Goal: Task Accomplishment & Management: Use online tool/utility

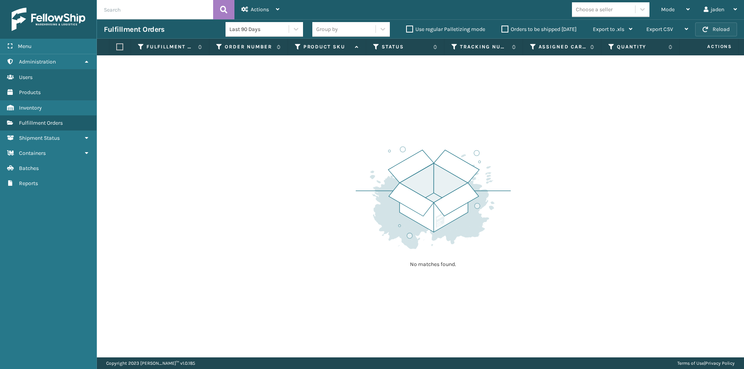
click at [703, 33] on button "Reload" at bounding box center [716, 29] width 42 height 14
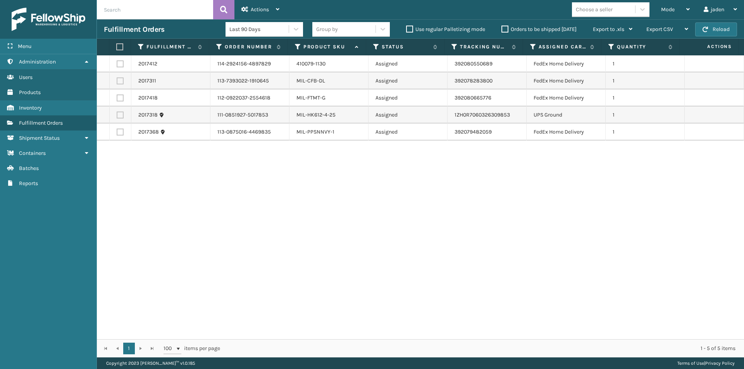
drag, startPoint x: 530, startPoint y: 242, endPoint x: 358, endPoint y: 244, distance: 172.1
click at [358, 244] on div "2017412 114-2924156-4897829 410079-1130 Assigned 392080550689 FedEx Home Delive…" at bounding box center [420, 197] width 647 height 284
click at [121, 47] on label at bounding box center [118, 46] width 5 height 7
click at [117, 47] on input "checkbox" at bounding box center [116, 47] width 0 height 5
checkbox input "true"
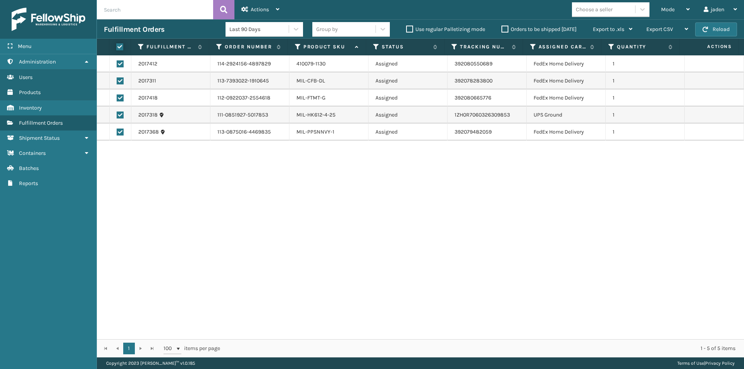
checkbox input "true"
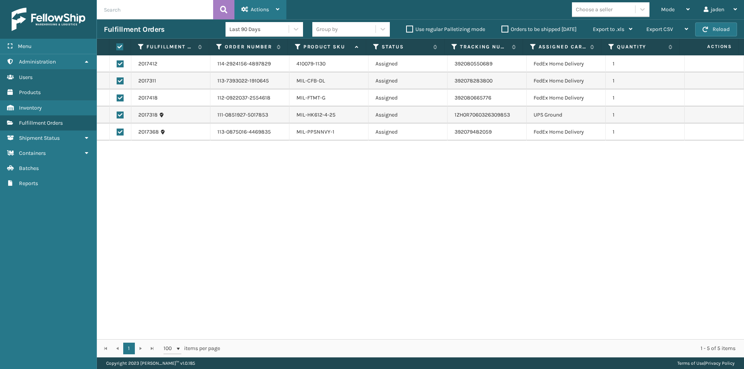
click at [267, 4] on div "Actions" at bounding box center [260, 9] width 38 height 19
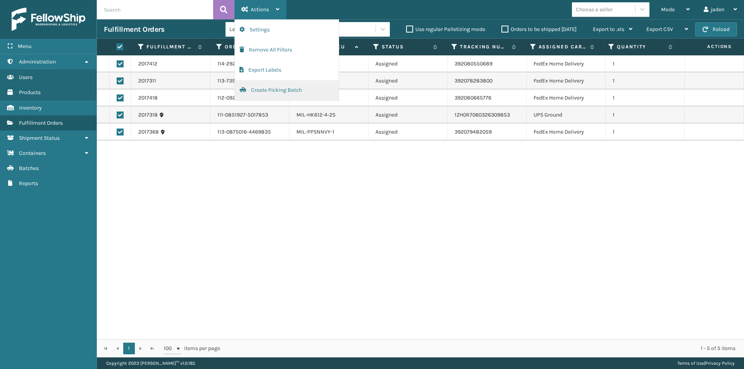
click at [265, 90] on button "Create Picking Batch" at bounding box center [287, 90] width 104 height 20
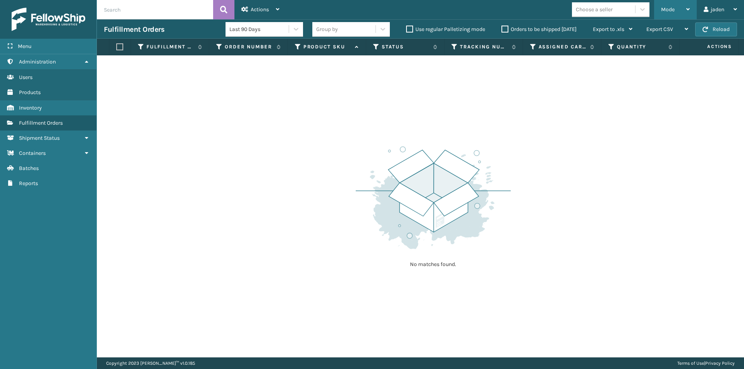
click at [660, 12] on div "Mode Regular Mode Picking Mode Labeling Mode Exit Scan Mode" at bounding box center [675, 9] width 43 height 19
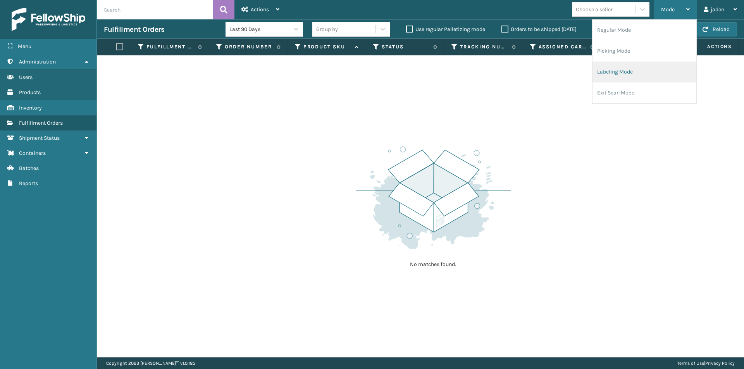
click at [629, 72] on li "Labeling Mode" at bounding box center [644, 72] width 104 height 21
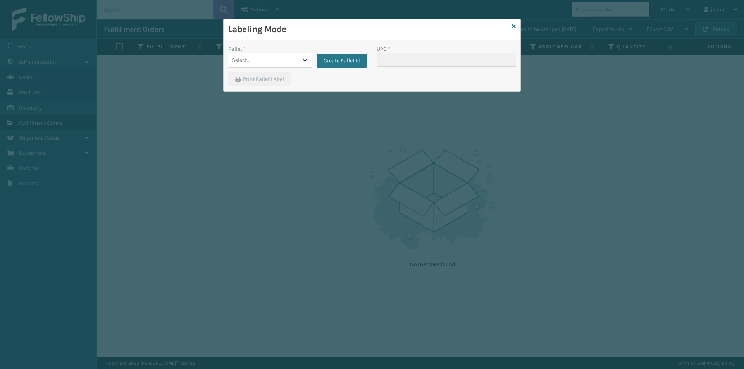
drag, startPoint x: 303, startPoint y: 61, endPoint x: 294, endPoint y: 68, distance: 11.3
click at [302, 61] on icon at bounding box center [305, 60] width 8 height 8
click at [269, 91] on div "UPSG-0UEXF4S4N2" at bounding box center [270, 94] width 84 height 14
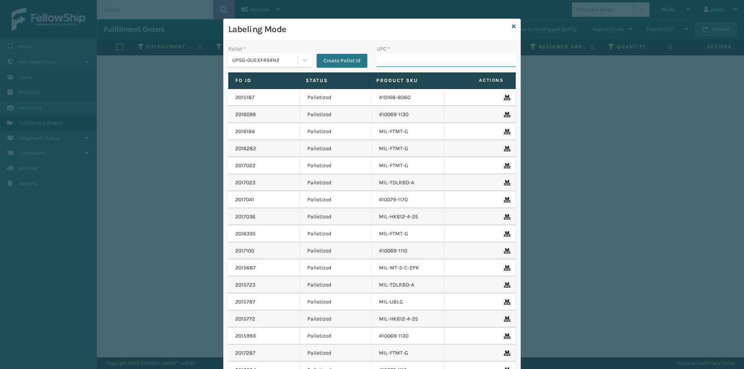
click at [385, 66] on input "UPC *" at bounding box center [446, 60] width 139 height 14
click at [508, 27] on div "Labeling Mode" at bounding box center [372, 29] width 297 height 21
click at [513, 25] on div "Labeling Mode" at bounding box center [372, 29] width 297 height 21
click at [512, 25] on icon at bounding box center [514, 26] width 4 height 5
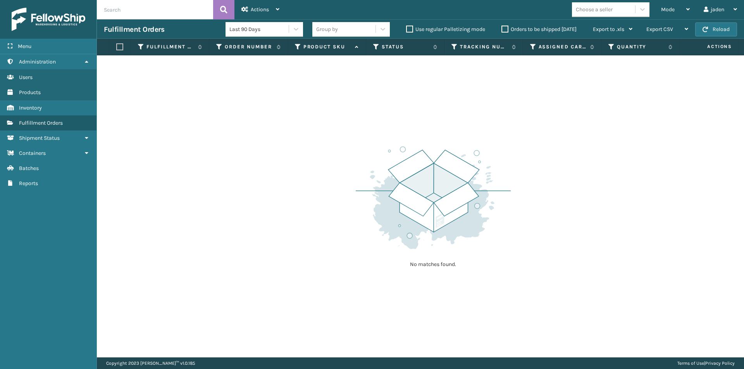
drag, startPoint x: 679, startPoint y: 72, endPoint x: 663, endPoint y: 75, distance: 15.4
drag, startPoint x: 663, startPoint y: 75, endPoint x: 647, endPoint y: 13, distance: 64.1
click at [481, 119] on div "No matches found." at bounding box center [420, 206] width 647 height 302
click at [672, 5] on div "Mode" at bounding box center [675, 9] width 29 height 19
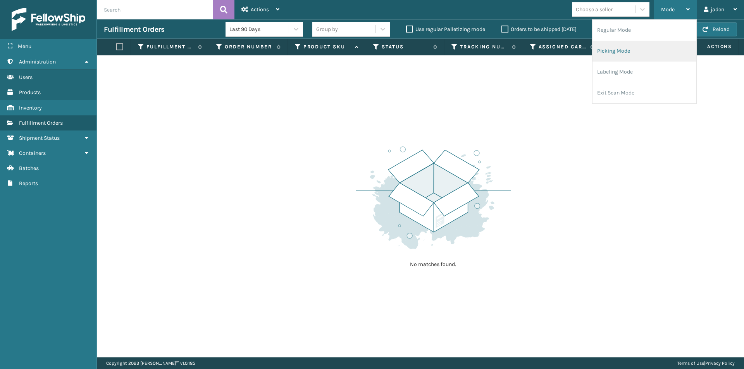
click at [629, 49] on li "Picking Mode" at bounding box center [644, 51] width 104 height 21
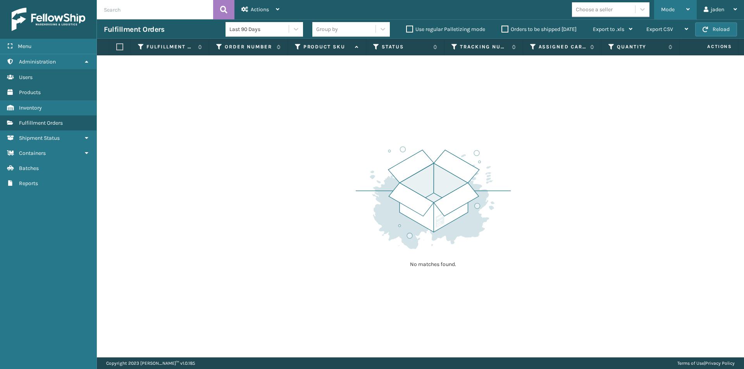
click at [666, 9] on span "Mode" at bounding box center [668, 9] width 14 height 7
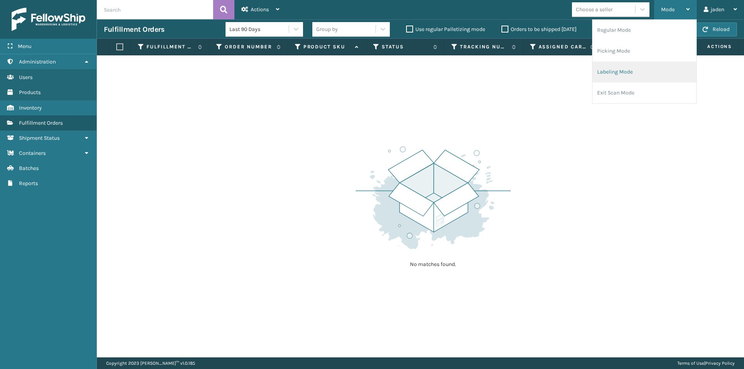
click at [625, 77] on li "Labeling Mode" at bounding box center [644, 72] width 104 height 21
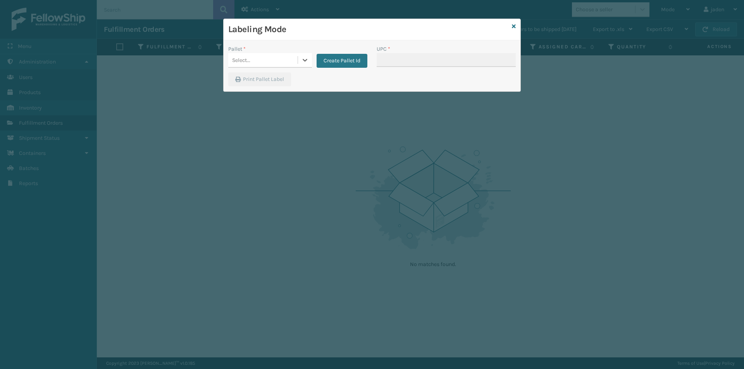
drag, startPoint x: 303, startPoint y: 57, endPoint x: 289, endPoint y: 68, distance: 18.5
click at [300, 59] on div at bounding box center [305, 60] width 14 height 14
click at [261, 90] on div "UPSG-0UEXF4S4N2" at bounding box center [270, 94] width 84 height 14
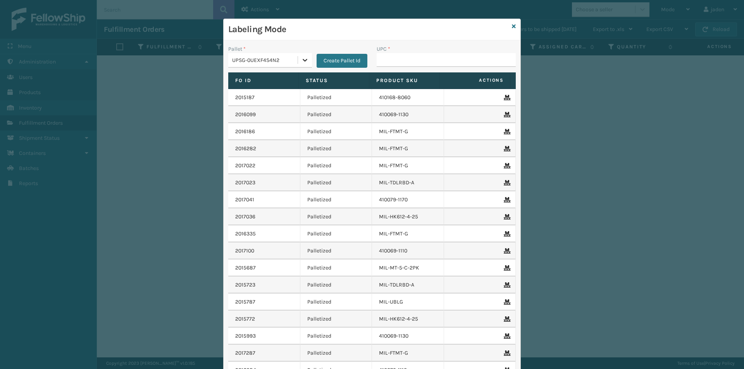
click at [302, 60] on icon at bounding box center [305, 60] width 8 height 8
click at [280, 77] on div "FDXG-9K7FNZ33LR" at bounding box center [270, 79] width 84 height 14
click at [397, 63] on input "UPC *" at bounding box center [446, 60] width 139 height 14
type input "410079-1130"
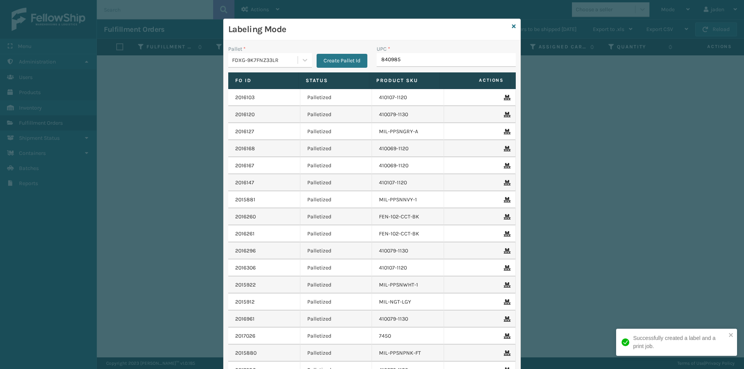
type input "8409851"
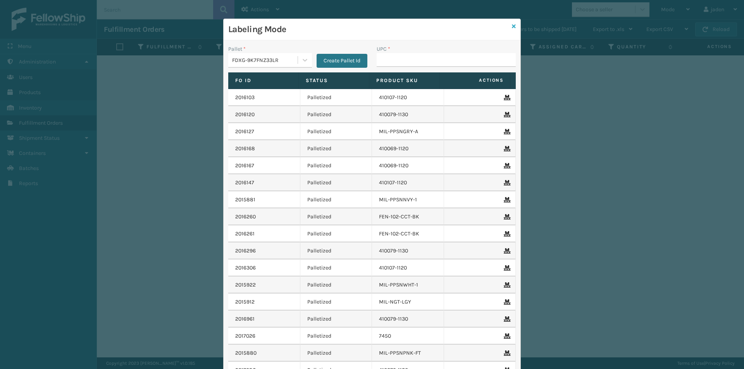
click at [512, 26] on icon at bounding box center [514, 26] width 4 height 5
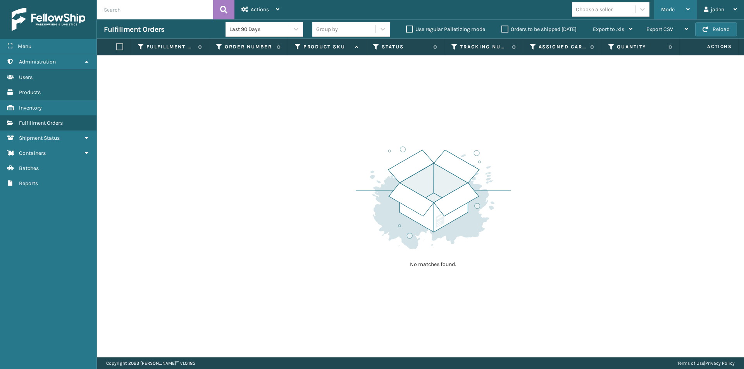
click at [678, 8] on div "Mode" at bounding box center [675, 9] width 29 height 19
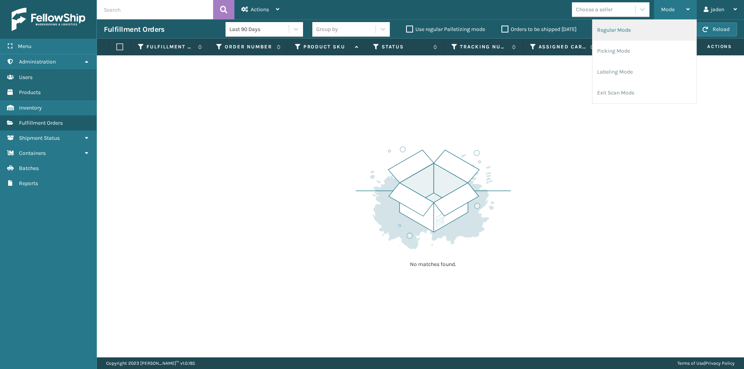
click at [635, 31] on li "Regular Mode" at bounding box center [644, 30] width 104 height 21
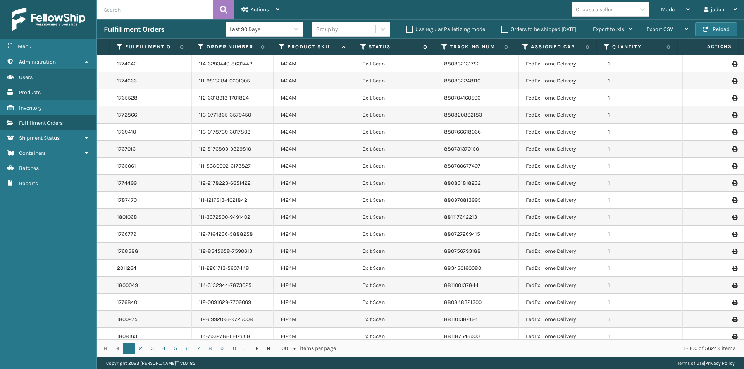
click at [363, 45] on icon at bounding box center [363, 46] width 6 height 7
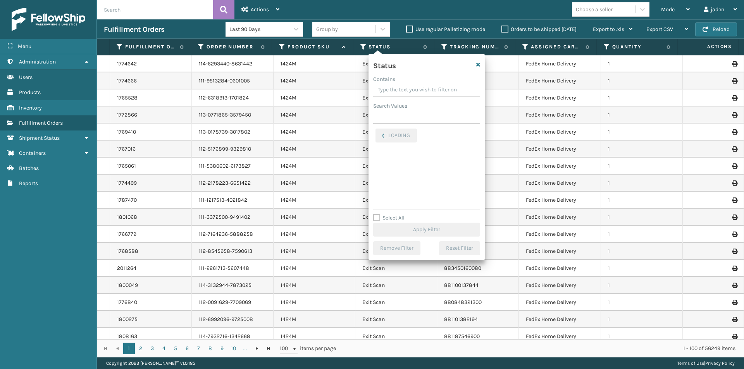
drag, startPoint x: 431, startPoint y: 94, endPoint x: 407, endPoint y: 88, distance: 25.3
click at [407, 88] on input "Contains" at bounding box center [426, 90] width 107 height 14
click at [384, 168] on label "Picking" at bounding box center [389, 168] width 28 height 7
click at [376, 168] on input "Picking" at bounding box center [375, 166] width 0 height 5
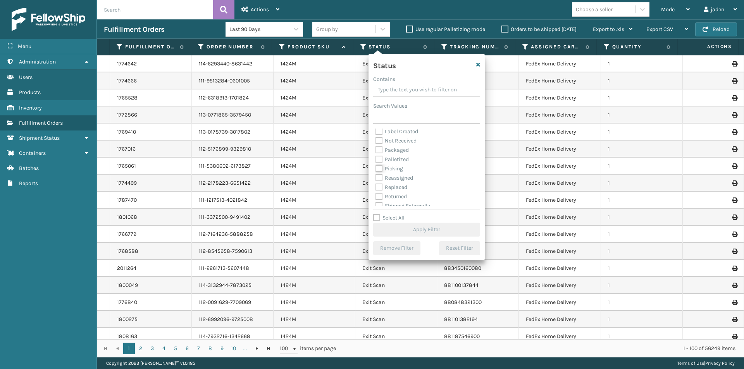
checkbox input "true"
click at [420, 226] on button "Apply Filter" at bounding box center [426, 230] width 107 height 14
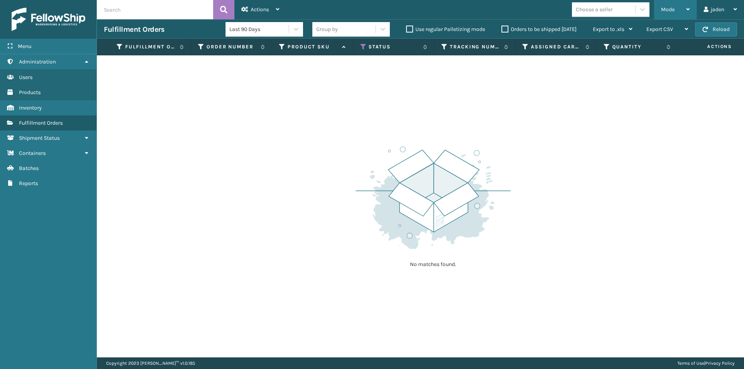
click at [663, 13] on div "Mode" at bounding box center [675, 9] width 29 height 19
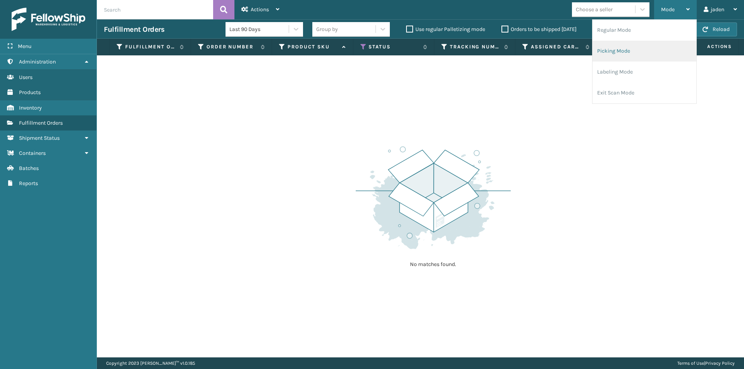
click at [648, 43] on li "Picking Mode" at bounding box center [644, 51] width 104 height 21
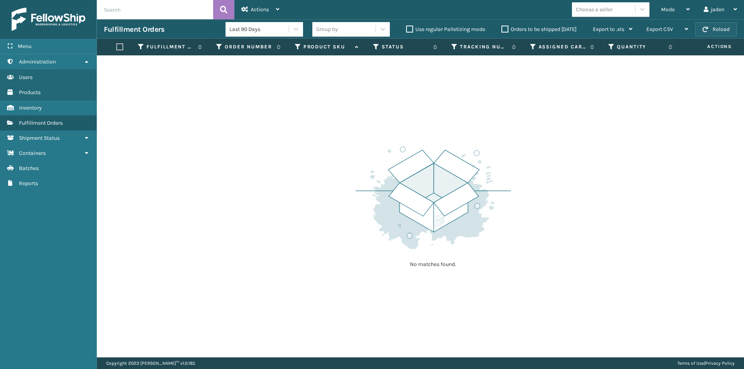
click at [710, 24] on button "Reload" at bounding box center [716, 29] width 42 height 14
click at [691, 7] on div "Mode Regular Mode Picking Mode Labeling Mode Exit Scan Mode" at bounding box center [675, 9] width 43 height 19
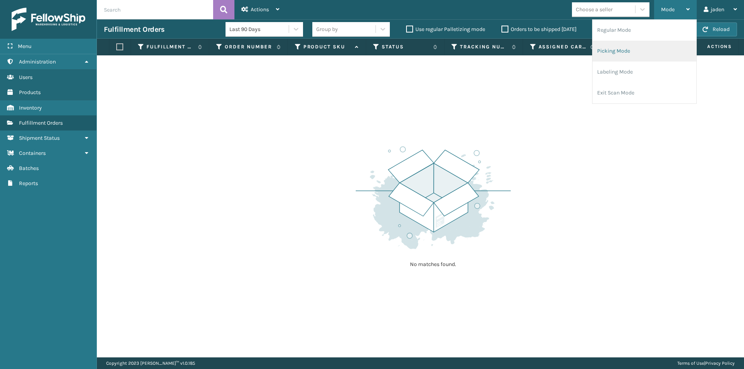
click at [632, 58] on li "Picking Mode" at bounding box center [644, 51] width 104 height 21
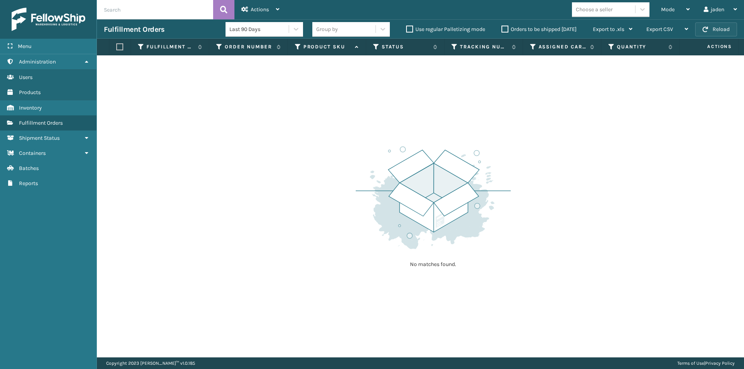
click at [716, 29] on button "Reload" at bounding box center [716, 29] width 42 height 14
click at [677, 8] on div "Mode" at bounding box center [675, 9] width 29 height 19
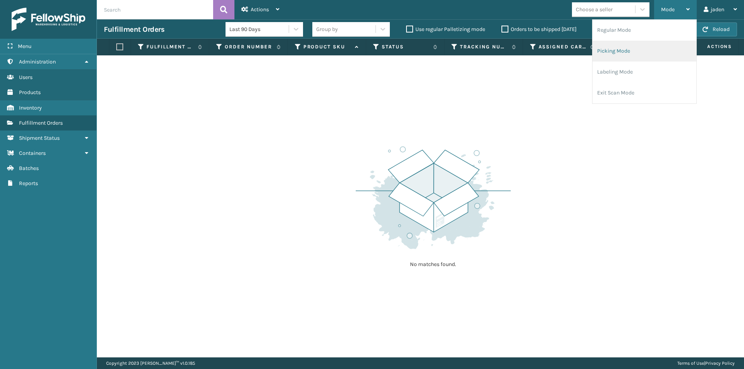
click at [607, 58] on li "Picking Mode" at bounding box center [644, 51] width 104 height 21
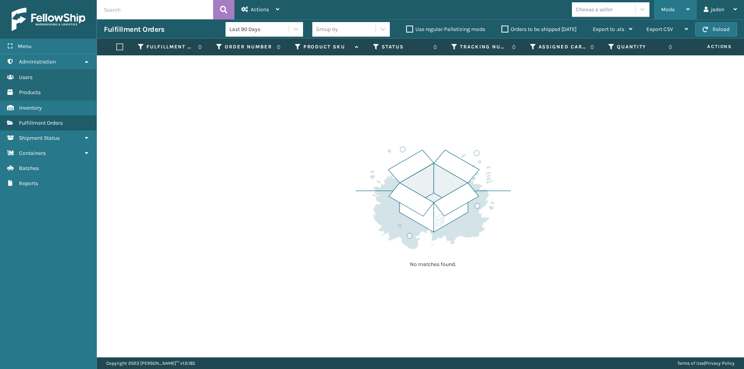
click at [676, 10] on div "Mode" at bounding box center [675, 9] width 29 height 19
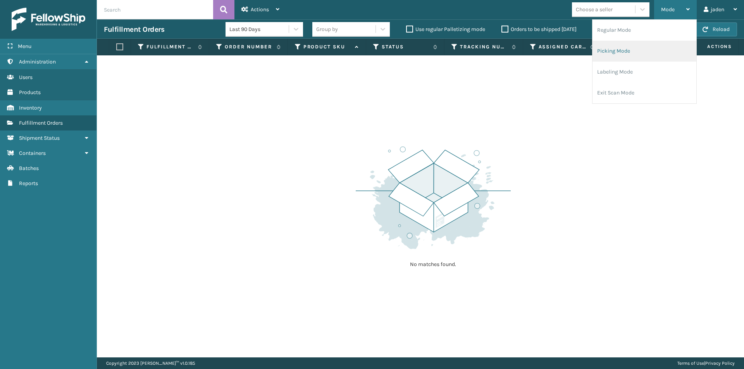
click at [623, 43] on li "Picking Mode" at bounding box center [644, 51] width 104 height 21
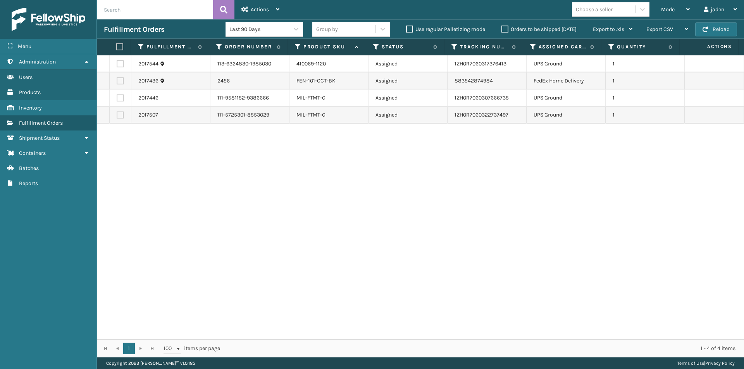
drag, startPoint x: 512, startPoint y: 165, endPoint x: 208, endPoint y: 94, distance: 312.5
click at [279, 189] on div "2017544 113-6324830-1985030 410069-1120 Assigned 1ZH0R7060317376413 UPS Ground …" at bounding box center [420, 197] width 647 height 284
click at [118, 82] on label at bounding box center [120, 81] width 7 height 7
click at [117, 82] on input "checkbox" at bounding box center [117, 80] width 0 height 5
checkbox input "true"
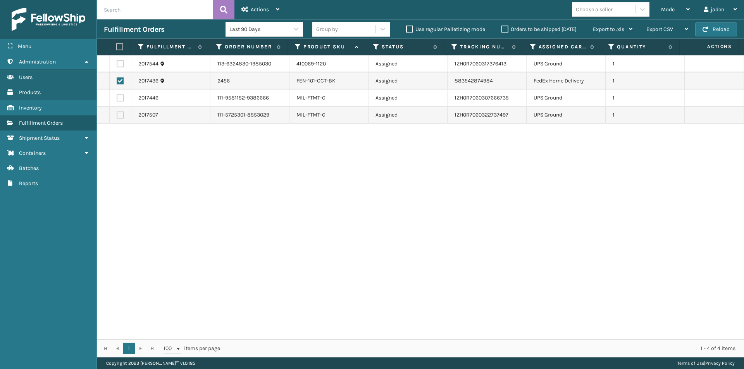
click at [121, 47] on label at bounding box center [118, 46] width 5 height 7
click at [117, 47] on input "checkbox" at bounding box center [116, 47] width 0 height 5
checkbox input "true"
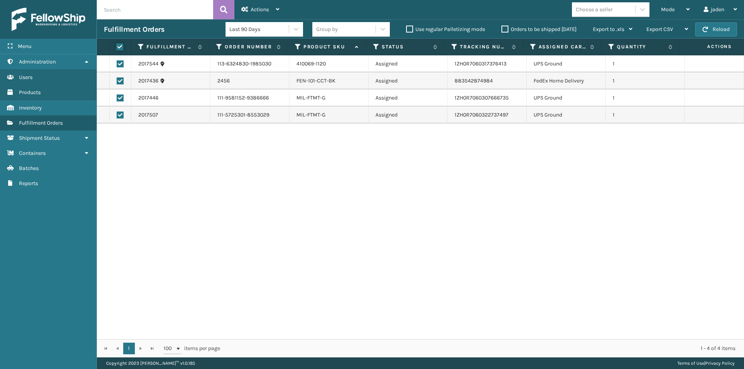
checkbox input "true"
click at [257, 5] on div "Actions" at bounding box center [260, 9] width 38 height 19
click at [251, 148] on div "2017544 113-6324830-1985030 410069-1120 Assigned 1ZH0R7060317376413 UPS Ground …" at bounding box center [420, 197] width 647 height 284
click at [251, 12] on span "Actions" at bounding box center [260, 9] width 18 height 7
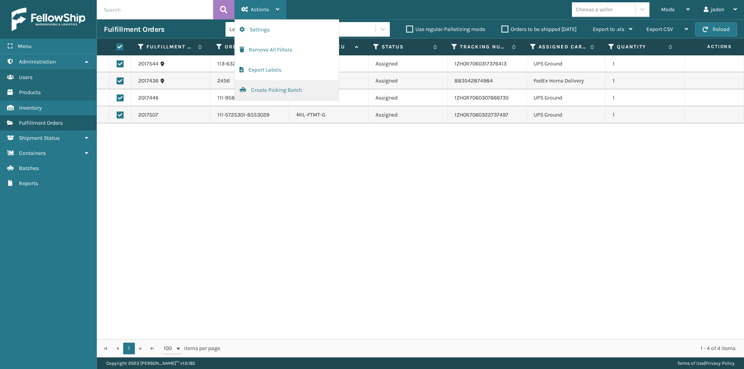
click at [252, 87] on button "Create Picking Batch" at bounding box center [287, 90] width 104 height 20
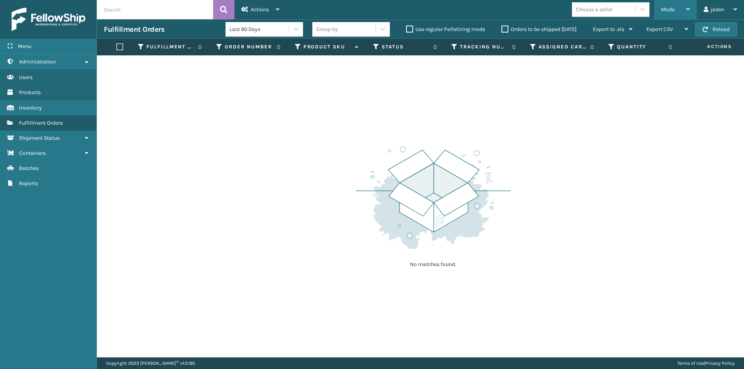
click at [668, 11] on span "Mode" at bounding box center [668, 9] width 14 height 7
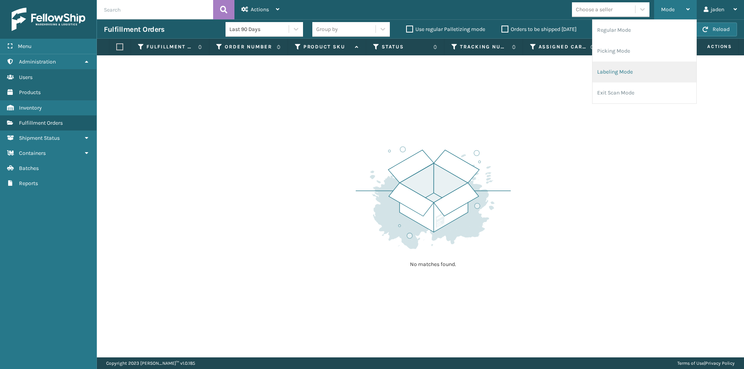
click at [611, 66] on li "Labeling Mode" at bounding box center [644, 72] width 104 height 21
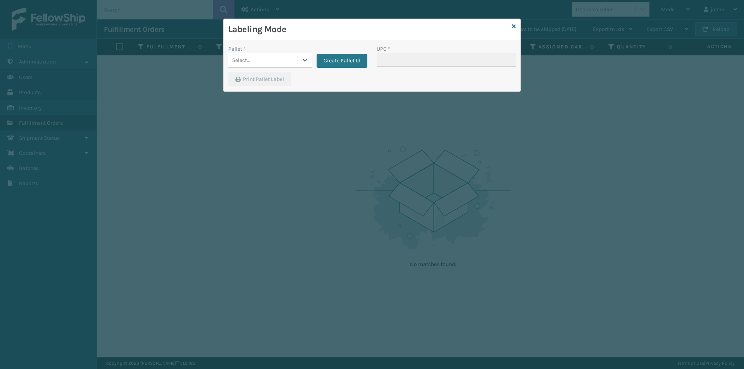
click at [292, 62] on div "Select..." at bounding box center [262, 60] width 69 height 13
click at [257, 82] on div "FDXG-9K7FNZ33LR" at bounding box center [270, 79] width 84 height 14
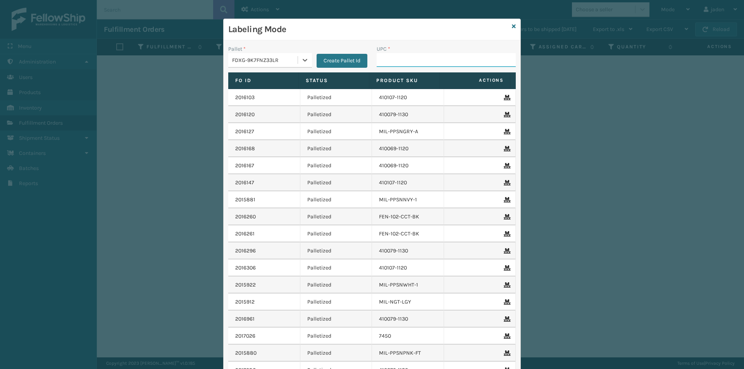
click at [424, 62] on input "UPC *" at bounding box center [446, 60] width 139 height 14
click at [291, 64] on div "FDXG-9K7FNZ33LR" at bounding box center [265, 60] width 66 height 8
drag, startPoint x: 262, startPoint y: 95, endPoint x: 429, endPoint y: 54, distance: 172.7
click at [265, 95] on div "UPSG-0UEXF4S4N2" at bounding box center [270, 94] width 84 height 14
click at [428, 56] on input "UPC *" at bounding box center [446, 60] width 139 height 14
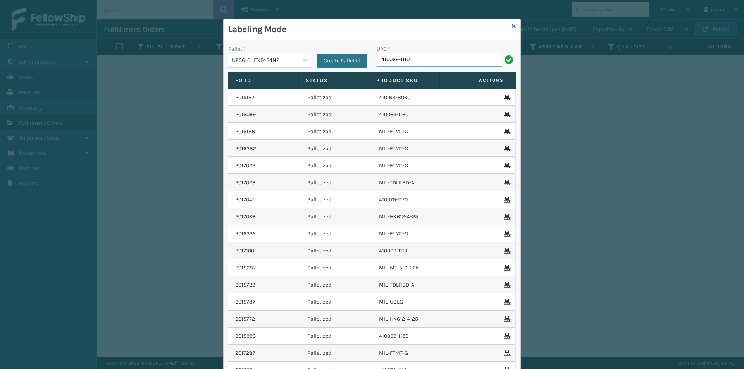
type input "410069-1110"
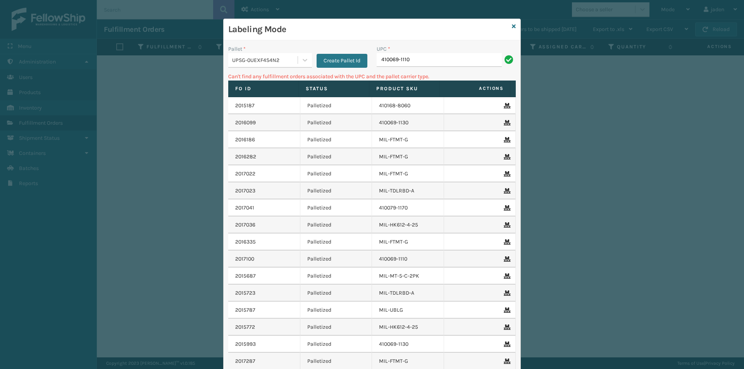
click at [438, 60] on input "410069-1110" at bounding box center [439, 60] width 125 height 14
type input "849986009399"
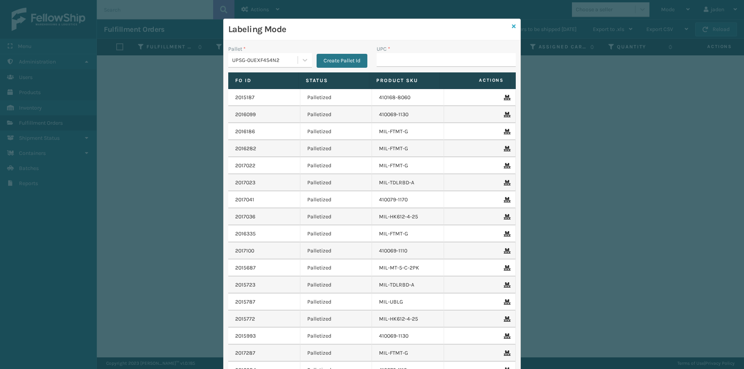
click at [512, 26] on icon at bounding box center [514, 26] width 4 height 5
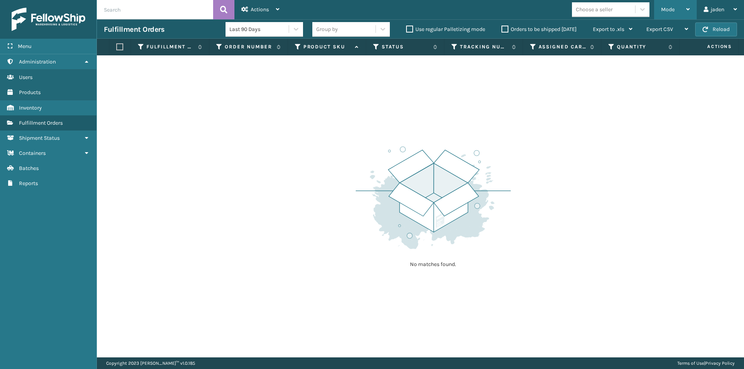
click at [677, 5] on div "Mode" at bounding box center [675, 9] width 29 height 19
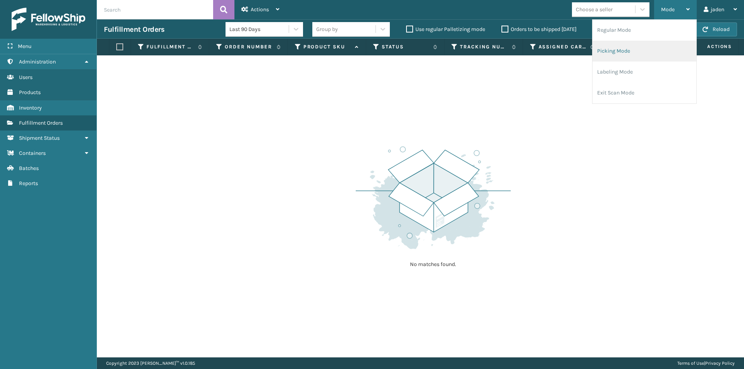
click at [641, 43] on li "Picking Mode" at bounding box center [644, 51] width 104 height 21
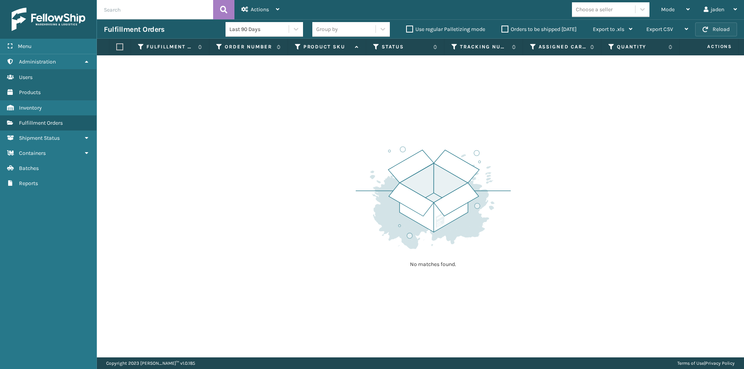
click at [710, 26] on button "Reload" at bounding box center [716, 29] width 42 height 14
click at [692, 14] on div "Mode Regular Mode Picking Mode Labeling Mode Exit Scan Mode" at bounding box center [675, 9] width 43 height 19
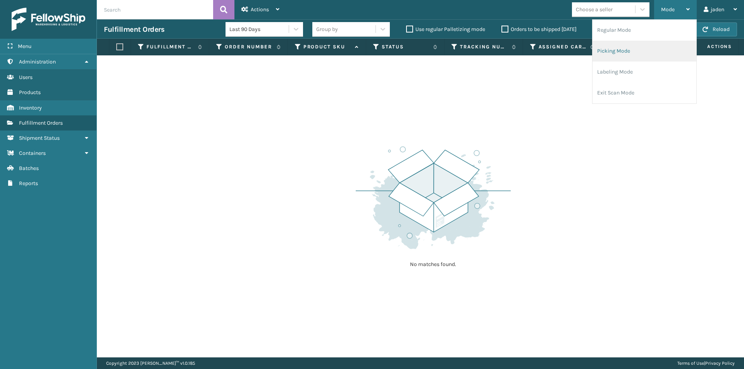
click at [652, 52] on li "Picking Mode" at bounding box center [644, 51] width 104 height 21
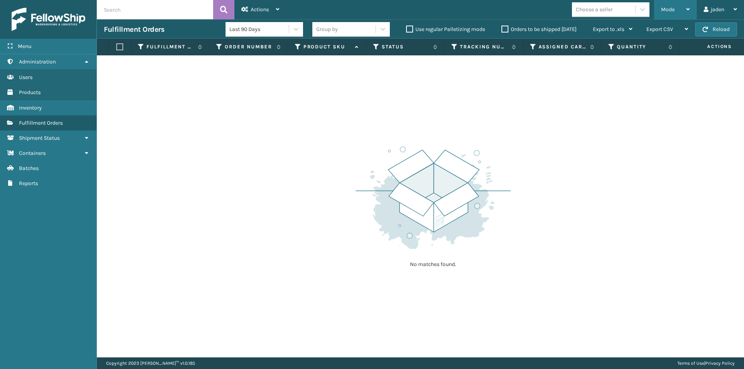
click at [673, 7] on span "Mode" at bounding box center [668, 9] width 14 height 7
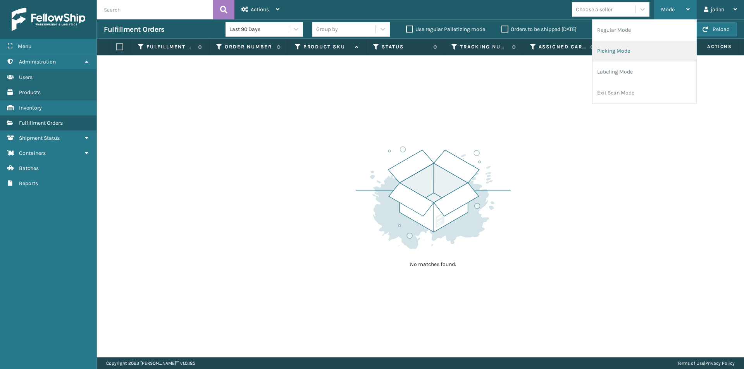
click at [640, 53] on li "Picking Mode" at bounding box center [644, 51] width 104 height 21
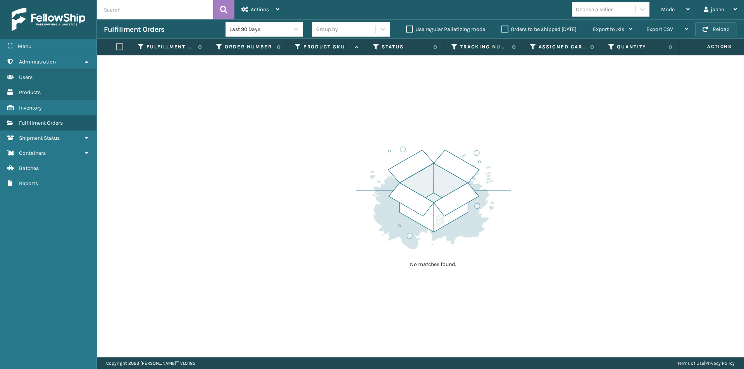
click at [716, 26] on button "Reload" at bounding box center [716, 29] width 42 height 14
click at [744, 26] on div "Fulfillment Orders Last 90 Days Group by Use regular Palletizing mode Orders to…" at bounding box center [420, 28] width 647 height 19
click at [728, 26] on button "Reload" at bounding box center [716, 29] width 42 height 14
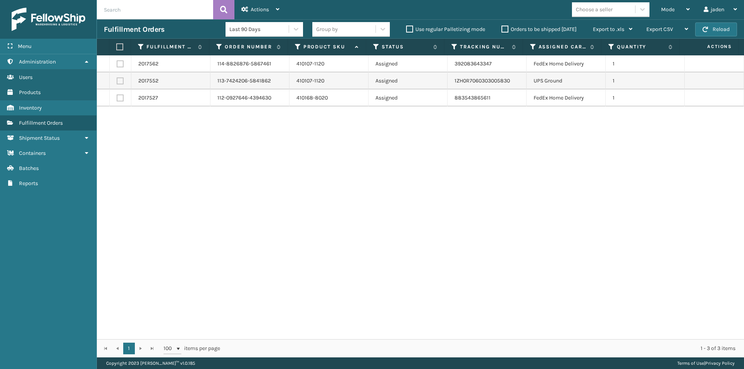
drag, startPoint x: 579, startPoint y: 169, endPoint x: 301, endPoint y: 165, distance: 277.5
click at [324, 172] on div "2017562 114-8826876-5867461 410107-1120 Assigned 392083643347 FedEx Home Delive…" at bounding box center [420, 197] width 647 height 284
click at [123, 96] on label at bounding box center [120, 98] width 7 height 7
click at [117, 96] on input "checkbox" at bounding box center [117, 97] width 0 height 5
checkbox input "true"
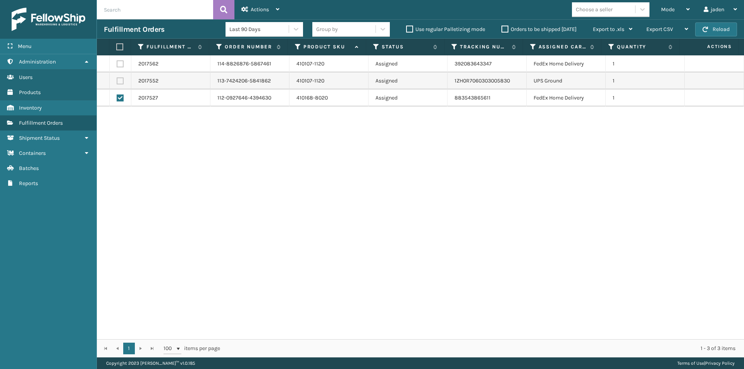
click at [119, 67] on label at bounding box center [120, 63] width 7 height 7
click at [117, 65] on input "checkbox" at bounding box center [117, 62] width 0 height 5
checkbox input "true"
click at [259, 6] on div "Actions" at bounding box center [260, 9] width 38 height 19
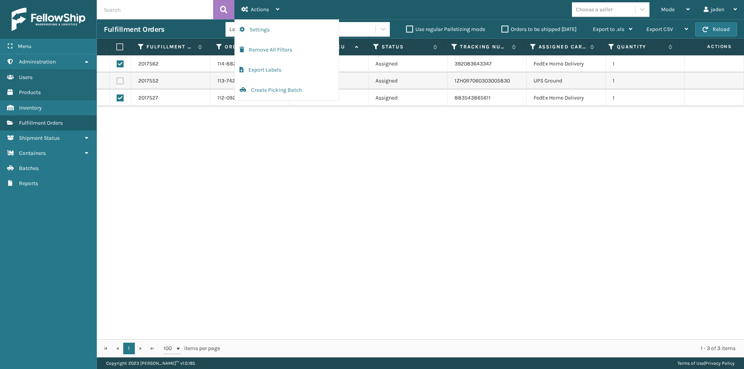
click at [255, 124] on div "2017562 114-8826876-5867461 410107-1120 Assigned 392083643347 FedEx Home Delive…" at bounding box center [420, 197] width 647 height 284
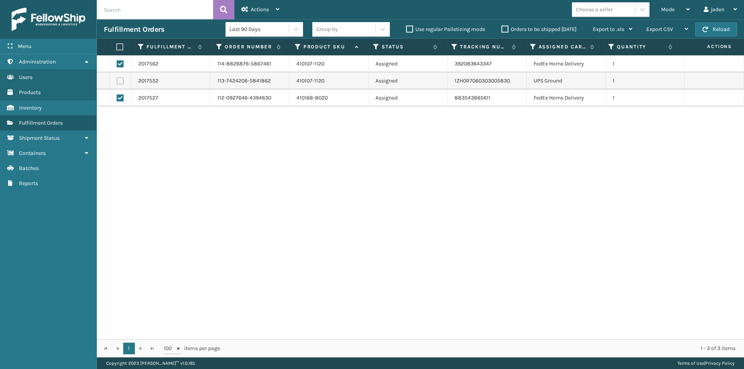
click at [121, 45] on label at bounding box center [118, 46] width 5 height 7
click at [117, 45] on input "checkbox" at bounding box center [116, 47] width 0 height 5
checkbox input "true"
click at [121, 45] on label at bounding box center [118, 46] width 5 height 7
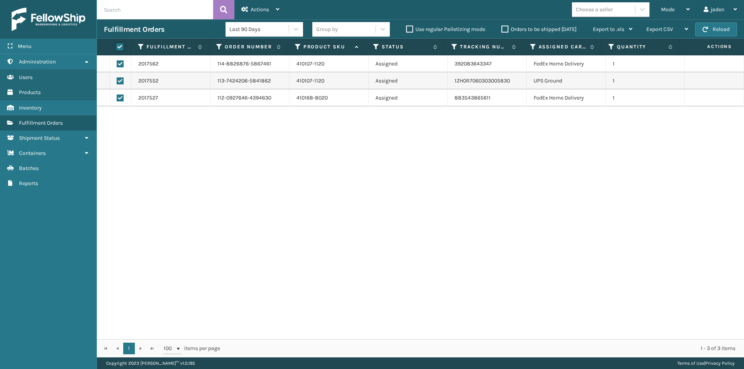
click at [117, 45] on input "checkbox" at bounding box center [116, 47] width 0 height 5
checkbox input "false"
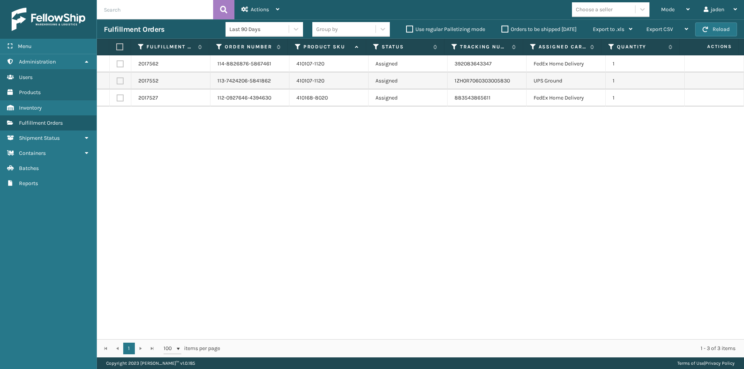
click at [119, 84] on label at bounding box center [120, 81] width 7 height 7
click at [117, 83] on input "checkbox" at bounding box center [117, 80] width 0 height 5
checkbox input "true"
click at [261, 10] on span "Actions" at bounding box center [260, 9] width 18 height 7
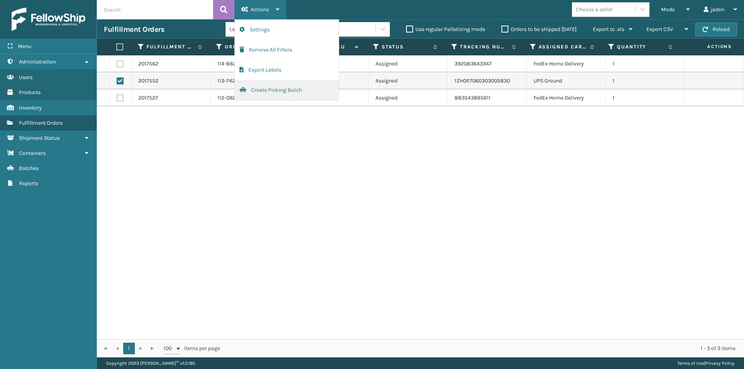
click at [241, 94] on button "Create Picking Batch" at bounding box center [287, 90] width 104 height 20
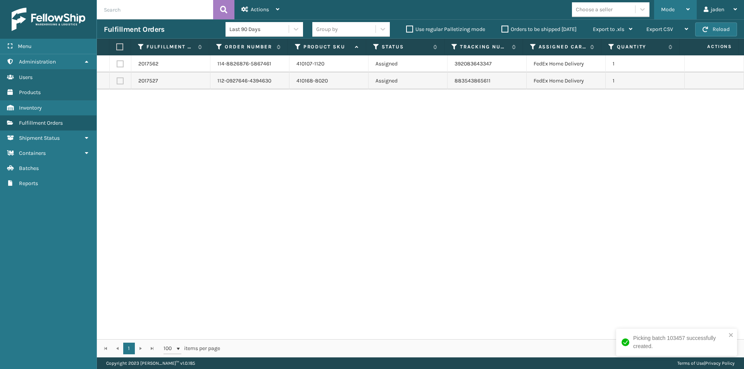
click at [677, 11] on div "Mode" at bounding box center [675, 9] width 29 height 19
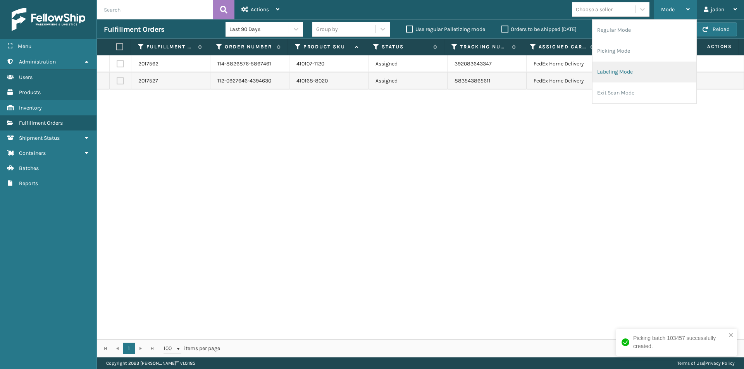
click at [607, 78] on li "Labeling Mode" at bounding box center [644, 72] width 104 height 21
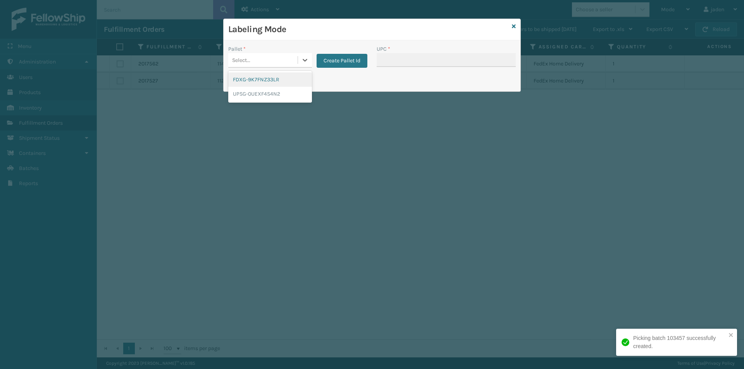
click at [296, 58] on div "Select..." at bounding box center [262, 60] width 69 height 13
click at [266, 79] on div "FDXG-9K7FNZ33LR" at bounding box center [270, 79] width 84 height 14
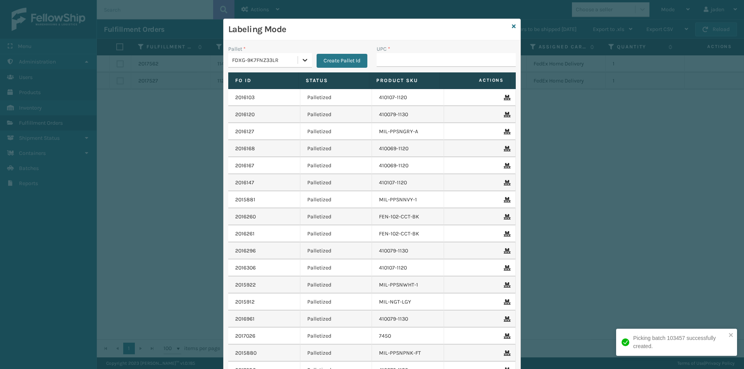
click at [298, 63] on div at bounding box center [305, 60] width 14 height 14
click at [276, 97] on div "UPSG-0UEXF4S4N2" at bounding box center [270, 94] width 84 height 14
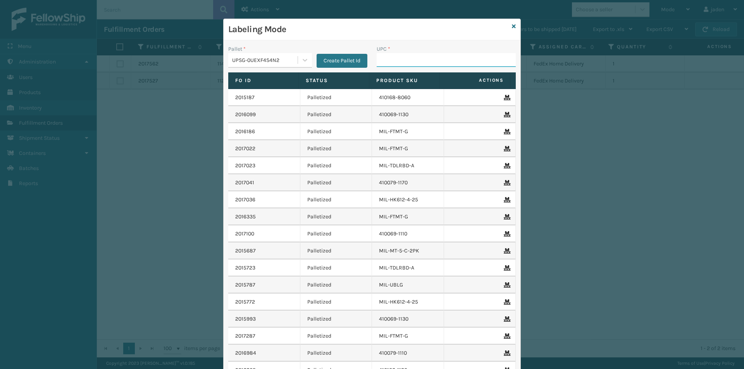
click at [424, 54] on input "UPC *" at bounding box center [446, 60] width 139 height 14
type input "410107-1120"
click at [511, 31] on div "Labeling Mode Pallet * UPSG-0UEXF4S4N2 Create Pallet Id UPC * Fo Id Status Prod…" at bounding box center [372, 220] width 298 height 402
click at [512, 27] on icon at bounding box center [514, 26] width 4 height 5
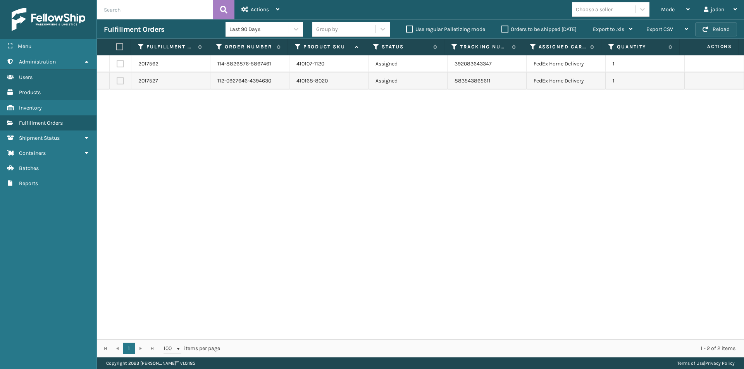
click at [723, 28] on button "Reload" at bounding box center [716, 29] width 42 height 14
drag, startPoint x: 497, startPoint y: 199, endPoint x: 281, endPoint y: 199, distance: 215.8
click at [281, 199] on div "2017562 114-8826876-5867461 410107-1120 Assigned 392083643347 FedEx Home Delive…" at bounding box center [420, 197] width 647 height 284
click at [718, 27] on button "Reload" at bounding box center [716, 29] width 42 height 14
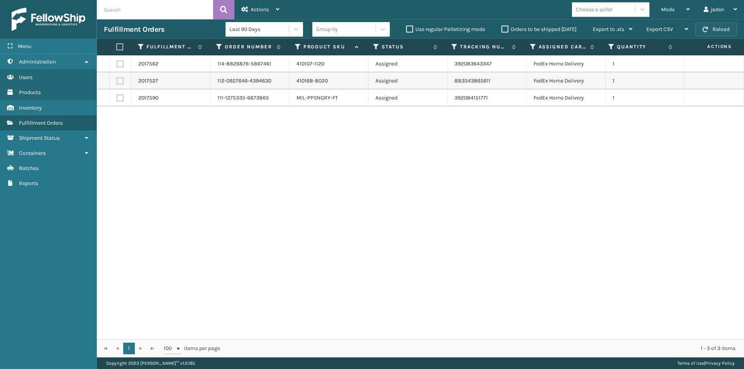
click at [727, 36] on button "Reload" at bounding box center [716, 29] width 42 height 14
drag, startPoint x: 465, startPoint y: 227, endPoint x: 484, endPoint y: 3, distance: 224.5
click at [207, 155] on div "2017562 114-8826876-5867461 410107-1120 Assigned 392083643347 FedEx Home Delive…" at bounding box center [420, 197] width 647 height 284
drag, startPoint x: 679, startPoint y: 11, endPoint x: 665, endPoint y: 19, distance: 16.5
click at [679, 9] on div "Mode" at bounding box center [675, 9] width 29 height 19
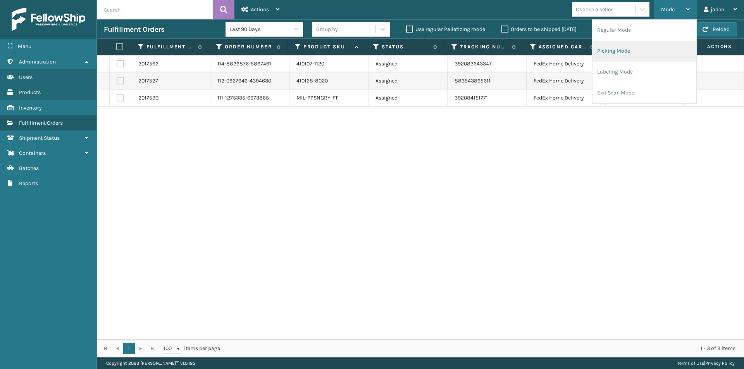
click at [649, 44] on li "Picking Mode" at bounding box center [644, 51] width 104 height 21
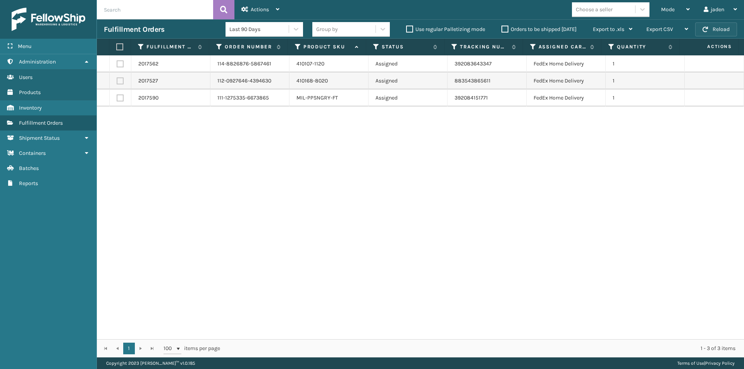
click at [727, 30] on button "Reload" at bounding box center [716, 29] width 42 height 14
click at [694, 7] on div "Mode Regular Mode Picking Mode Labeling Mode Exit Scan Mode" at bounding box center [675, 9] width 43 height 19
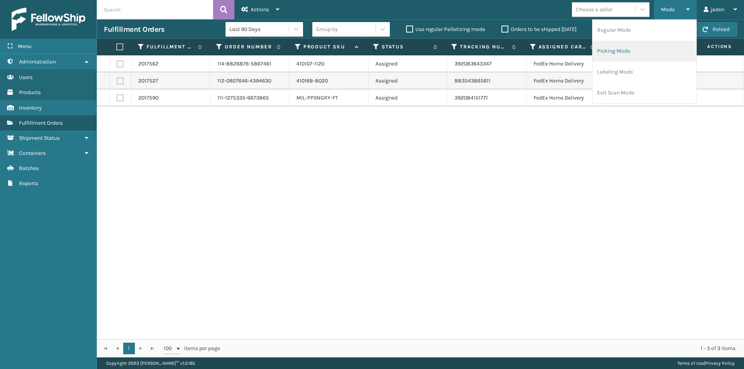
click at [627, 44] on li "Picking Mode" at bounding box center [644, 51] width 104 height 21
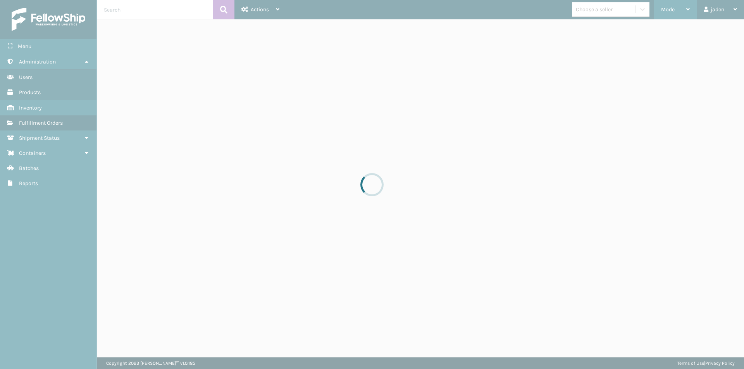
click at [667, 14] on div "Mode" at bounding box center [675, 9] width 29 height 19
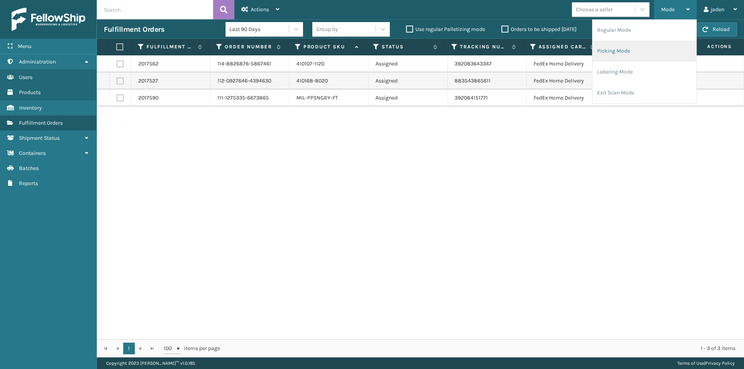
click at [625, 50] on li "Picking Mode" at bounding box center [644, 51] width 104 height 21
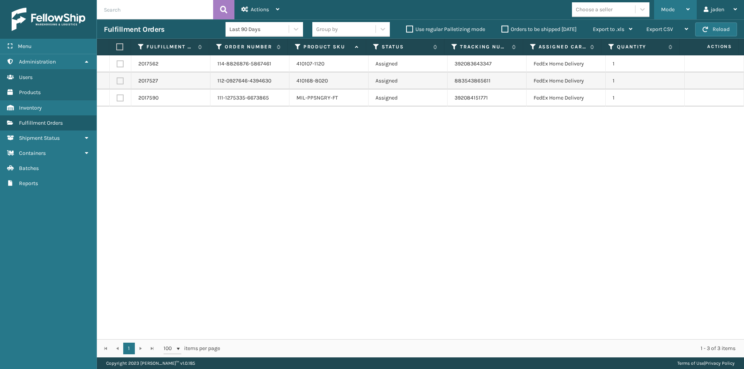
click at [685, 6] on div "Mode" at bounding box center [675, 9] width 29 height 19
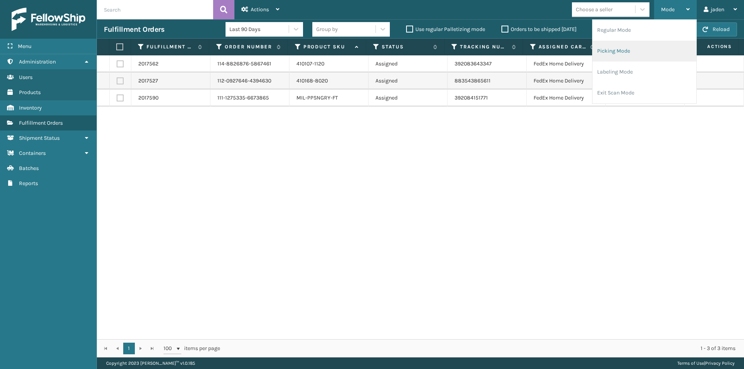
click at [631, 57] on li "Picking Mode" at bounding box center [644, 51] width 104 height 21
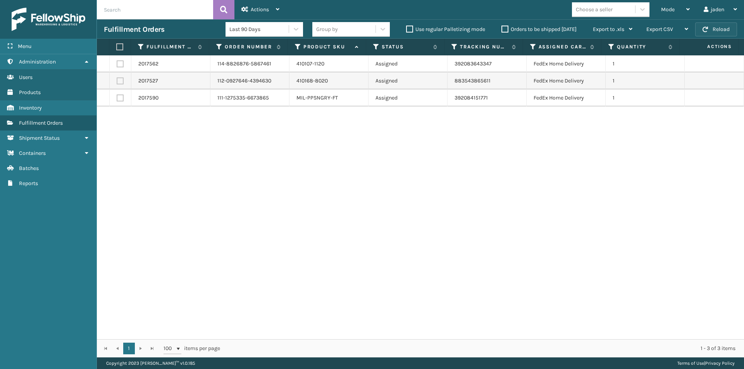
click at [710, 27] on button "Reload" at bounding box center [716, 29] width 42 height 14
click at [678, 4] on div "Mode" at bounding box center [675, 9] width 29 height 19
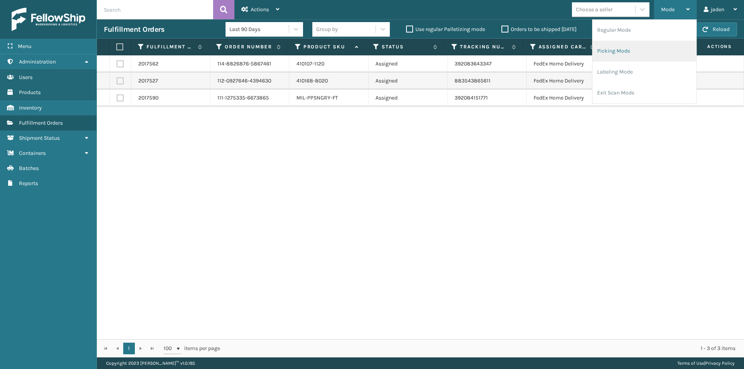
click at [630, 46] on li "Picking Mode" at bounding box center [644, 51] width 104 height 21
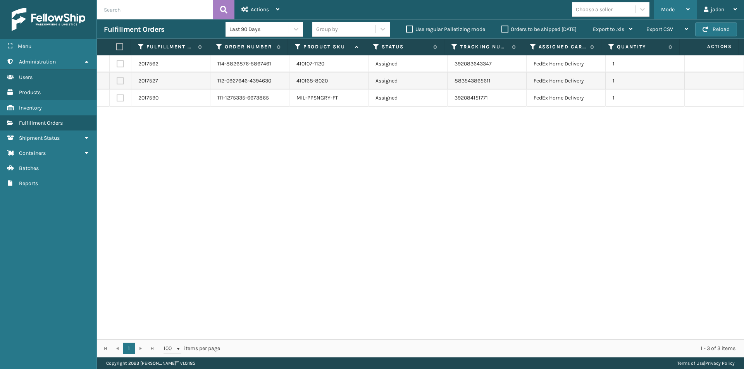
click at [673, 7] on span "Mode" at bounding box center [668, 9] width 14 height 7
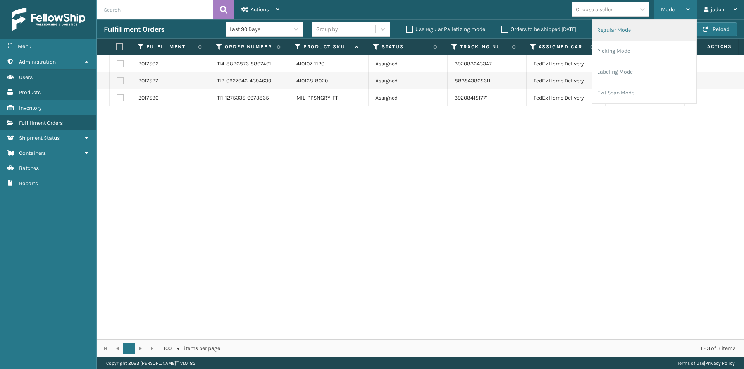
click at [597, 32] on li "Regular Mode" at bounding box center [644, 30] width 104 height 21
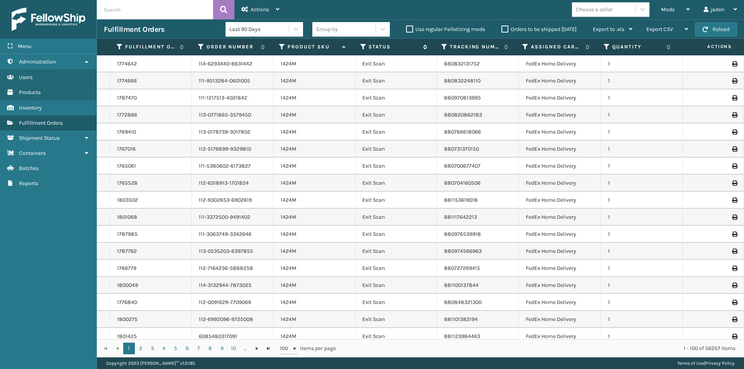
click at [363, 47] on icon at bounding box center [363, 46] width 6 height 7
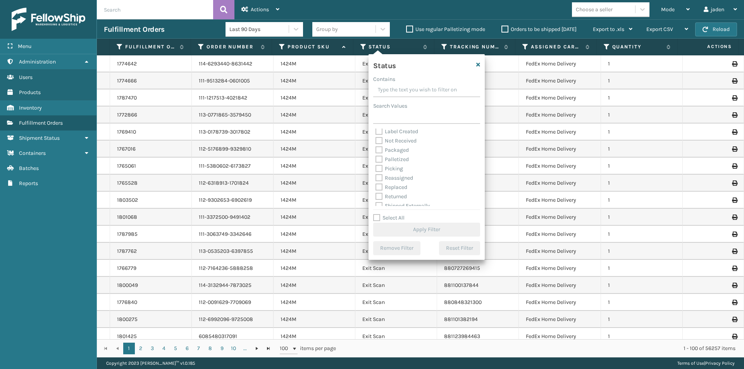
click at [379, 163] on div "Palletized" at bounding box center [426, 159] width 102 height 9
click at [380, 169] on label "Picking" at bounding box center [389, 168] width 28 height 7
click at [376, 169] on input "Picking" at bounding box center [375, 166] width 0 height 5
checkbox input "true"
drag, startPoint x: 408, startPoint y: 216, endPoint x: 412, endPoint y: 229, distance: 13.4
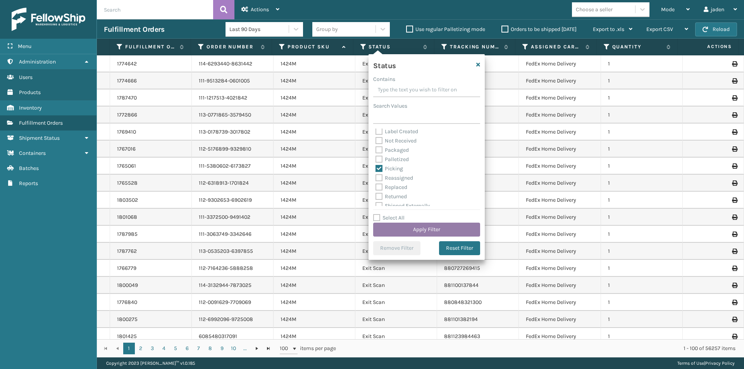
click at [408, 218] on div "Select All Apply Filter" at bounding box center [426, 225] width 107 height 23
click at [412, 229] on button "Apply Filter" at bounding box center [426, 230] width 107 height 14
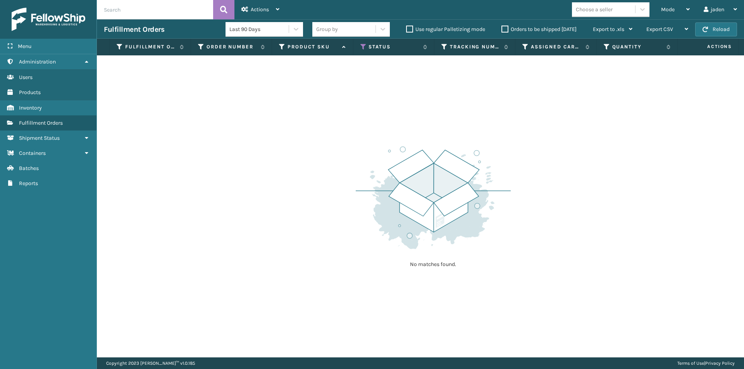
click at [363, 51] on th "Status" at bounding box center [393, 47] width 81 height 17
click at [361, 47] on icon at bounding box center [363, 46] width 6 height 7
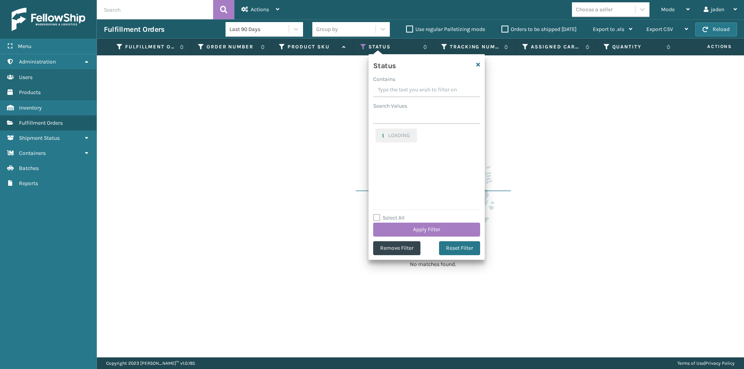
drag, startPoint x: 444, startPoint y: 95, endPoint x: 422, endPoint y: 90, distance: 22.7
click at [422, 90] on input "Contains" at bounding box center [426, 90] width 107 height 14
click at [377, 134] on label "Picking" at bounding box center [389, 133] width 28 height 7
click at [376, 134] on input "Picking" at bounding box center [375, 131] width 0 height 5
checkbox input "false"
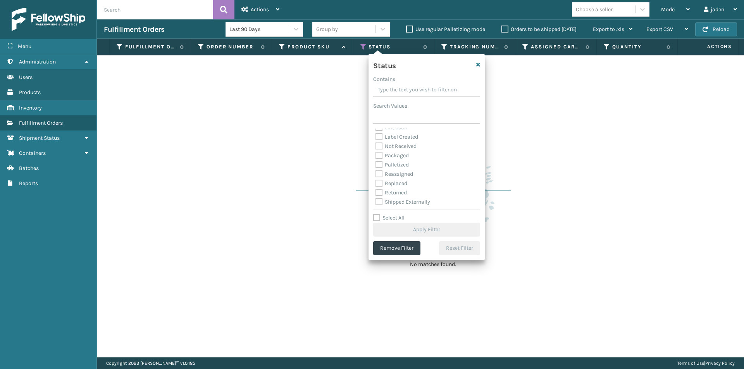
scroll to position [43, 0]
click at [379, 168] on div "Palletized" at bounding box center [426, 164] width 102 height 9
click at [377, 164] on label "Palletized" at bounding box center [391, 164] width 33 height 7
click at [376, 164] on input "Palletized" at bounding box center [375, 162] width 0 height 5
checkbox input "true"
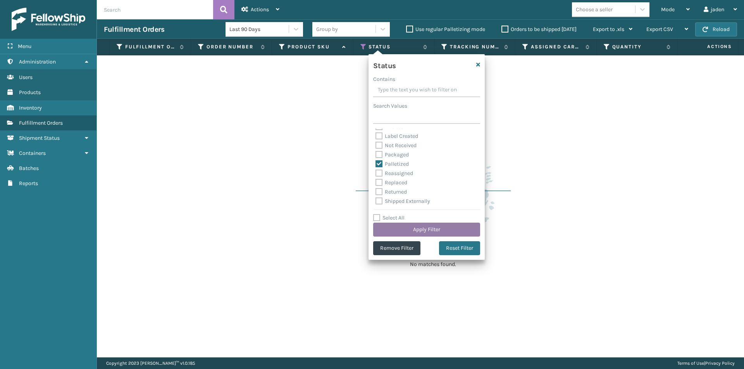
click at [401, 225] on button "Apply Filter" at bounding box center [426, 230] width 107 height 14
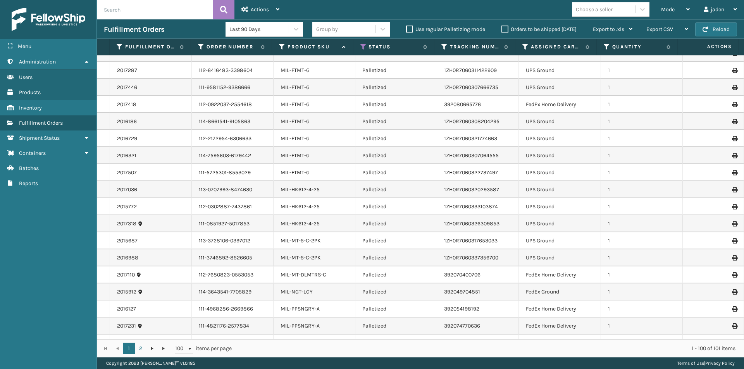
scroll to position [1150, 0]
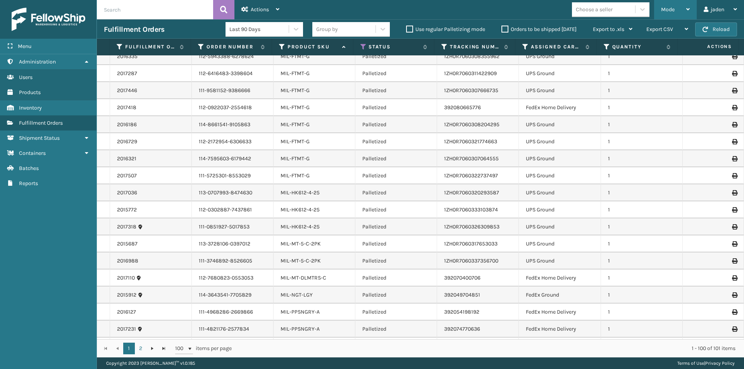
click at [674, 4] on div "Mode" at bounding box center [675, 9] width 29 height 19
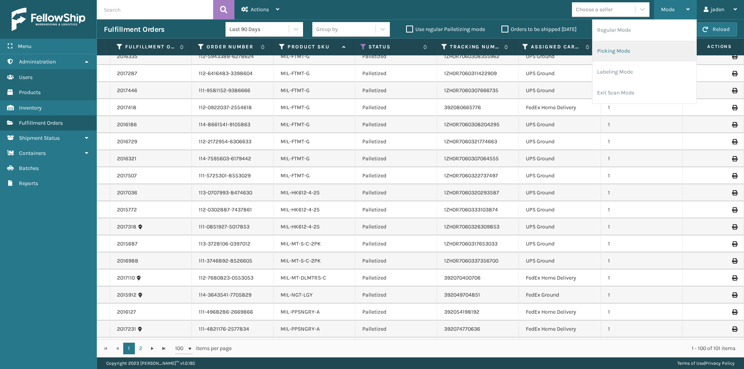
click at [630, 52] on li "Picking Mode" at bounding box center [644, 51] width 104 height 21
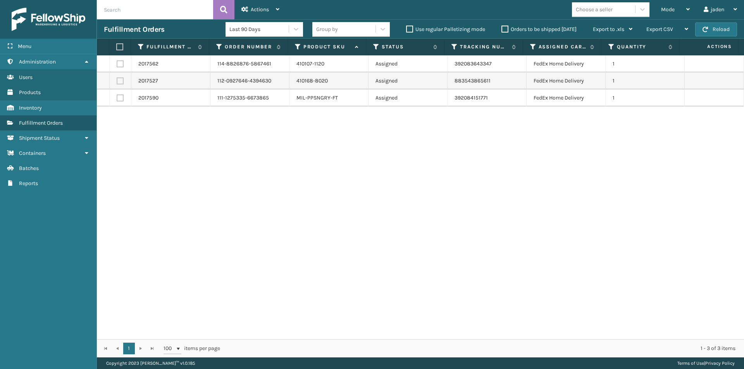
drag, startPoint x: 470, startPoint y: 258, endPoint x: 429, endPoint y: 256, distance: 41.5
drag, startPoint x: 429, startPoint y: 256, endPoint x: 281, endPoint y: 233, distance: 150.1
click at [281, 233] on div "2017562 114-8826876-5867461 410107-1120 Assigned 392083643347 FedEx Home Delive…" at bounding box center [420, 197] width 647 height 284
click at [722, 29] on button "Reload" at bounding box center [716, 29] width 42 height 14
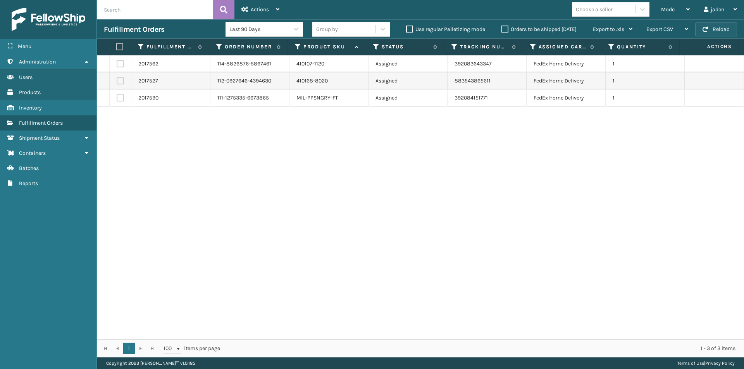
click at [722, 29] on button "Reload" at bounding box center [716, 29] width 42 height 14
click at [684, 10] on div "Mode" at bounding box center [675, 9] width 29 height 19
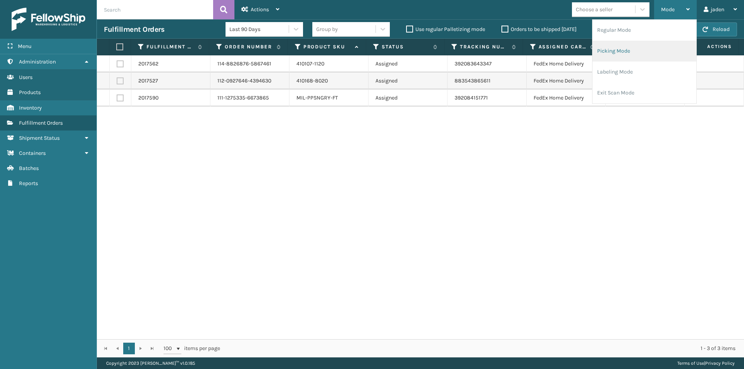
click at [646, 56] on li "Picking Mode" at bounding box center [644, 51] width 104 height 21
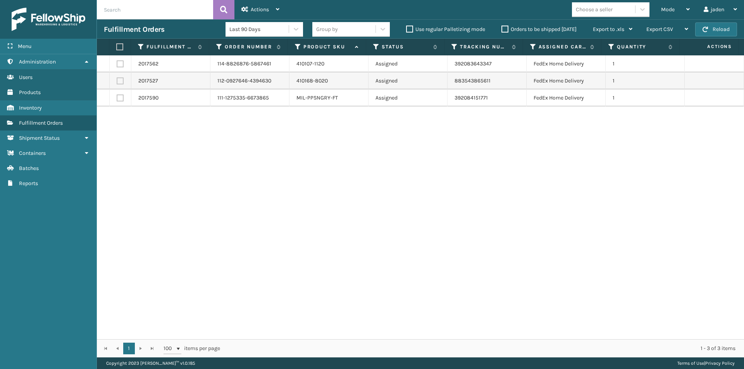
drag, startPoint x: 549, startPoint y: 194, endPoint x: 327, endPoint y: 108, distance: 237.9
click at [214, 172] on div "2017562 114-8826876-5867461 410107-1120 Assigned 392083643347 FedEx Home Delive…" at bounding box center [420, 197] width 647 height 284
click at [710, 32] on button "Reload" at bounding box center [716, 29] width 42 height 14
click at [675, 10] on div "Mode" at bounding box center [675, 9] width 29 height 19
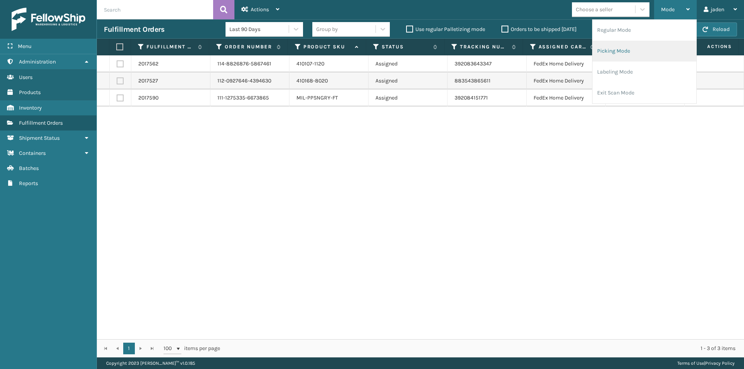
click at [651, 61] on li "Picking Mode" at bounding box center [644, 51] width 104 height 21
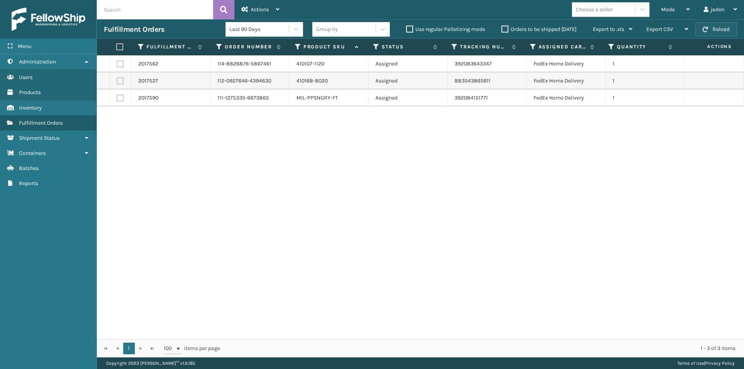
click at [715, 25] on button "Reload" at bounding box center [716, 29] width 42 height 14
click at [666, 7] on span "Mode" at bounding box center [668, 9] width 14 height 7
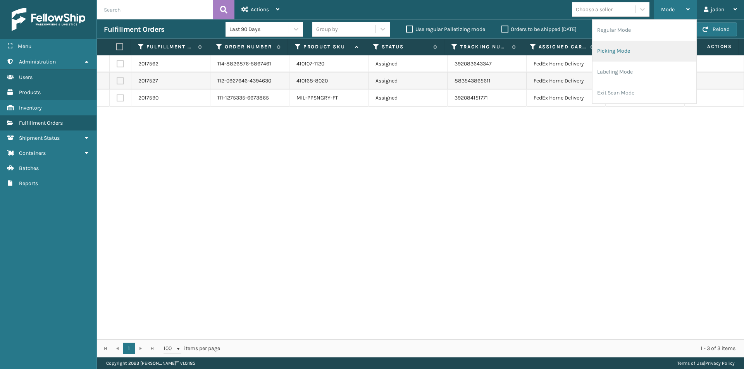
click at [636, 55] on li "Picking Mode" at bounding box center [644, 51] width 104 height 21
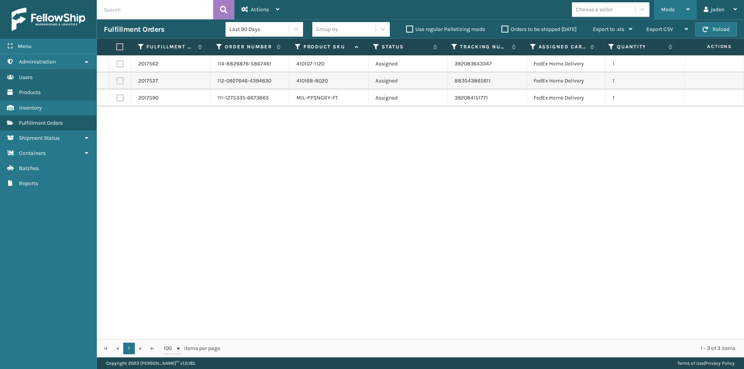
click at [667, 19] on div "Mode" at bounding box center [675, 9] width 29 height 19
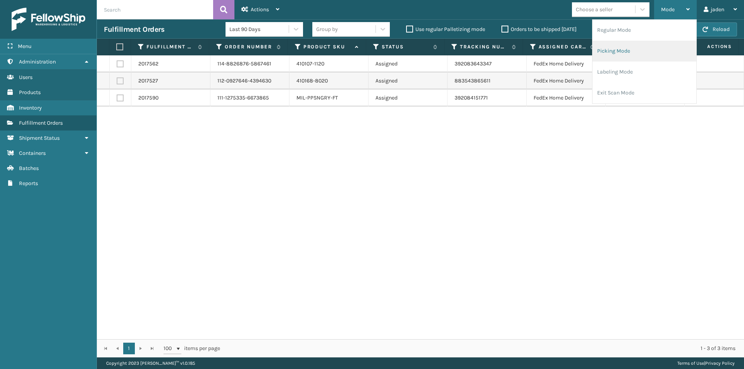
click at [649, 48] on li "Picking Mode" at bounding box center [644, 51] width 104 height 21
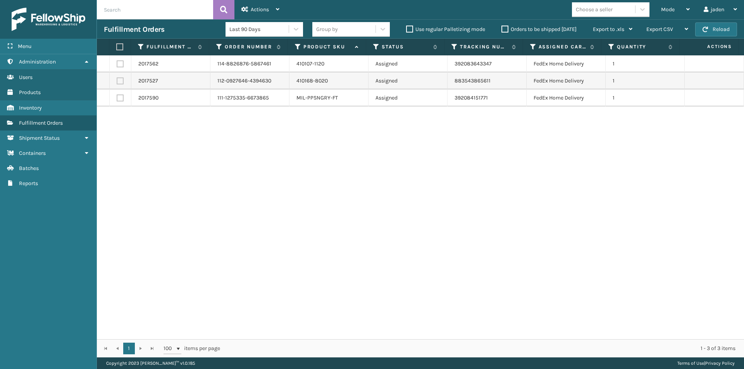
click at [679, 6] on div "Mode" at bounding box center [675, 9] width 29 height 19
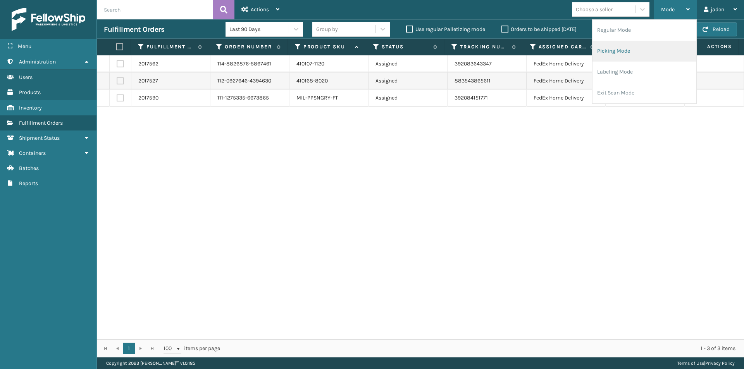
click at [638, 57] on li "Picking Mode" at bounding box center [644, 51] width 104 height 21
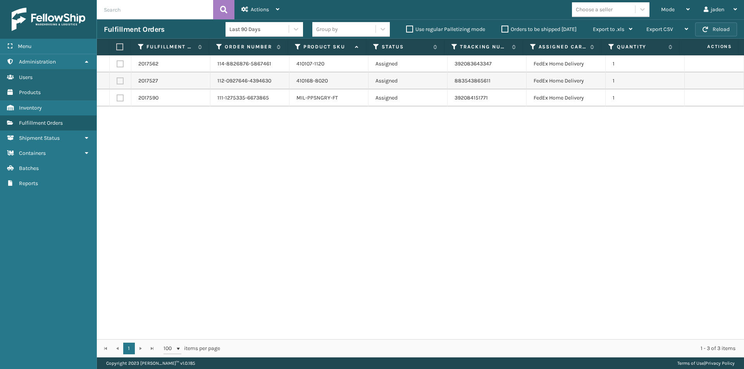
click at [720, 34] on button "Reload" at bounding box center [716, 29] width 42 height 14
click at [675, 12] on div "Mode" at bounding box center [675, 9] width 29 height 19
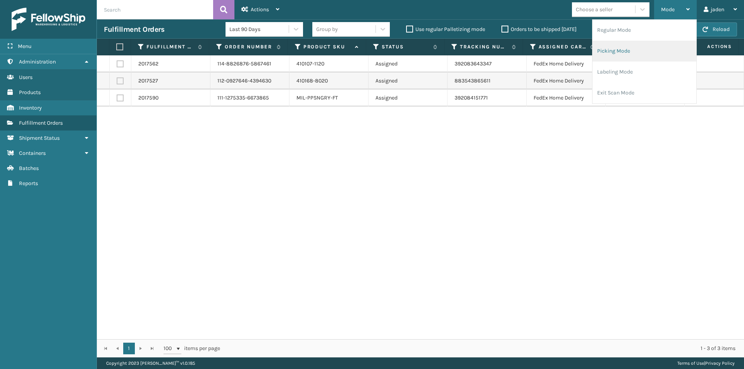
click at [635, 48] on li "Picking Mode" at bounding box center [644, 51] width 104 height 21
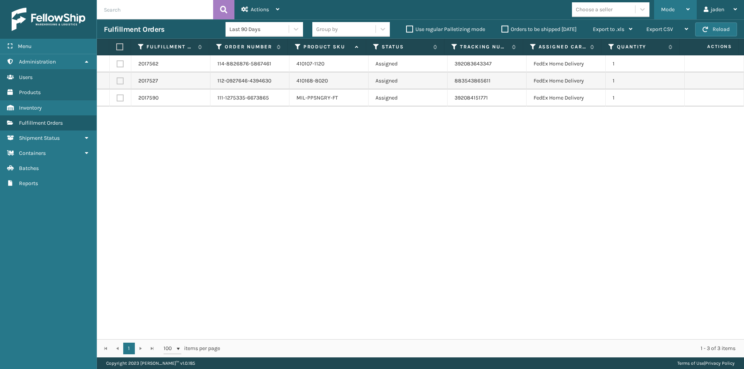
click at [714, 28] on button "Reload" at bounding box center [716, 29] width 42 height 14
click at [684, 10] on div "Mode" at bounding box center [675, 9] width 29 height 19
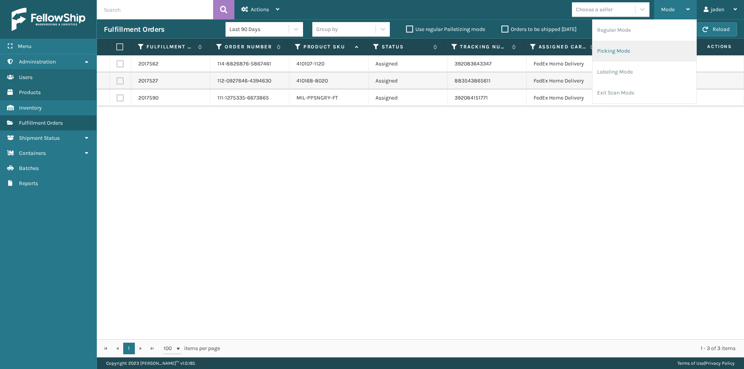
click at [625, 55] on li "Picking Mode" at bounding box center [644, 51] width 104 height 21
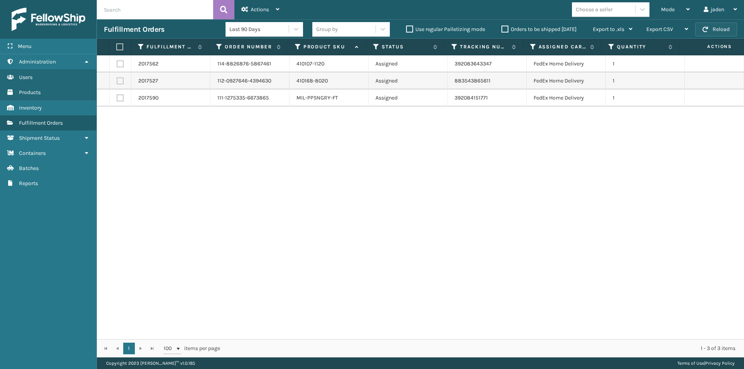
click at [725, 27] on button "Reload" at bounding box center [716, 29] width 42 height 14
drag, startPoint x: 491, startPoint y: 209, endPoint x: 598, endPoint y: 78, distance: 169.9
click at [517, 181] on div "2017562 114-8826876-5867461 410107-1120 Assigned 392083643347 FedEx Home Delive…" at bounding box center [420, 197] width 647 height 284
click at [687, 10] on icon at bounding box center [687, 9] width 3 height 5
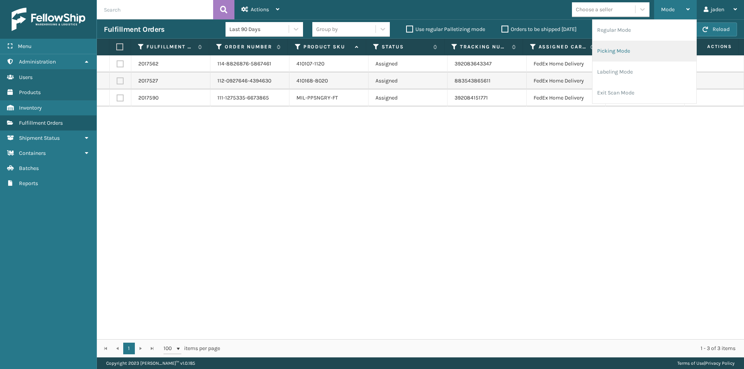
click at [653, 50] on li "Picking Mode" at bounding box center [644, 51] width 104 height 21
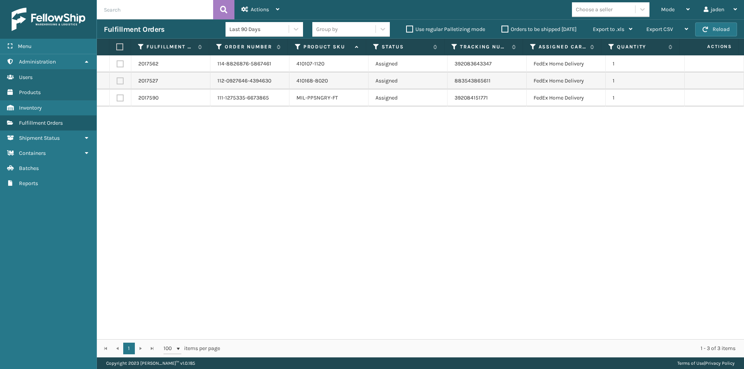
click at [714, 29] on button "Reload" at bounding box center [716, 29] width 42 height 14
click at [656, 5] on div "Mode Regular Mode Picking Mode Labeling Mode Exit Scan Mode" at bounding box center [675, 9] width 43 height 19
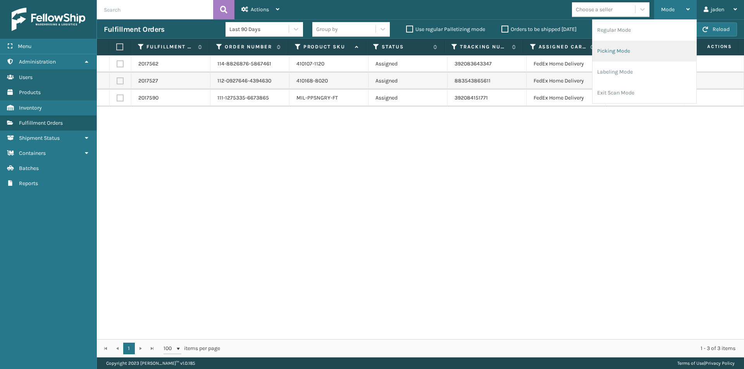
click at [635, 53] on li "Picking Mode" at bounding box center [644, 51] width 104 height 21
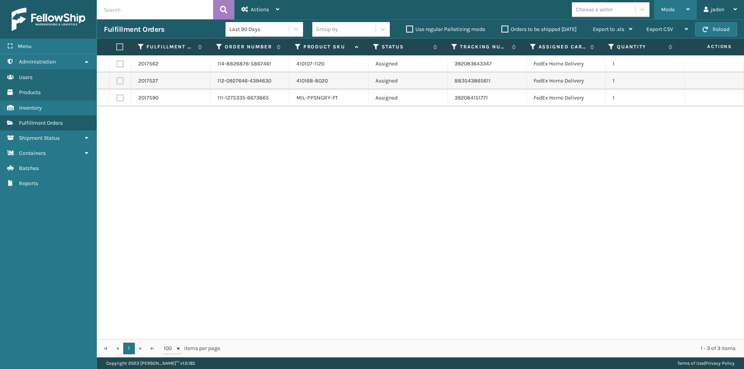
click at [673, 12] on span "Mode" at bounding box center [668, 9] width 14 height 7
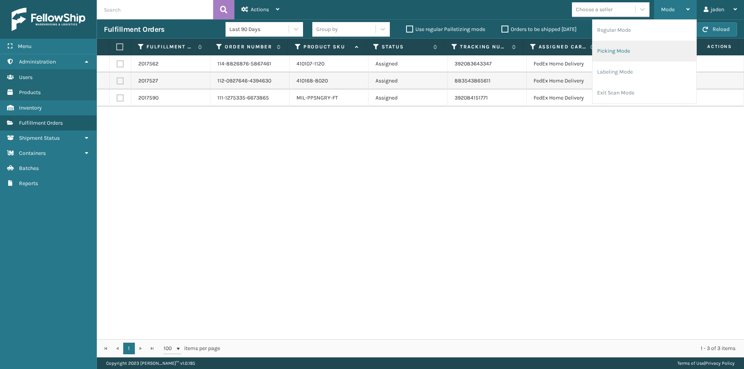
click at [652, 46] on li "Picking Mode" at bounding box center [644, 51] width 104 height 21
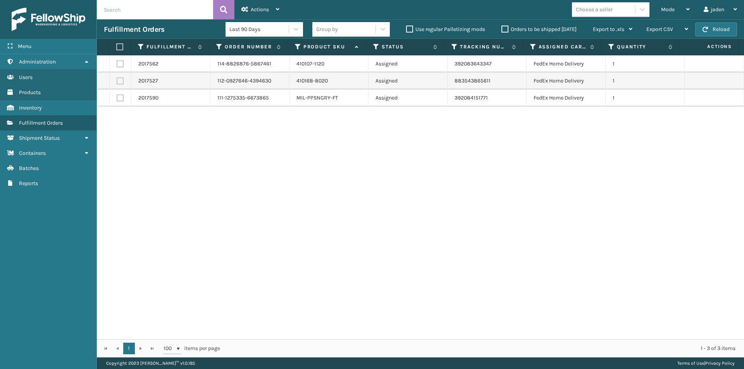
click at [712, 29] on button "Reload" at bounding box center [716, 29] width 42 height 14
click at [682, 9] on div "Mode" at bounding box center [675, 9] width 29 height 19
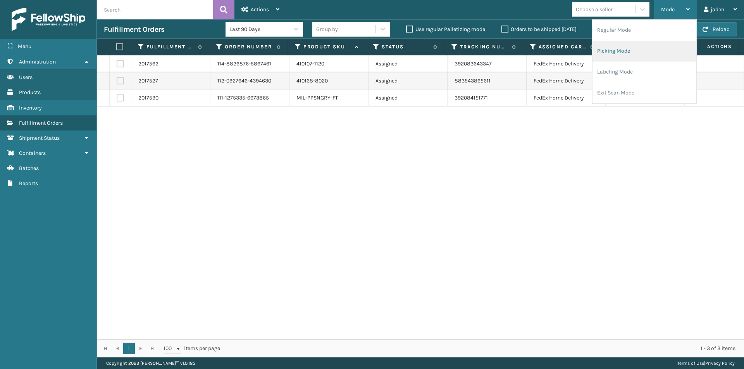
click at [643, 45] on li "Picking Mode" at bounding box center [644, 51] width 104 height 21
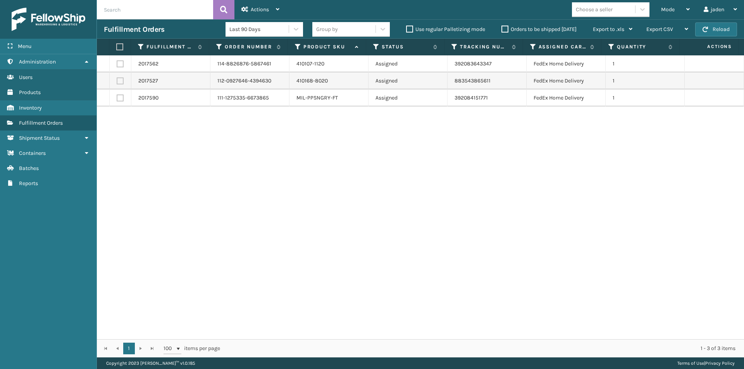
click at [710, 30] on button "Reload" at bounding box center [716, 29] width 42 height 14
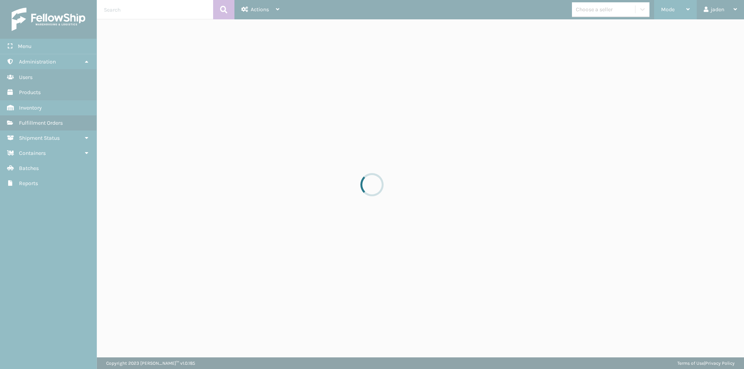
click at [682, 16] on div "Mode" at bounding box center [675, 9] width 29 height 19
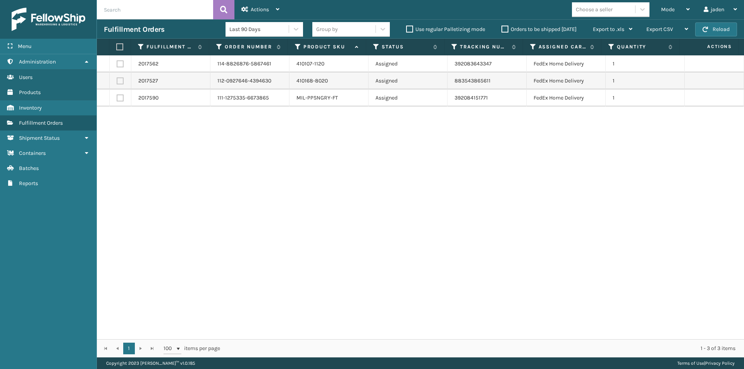
drag, startPoint x: 382, startPoint y: 195, endPoint x: 395, endPoint y: 178, distance: 21.5
click at [388, 189] on div "2017562 114-8826876-5867461 410107-1120 Assigned 392083643347 FedEx Home Delive…" at bounding box center [420, 197] width 647 height 284
click at [699, 31] on button "Reload" at bounding box center [716, 29] width 42 height 14
click at [678, 14] on div "Mode" at bounding box center [675, 9] width 29 height 19
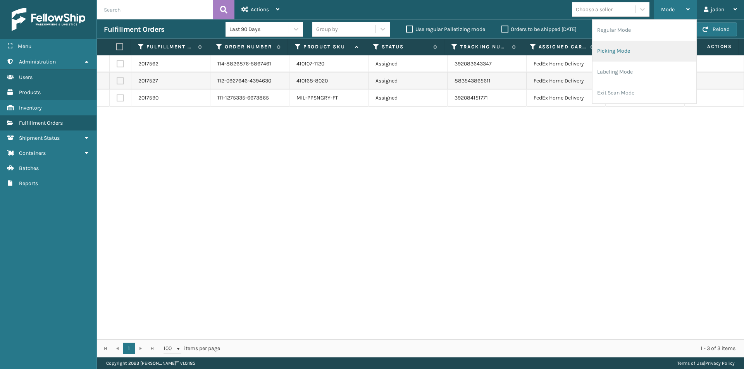
click at [637, 50] on li "Picking Mode" at bounding box center [644, 51] width 104 height 21
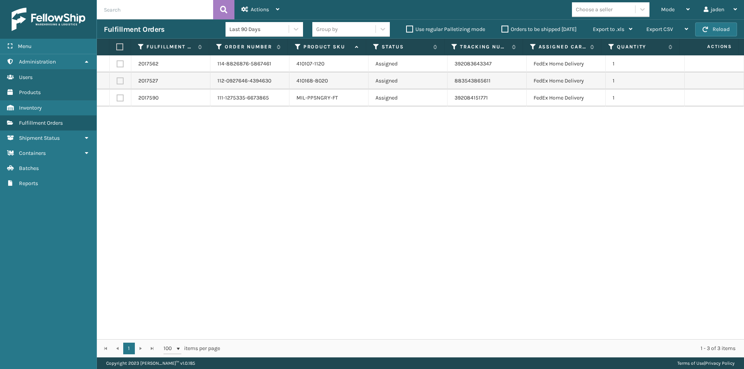
drag, startPoint x: 477, startPoint y: 172, endPoint x: 470, endPoint y: 172, distance: 7.0
drag, startPoint x: 470, startPoint y: 172, endPoint x: 403, endPoint y: 92, distance: 104.2
click at [277, 159] on div "2017562 114-8826876-5867461 410107-1120 Assigned 392083643347 FedEx Home Delive…" at bounding box center [420, 197] width 647 height 284
click at [705, 36] on div "Fulfillment Orders Last 90 Days Group by Use regular Palletizing mode Orders to…" at bounding box center [420, 28] width 647 height 19
click at [705, 36] on button "Reload" at bounding box center [716, 29] width 42 height 14
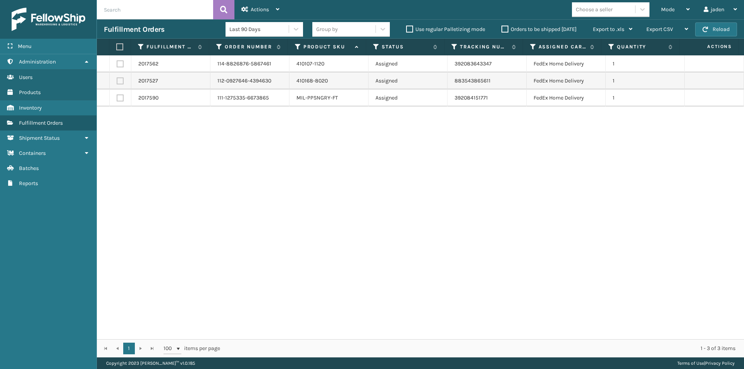
click at [705, 36] on button "Reload" at bounding box center [716, 29] width 42 height 14
drag, startPoint x: 472, startPoint y: 163, endPoint x: 355, endPoint y: 172, distance: 117.4
click at [355, 172] on div "2017562 114-8826876-5867461 410107-1120 Assigned 392083643347 FedEx Home Delive…" at bounding box center [420, 197] width 647 height 284
click at [716, 35] on button "Reload" at bounding box center [716, 29] width 42 height 14
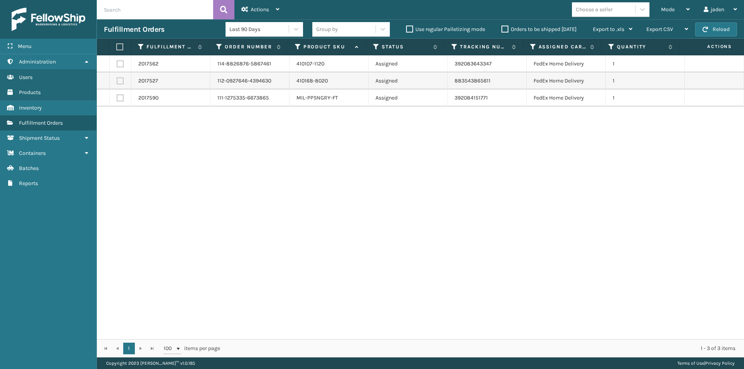
drag, startPoint x: 550, startPoint y: 121, endPoint x: 545, endPoint y: 123, distance: 5.6
drag, startPoint x: 545, startPoint y: 123, endPoint x: 412, endPoint y: 126, distance: 133.3
click at [344, 170] on div "2017562 114-8826876-5867461 410107-1120 Assigned 392083643347 FedEx Home Delive…" at bounding box center [420, 197] width 647 height 284
click at [716, 34] on button "Reload" at bounding box center [716, 29] width 42 height 14
click at [686, 4] on div "Mode" at bounding box center [675, 9] width 29 height 19
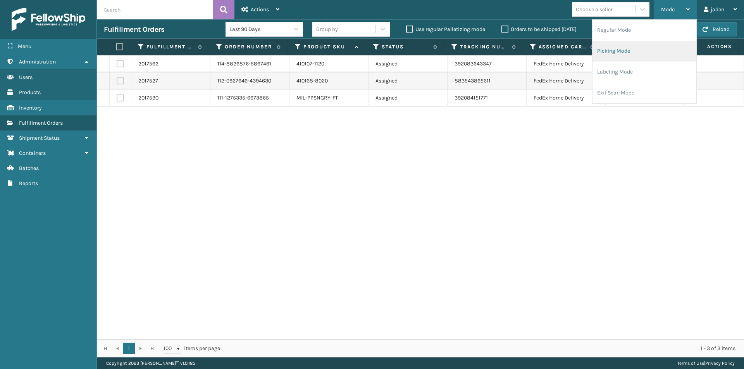
click at [647, 52] on li "Picking Mode" at bounding box center [644, 51] width 104 height 21
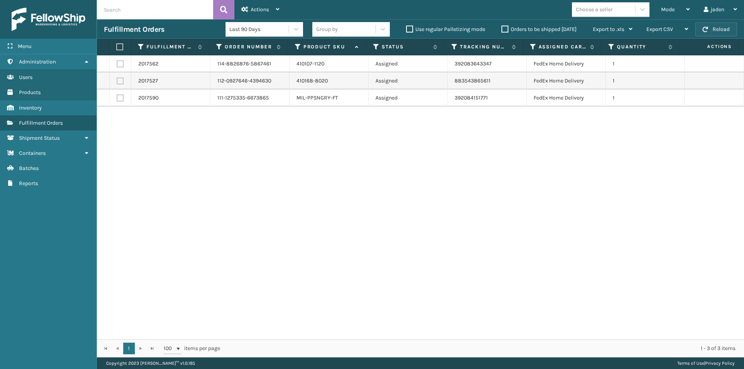
click at [709, 28] on button "Reload" at bounding box center [716, 29] width 42 height 14
click at [121, 47] on label at bounding box center [118, 46] width 5 height 7
click at [117, 47] on input "checkbox" at bounding box center [116, 47] width 0 height 5
checkbox input "true"
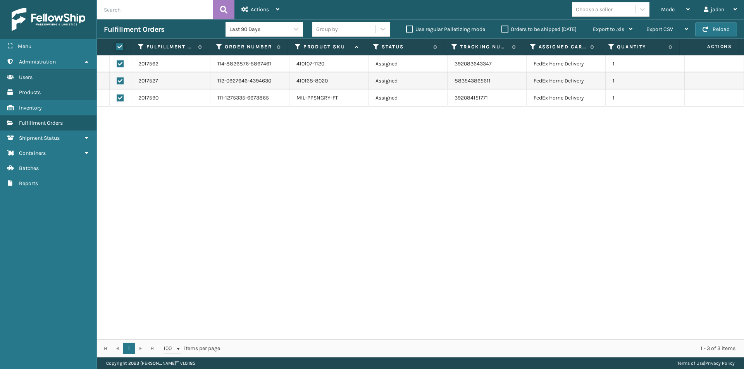
checkbox input "true"
click at [271, 10] on div "Actions" at bounding box center [260, 9] width 38 height 19
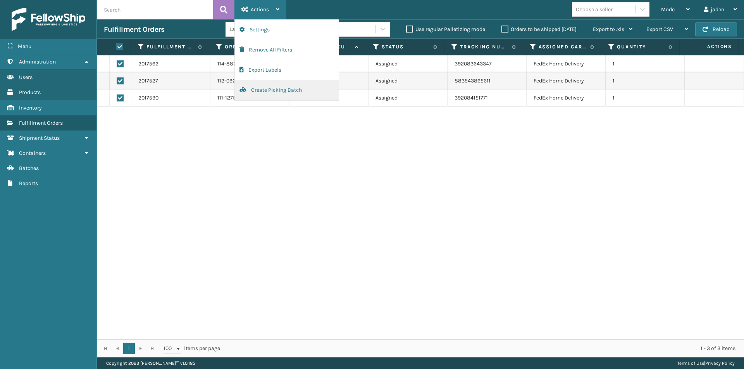
click at [258, 94] on button "Create Picking Batch" at bounding box center [287, 90] width 104 height 20
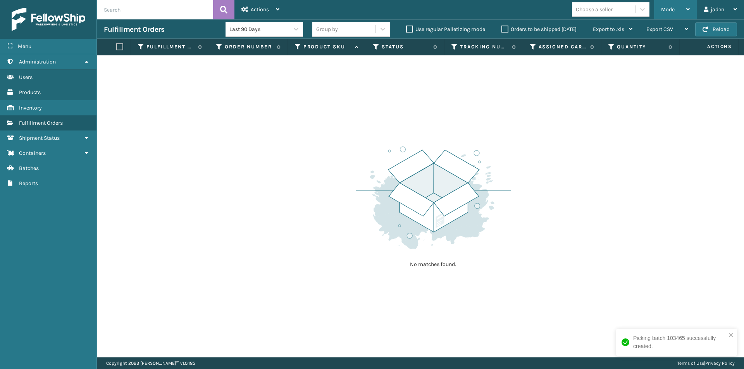
click at [661, 17] on div "Mode" at bounding box center [675, 9] width 29 height 19
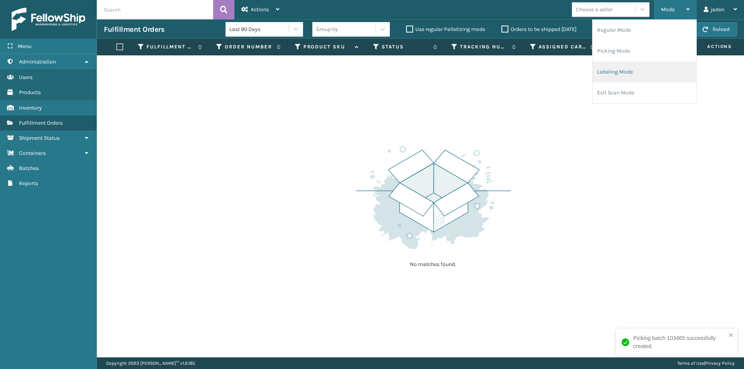
click at [637, 72] on li "Labeling Mode" at bounding box center [644, 72] width 104 height 21
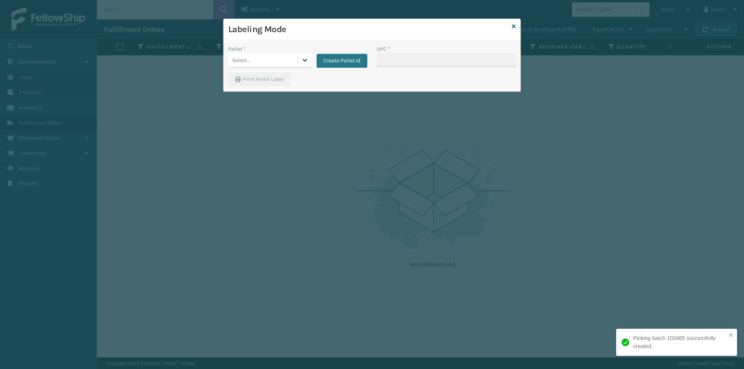
drag, startPoint x: 302, startPoint y: 59, endPoint x: 288, endPoint y: 69, distance: 18.1
click at [301, 59] on icon at bounding box center [305, 60] width 8 height 8
click at [267, 80] on div "FDXG-9K7FNZ33LR" at bounding box center [270, 79] width 84 height 14
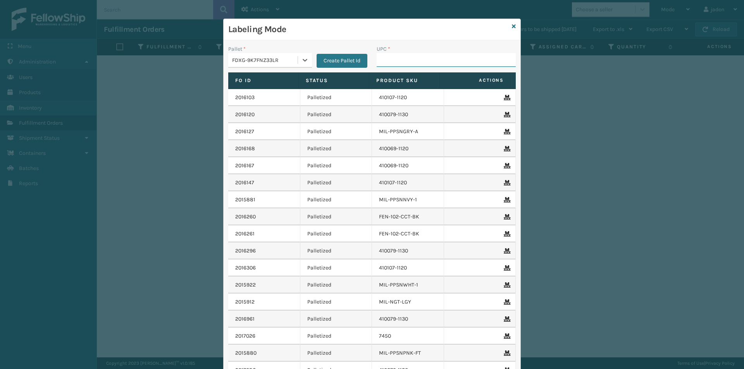
click at [398, 57] on input "UPC *" at bounding box center [446, 60] width 139 height 14
type input "410168-8020."
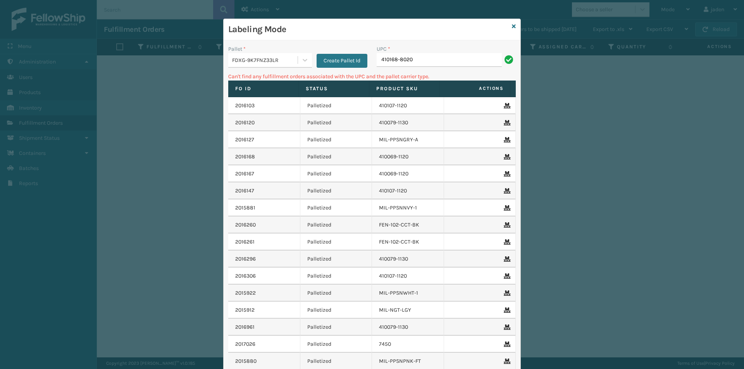
type input "410168-8020"
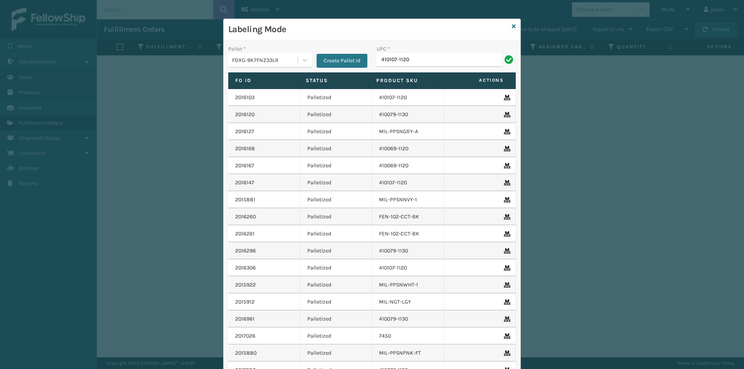
type input "410107-1120"
click at [513, 26] on icon at bounding box center [514, 26] width 4 height 5
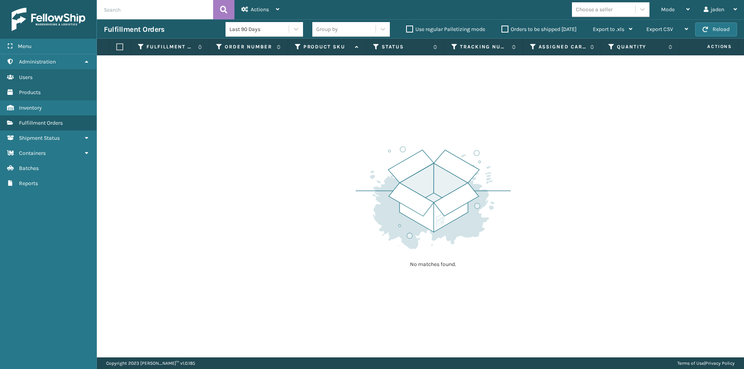
drag, startPoint x: 560, startPoint y: 113, endPoint x: 526, endPoint y: 114, distance: 34.1
drag, startPoint x: 526, startPoint y: 114, endPoint x: 461, endPoint y: 81, distance: 72.6
click at [410, 110] on div "No matches found." at bounding box center [420, 206] width 647 height 302
click at [657, 14] on div "Mode Regular Mode Picking Mode Labeling Mode Exit Scan Mode" at bounding box center [675, 9] width 43 height 19
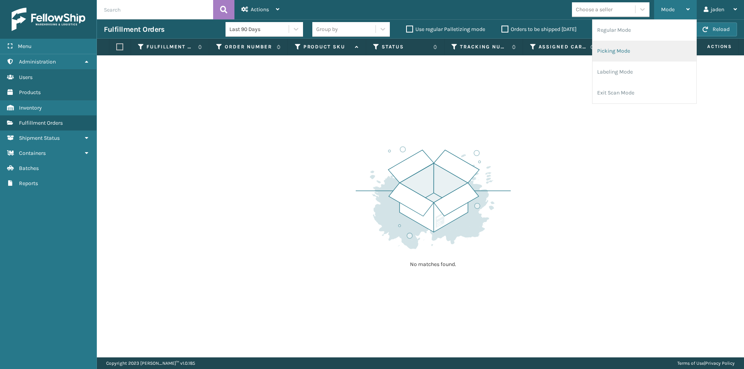
click at [621, 52] on li "Picking Mode" at bounding box center [644, 51] width 104 height 21
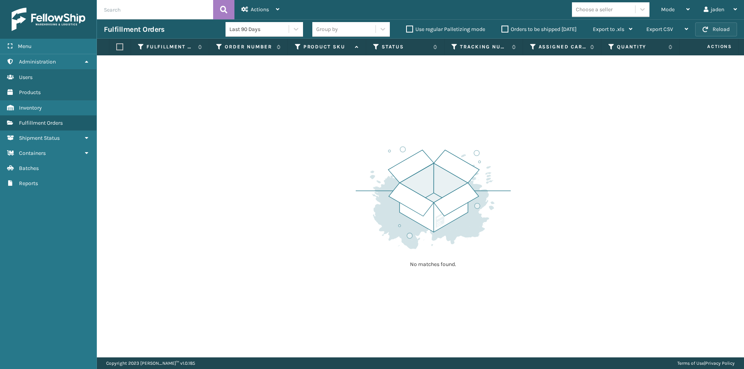
click at [725, 30] on button "Reload" at bounding box center [716, 29] width 42 height 14
drag, startPoint x: 607, startPoint y: 86, endPoint x: 408, endPoint y: 83, distance: 198.8
click at [408, 83] on div "No matches found." at bounding box center [420, 206] width 647 height 302
click at [720, 23] on button "Reload" at bounding box center [716, 29] width 42 height 14
click at [686, 7] on icon at bounding box center [687, 9] width 3 height 5
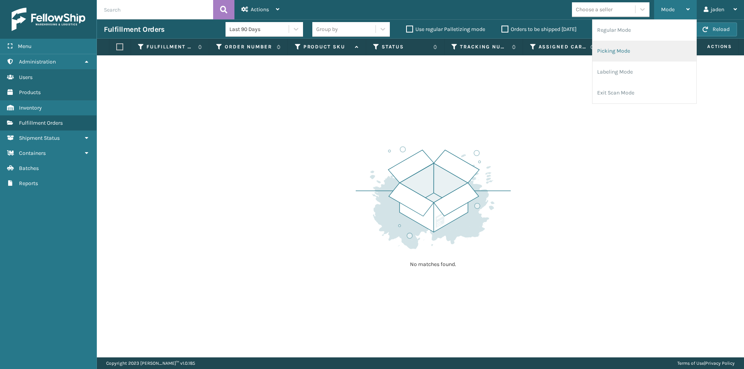
click at [631, 59] on li "Picking Mode" at bounding box center [644, 51] width 104 height 21
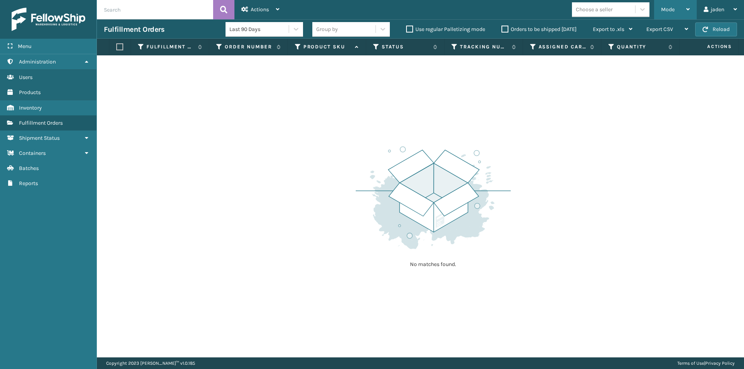
click at [676, 7] on div "Mode" at bounding box center [675, 9] width 29 height 19
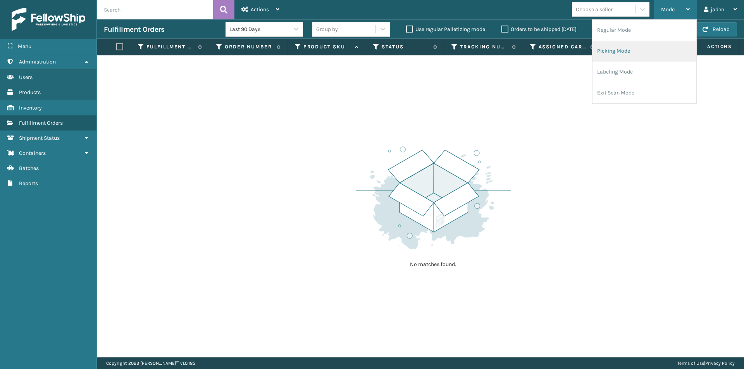
click at [648, 60] on li "Picking Mode" at bounding box center [644, 51] width 104 height 21
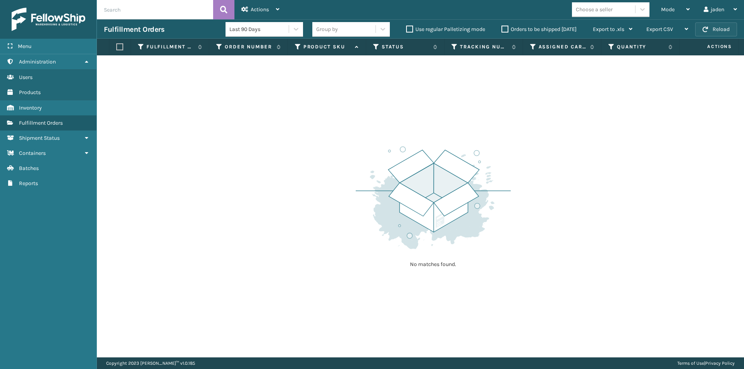
click at [707, 30] on span "button" at bounding box center [705, 29] width 5 height 5
click at [684, 8] on div "Mode" at bounding box center [675, 9] width 29 height 19
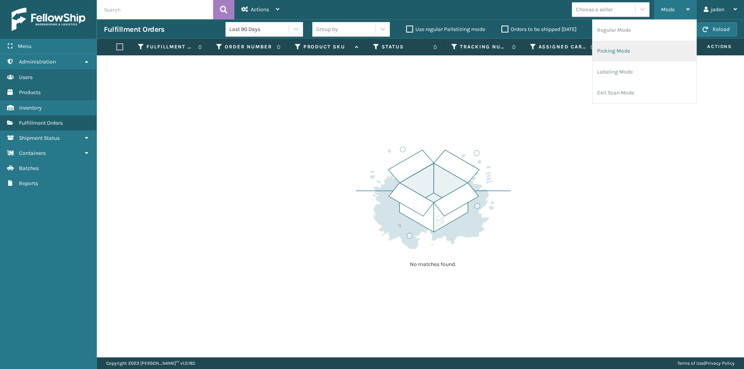
click at [660, 53] on li "Picking Mode" at bounding box center [644, 51] width 104 height 21
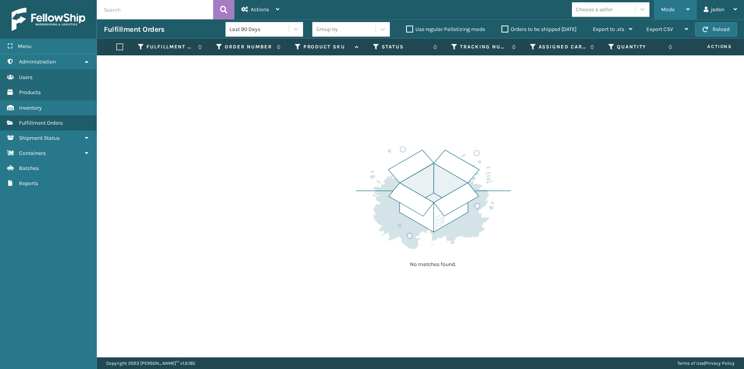
click at [672, 10] on span "Mode" at bounding box center [668, 9] width 14 height 7
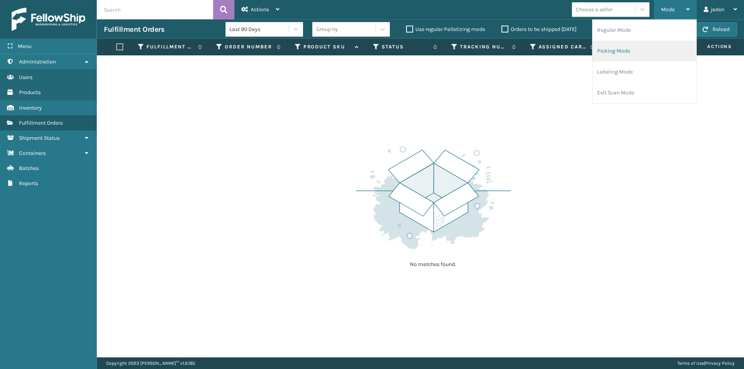
click at [644, 50] on li "Picking Mode" at bounding box center [644, 51] width 104 height 21
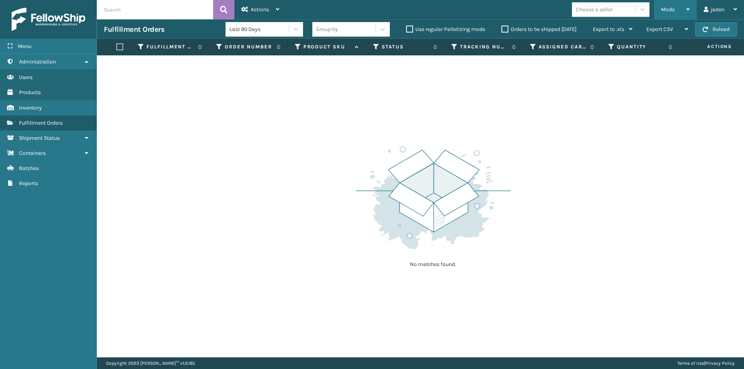
click at [677, 9] on div "Mode" at bounding box center [675, 9] width 29 height 19
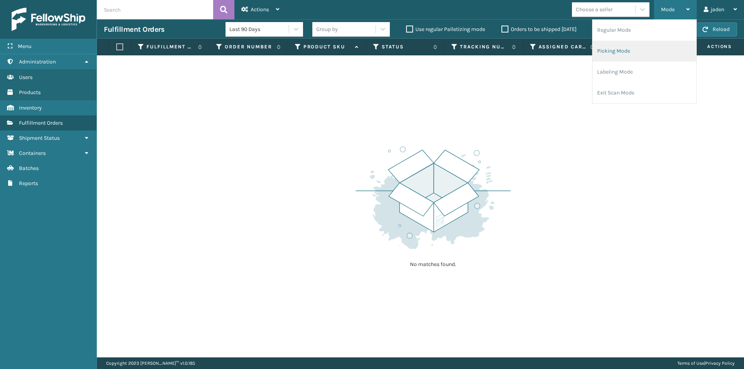
click at [643, 56] on li "Picking Mode" at bounding box center [644, 51] width 104 height 21
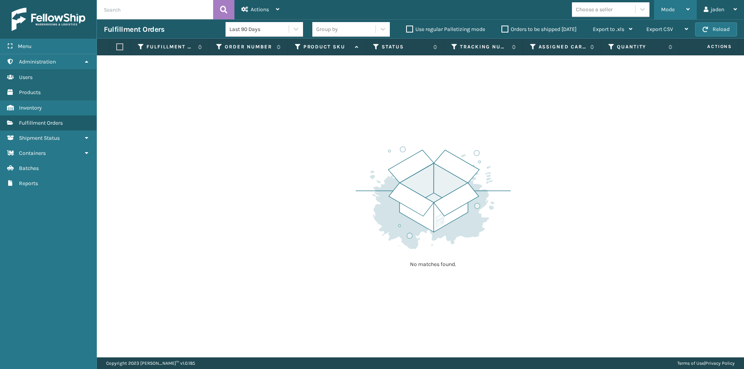
click at [677, 10] on div "Mode" at bounding box center [675, 9] width 29 height 19
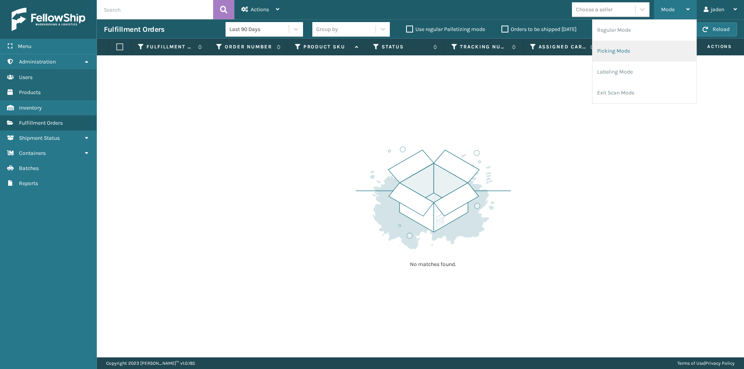
click at [649, 59] on li "Picking Mode" at bounding box center [644, 51] width 104 height 21
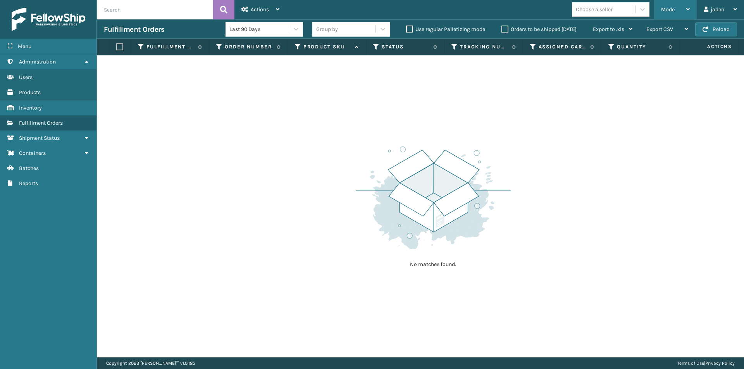
click at [677, 9] on div "Mode" at bounding box center [675, 9] width 29 height 19
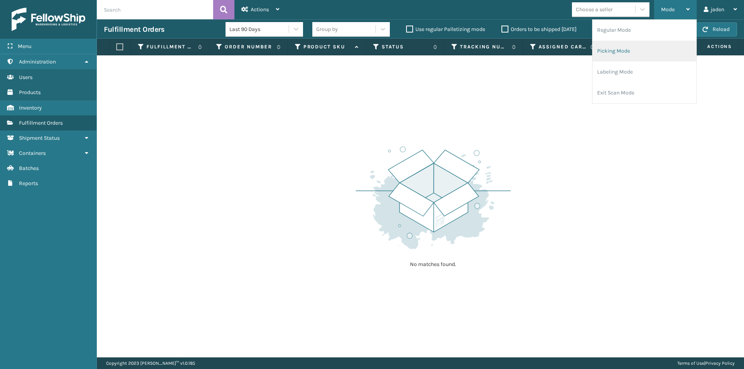
click at [636, 52] on li "Picking Mode" at bounding box center [644, 51] width 104 height 21
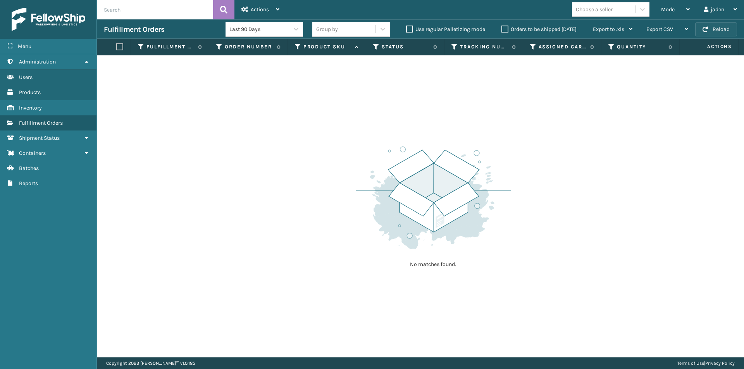
click at [719, 32] on button "Reload" at bounding box center [716, 29] width 42 height 14
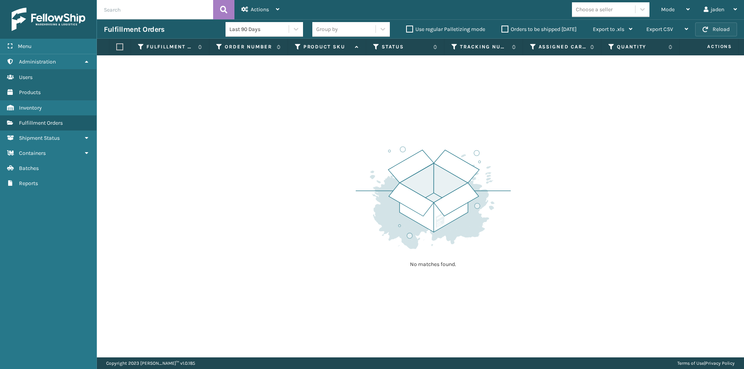
click at [719, 32] on button "Reload" at bounding box center [716, 29] width 42 height 14
click at [676, 8] on div "Mode" at bounding box center [675, 9] width 29 height 19
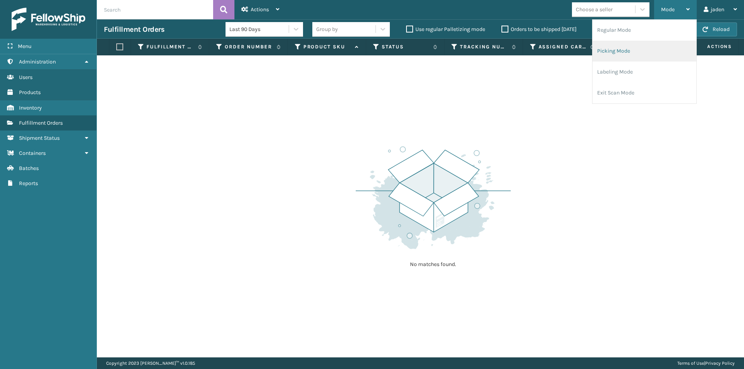
click at [634, 49] on li "Picking Mode" at bounding box center [644, 51] width 104 height 21
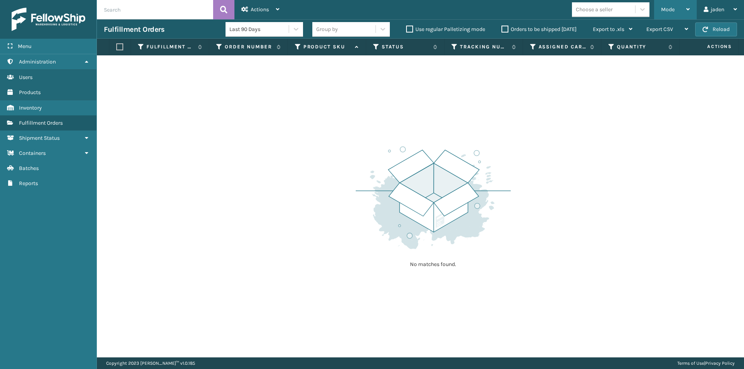
click at [694, 7] on div "Mode Regular Mode Picking Mode Labeling Mode Exit Scan Mode" at bounding box center [675, 9] width 43 height 19
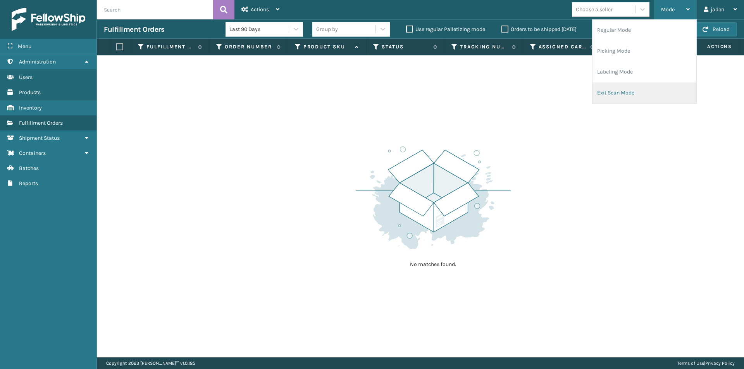
click at [623, 91] on li "Exit Scan Mode" at bounding box center [644, 93] width 104 height 21
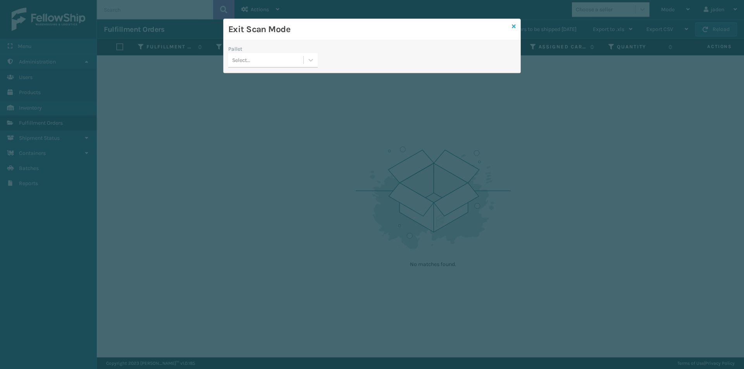
click at [514, 26] on icon at bounding box center [514, 26] width 4 height 5
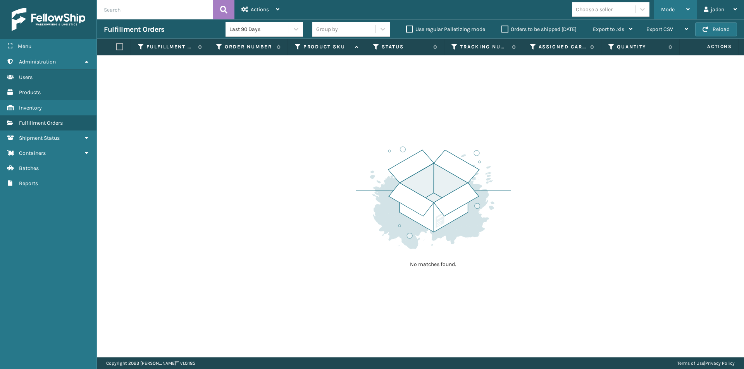
click at [672, 14] on div "Mode" at bounding box center [675, 9] width 29 height 19
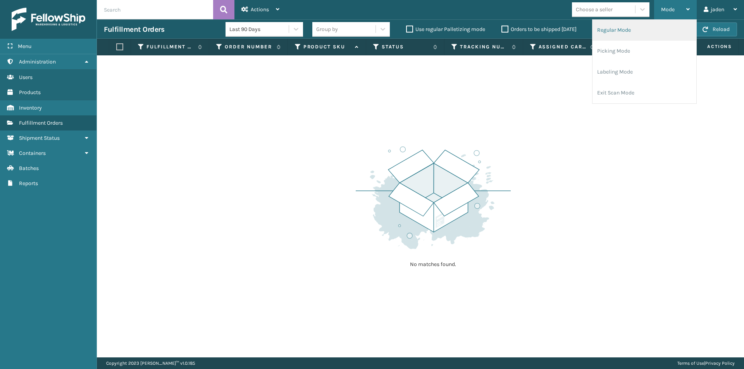
click at [637, 39] on li "Regular Mode" at bounding box center [644, 30] width 104 height 21
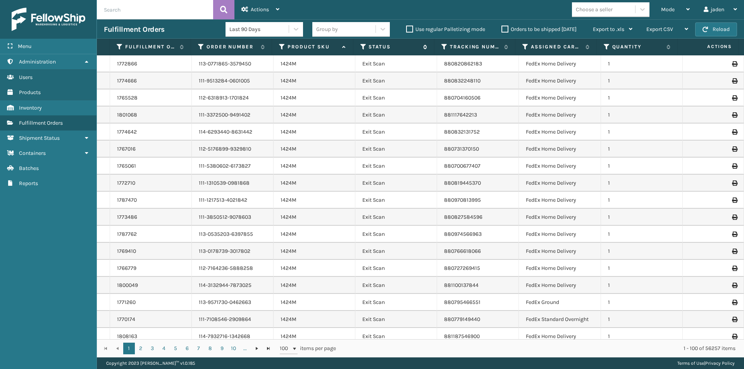
click at [364, 50] on icon at bounding box center [363, 46] width 6 height 7
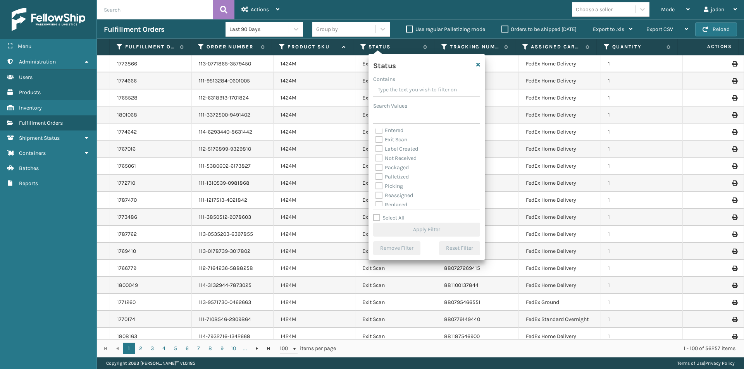
scroll to position [39, 0]
click at [380, 164] on div "Palletized" at bounding box center [426, 159] width 102 height 9
click at [379, 155] on div "Palletized" at bounding box center [426, 159] width 102 height 9
click at [380, 160] on label "Palletized" at bounding box center [391, 159] width 33 height 7
click at [376, 160] on input "Palletized" at bounding box center [375, 157] width 0 height 5
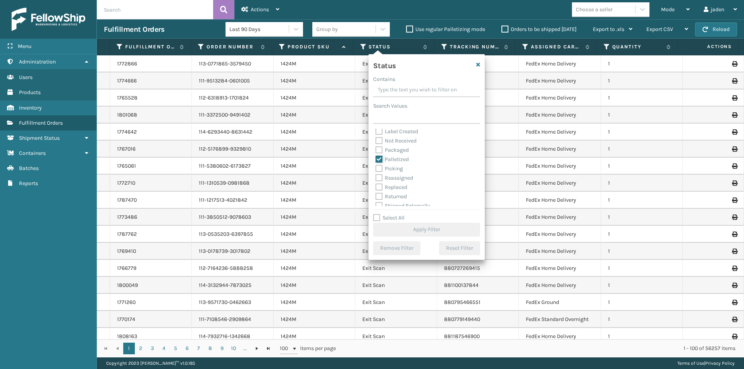
checkbox input "true"
click at [417, 233] on button "Apply Filter" at bounding box center [426, 230] width 107 height 14
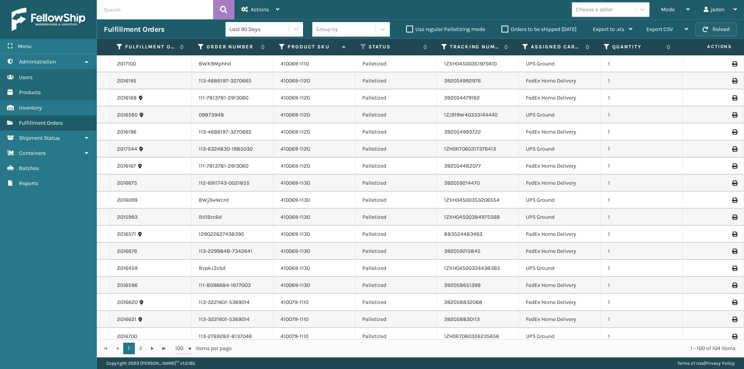
click at [706, 33] on button "Reload" at bounding box center [716, 29] width 42 height 14
click at [710, 29] on button "Reload" at bounding box center [716, 29] width 42 height 14
click at [711, 29] on button "Reload" at bounding box center [716, 29] width 42 height 14
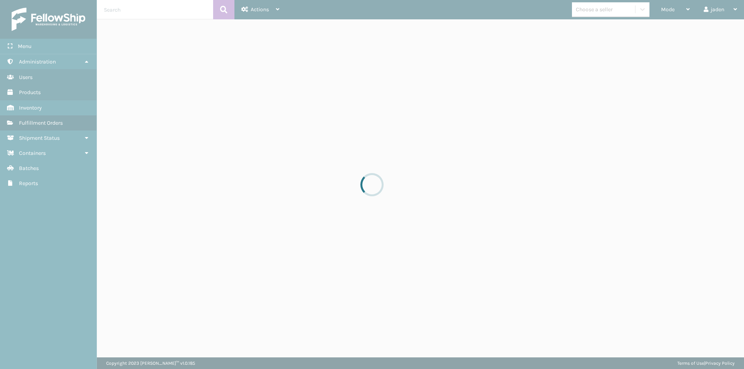
click at [711, 29] on div at bounding box center [372, 184] width 744 height 369
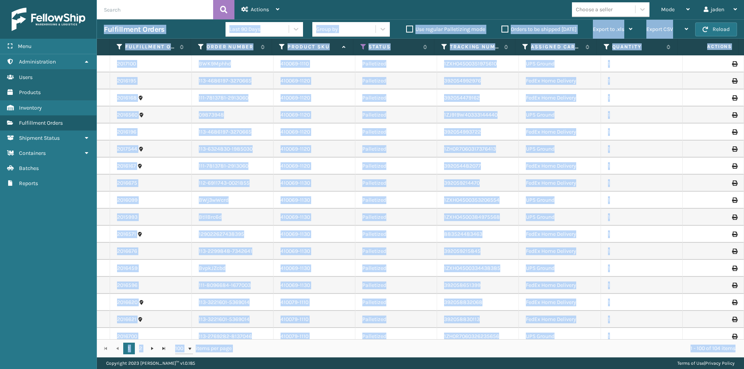
click at [711, 29] on button "Reload" at bounding box center [716, 29] width 42 height 14
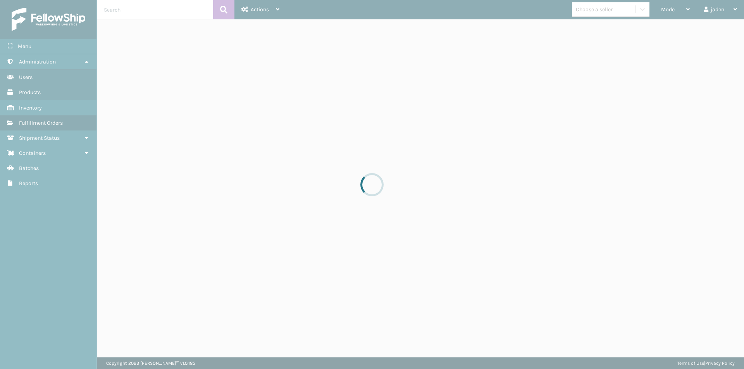
click at [711, 29] on div at bounding box center [372, 184] width 744 height 369
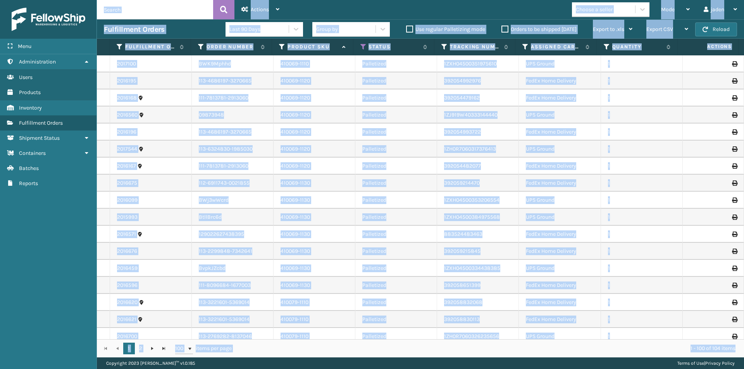
click at [711, 29] on button "Reload" at bounding box center [716, 29] width 42 height 14
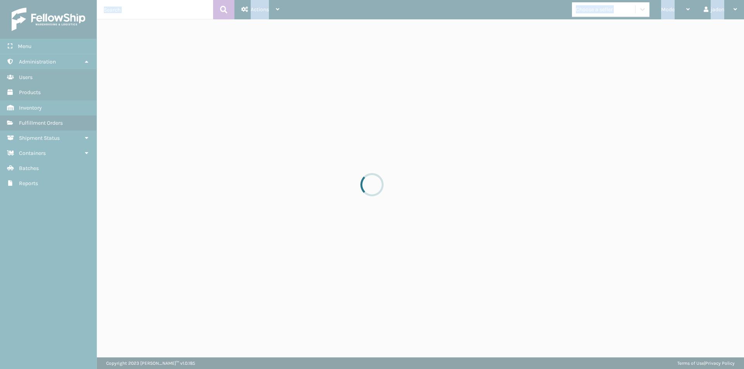
click at [711, 29] on div at bounding box center [372, 184] width 744 height 369
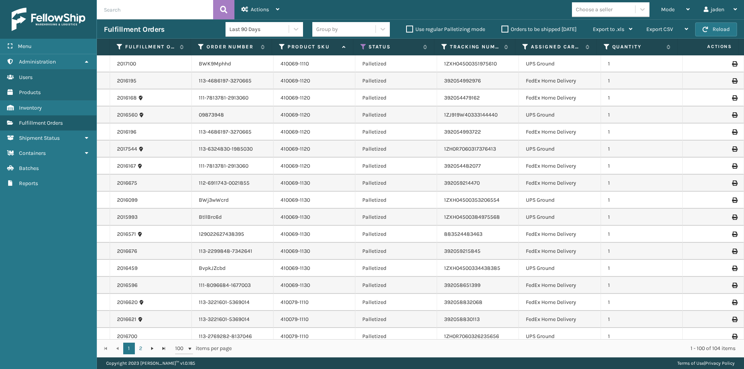
click at [46, 259] on div "Menu Administration Users Products Inventory Fulfillment Orders Shipment Status…" at bounding box center [48, 184] width 97 height 369
click at [702, 30] on button "Reload" at bounding box center [716, 29] width 42 height 14
click at [676, 12] on div "Mode" at bounding box center [675, 9] width 29 height 19
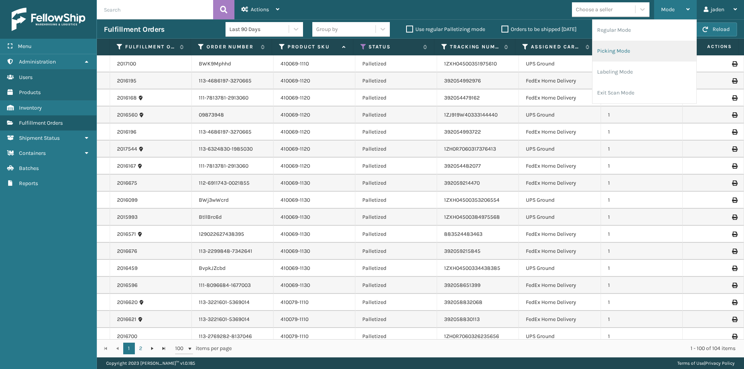
click at [658, 41] on li "Picking Mode" at bounding box center [644, 51] width 104 height 21
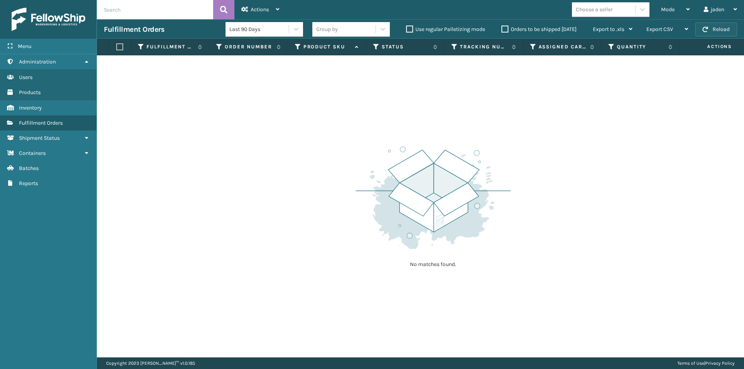
click at [713, 28] on button "Reload" at bounding box center [716, 29] width 42 height 14
click at [669, 3] on div "Mode" at bounding box center [675, 9] width 29 height 19
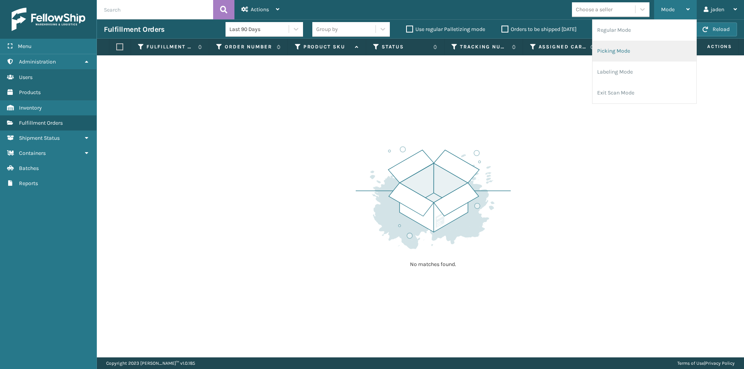
click at [626, 43] on li "Picking Mode" at bounding box center [644, 51] width 104 height 21
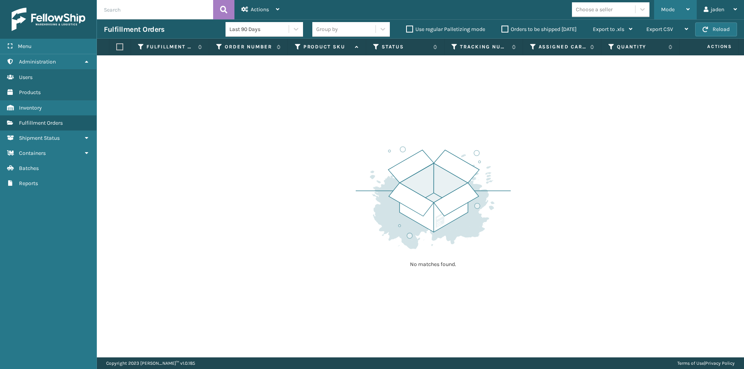
click at [663, 10] on span "Mode" at bounding box center [668, 9] width 14 height 7
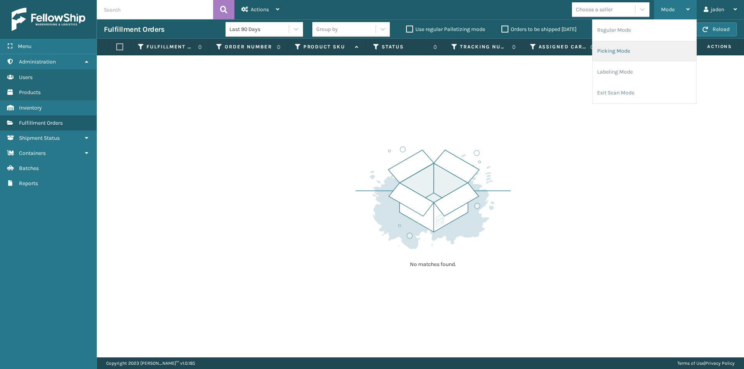
click at [626, 41] on li "Picking Mode" at bounding box center [644, 51] width 104 height 21
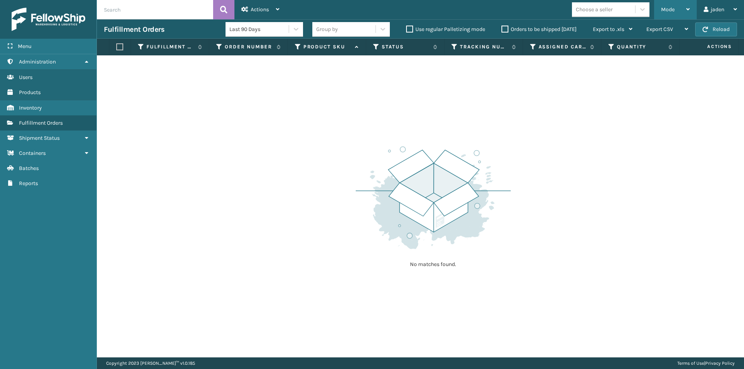
click at [673, 4] on div "Mode" at bounding box center [675, 9] width 29 height 19
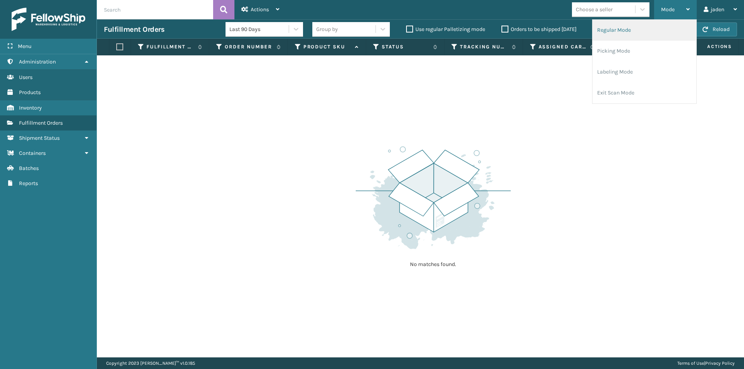
click at [644, 26] on li "Regular Mode" at bounding box center [644, 30] width 104 height 21
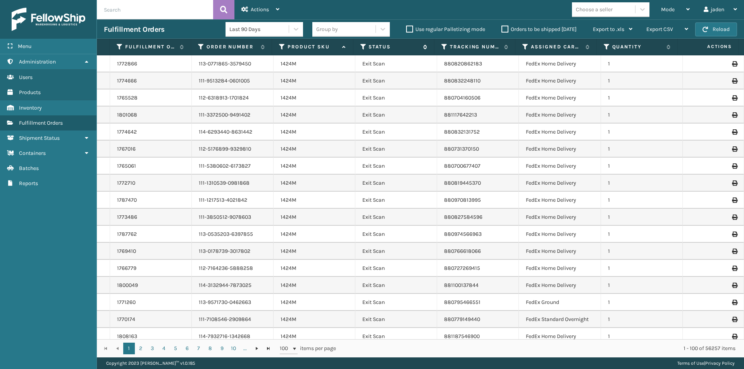
click at [361, 47] on icon at bounding box center [363, 46] width 6 height 7
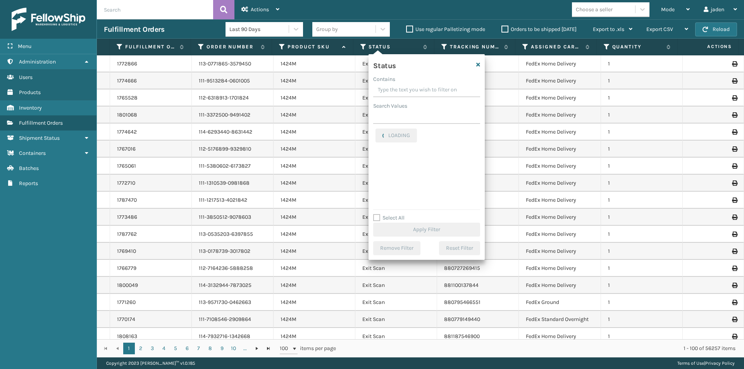
drag, startPoint x: 454, startPoint y: 84, endPoint x: 441, endPoint y: 84, distance: 12.8
click at [441, 84] on input "Contains" at bounding box center [426, 90] width 107 height 14
drag, startPoint x: 439, startPoint y: 87, endPoint x: 424, endPoint y: 87, distance: 15.9
click at [424, 87] on input "Contains" at bounding box center [426, 90] width 107 height 14
click at [379, 198] on label "Palletized" at bounding box center [391, 198] width 33 height 7
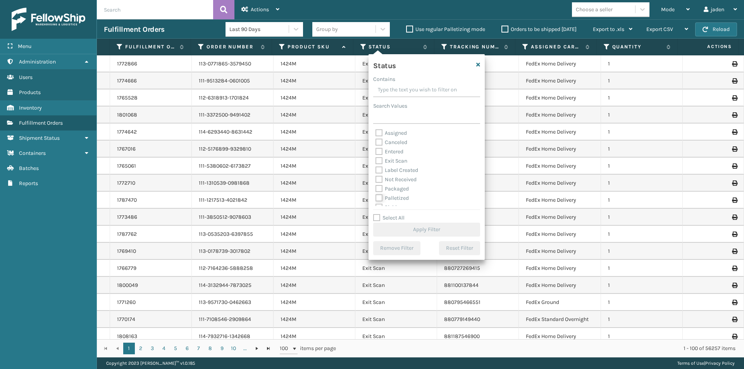
click at [376, 198] on input "Palletized" at bounding box center [375, 196] width 0 height 5
checkbox input "true"
click at [405, 228] on button "Apply Filter" at bounding box center [426, 230] width 107 height 14
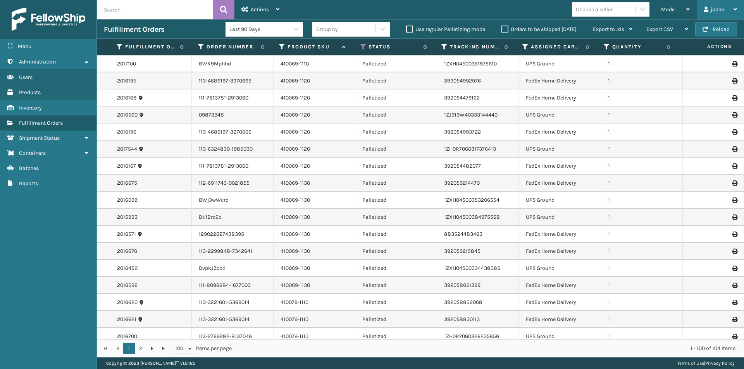
click at [703, 17] on div "jaden Log Out" at bounding box center [720, 9] width 47 height 19
drag, startPoint x: 47, startPoint y: 224, endPoint x: 49, endPoint y: 220, distance: 4.2
click at [48, 224] on div "Menu Administration Users Products Inventory Fulfillment Orders Shipment Status…" at bounding box center [48, 184] width 97 height 369
drag, startPoint x: 64, startPoint y: 32, endPoint x: 48, endPoint y: 275, distance: 243.1
click at [48, 275] on div "Menu Administration Users Products Inventory Fulfillment Orders Shipment Status…" at bounding box center [48, 184] width 97 height 369
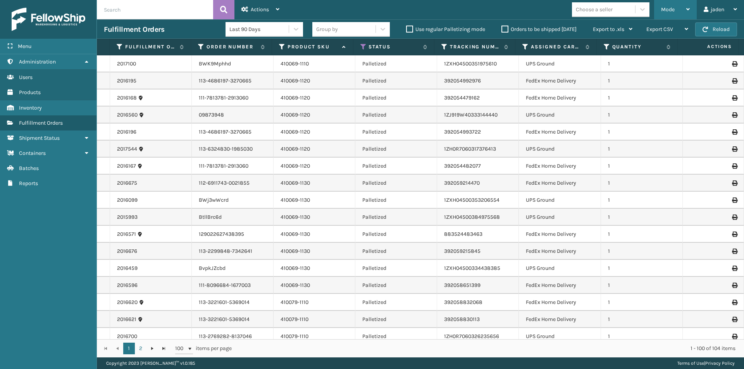
click at [666, 9] on span "Mode" at bounding box center [668, 9] width 14 height 7
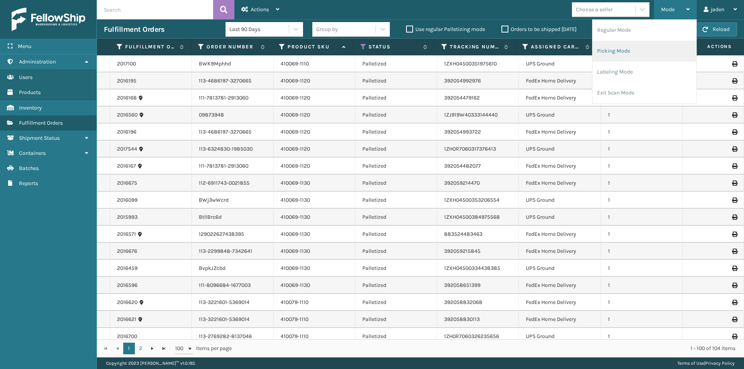
click at [639, 43] on li "Picking Mode" at bounding box center [644, 51] width 104 height 21
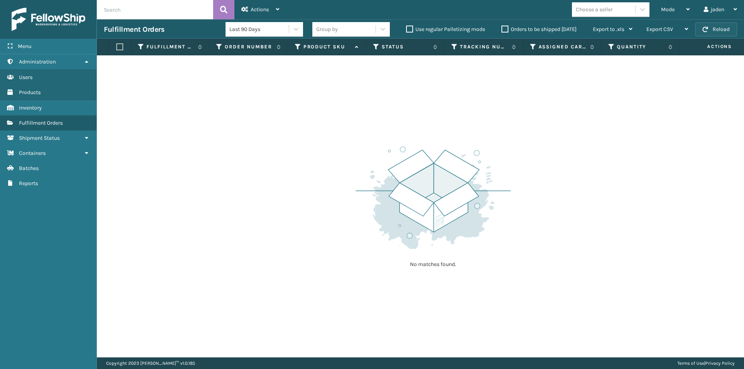
click at [701, 34] on button "Reload" at bounding box center [716, 29] width 42 height 14
click at [682, 17] on div "Mode" at bounding box center [675, 9] width 29 height 19
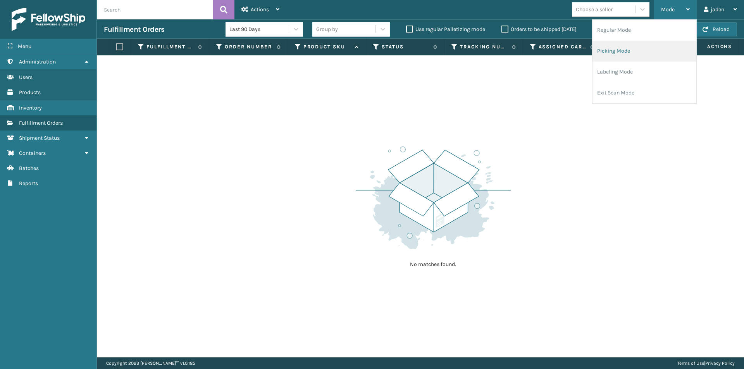
click at [631, 48] on li "Picking Mode" at bounding box center [644, 51] width 104 height 21
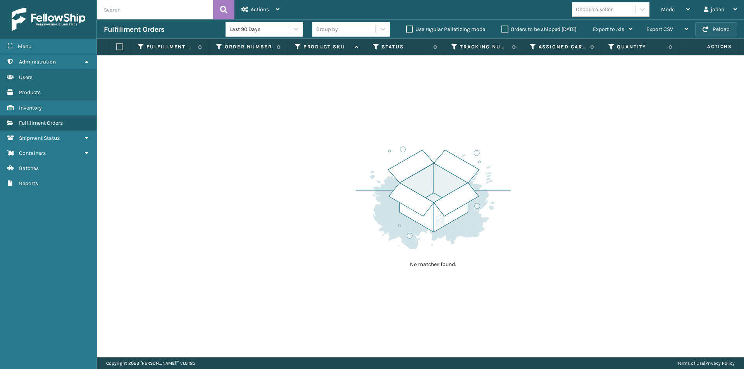
click at [701, 31] on button "Reload" at bounding box center [716, 29] width 42 height 14
click at [679, 14] on div "Mode" at bounding box center [675, 9] width 29 height 19
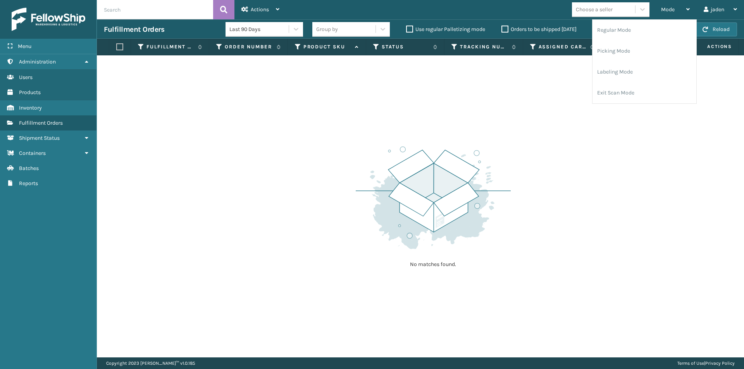
drag, startPoint x: 679, startPoint y: 14, endPoint x: 468, endPoint y: 121, distance: 236.7
click at [468, 121] on div "No matches found." at bounding box center [420, 206] width 647 height 302
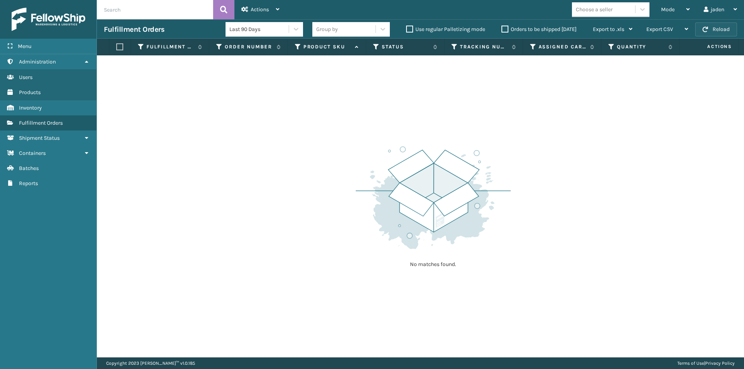
click at [720, 32] on button "Reload" at bounding box center [716, 29] width 42 height 14
click at [692, 8] on div "Mode Regular Mode Picking Mode Labeling Mode Exit Scan Mode" at bounding box center [675, 9] width 43 height 19
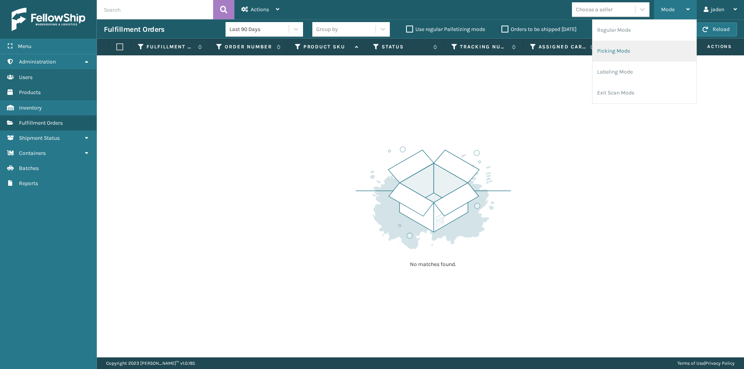
click at [664, 47] on li "Picking Mode" at bounding box center [644, 51] width 104 height 21
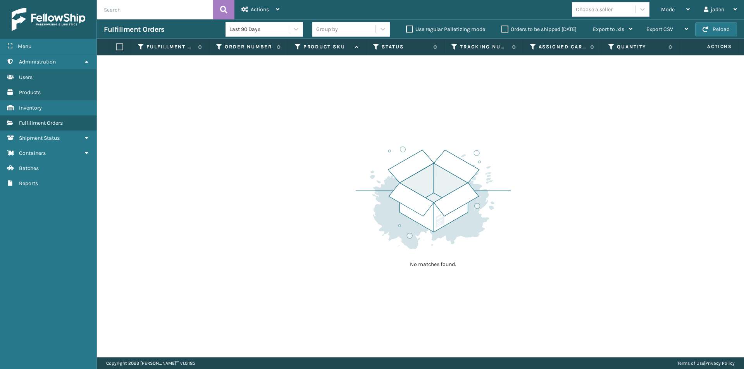
click at [738, 31] on div "Fulfillment Orders Last 90 Days Group by Use regular Palletizing mode Orders to…" at bounding box center [420, 28] width 647 height 19
click at [730, 31] on button "Reload" at bounding box center [716, 29] width 42 height 14
click at [666, 5] on div "Mode" at bounding box center [675, 9] width 29 height 19
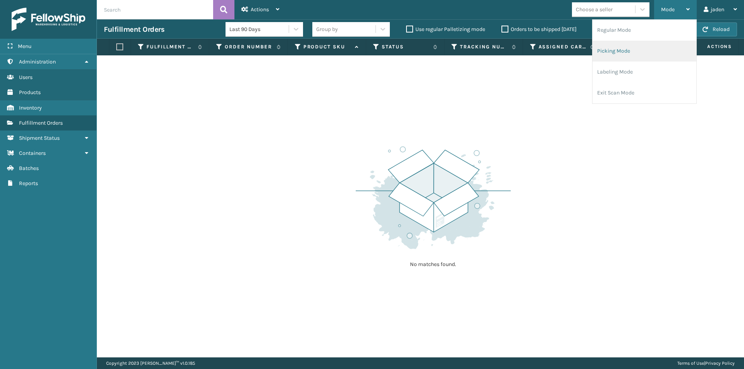
click at [626, 56] on li "Picking Mode" at bounding box center [644, 51] width 104 height 21
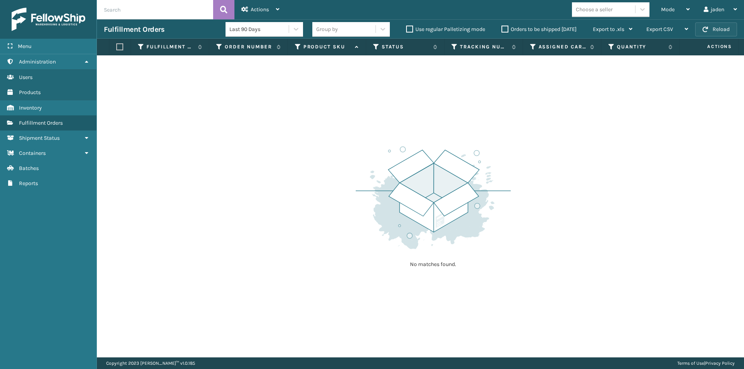
click at [716, 33] on button "Reload" at bounding box center [716, 29] width 42 height 14
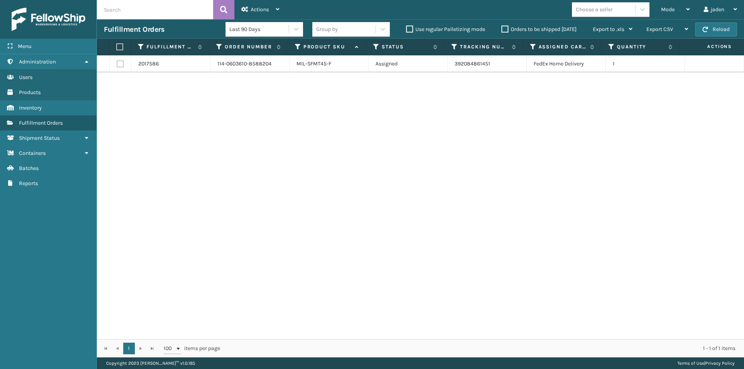
drag, startPoint x: 468, startPoint y: 114, endPoint x: 460, endPoint y: 114, distance: 7.4
drag, startPoint x: 460, startPoint y: 114, endPoint x: 251, endPoint y: 126, distance: 209.2
click at [245, 136] on div "2017586 114-0603610-8588204 MIL-SFMT45-F Assigned 392084861451 FedEx Home Deliv…" at bounding box center [420, 197] width 647 height 284
click at [704, 27] on span "button" at bounding box center [705, 29] width 5 height 5
click at [115, 52] on th at bounding box center [120, 47] width 22 height 17
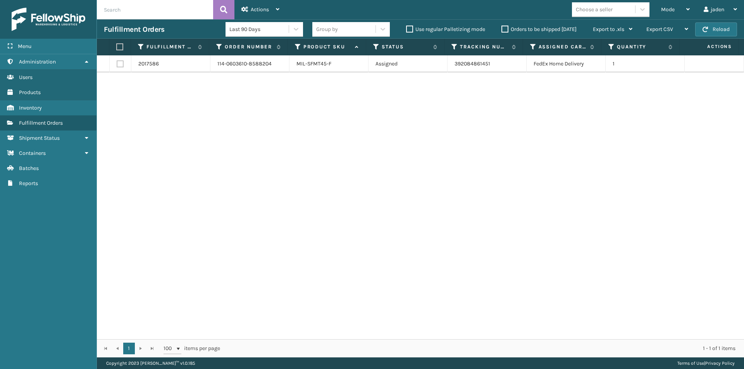
click at [120, 47] on label at bounding box center [118, 46] width 5 height 7
click at [117, 47] on input "checkbox" at bounding box center [116, 47] width 0 height 5
checkbox input "true"
click at [269, 9] on span "Actions" at bounding box center [260, 9] width 18 height 7
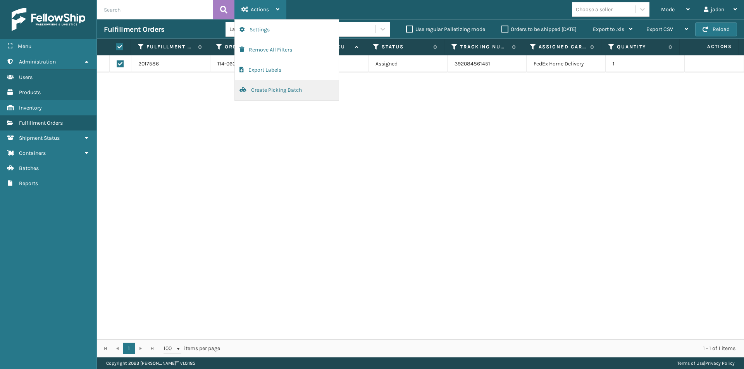
click at [249, 90] on button "Create Picking Batch" at bounding box center [287, 90] width 104 height 20
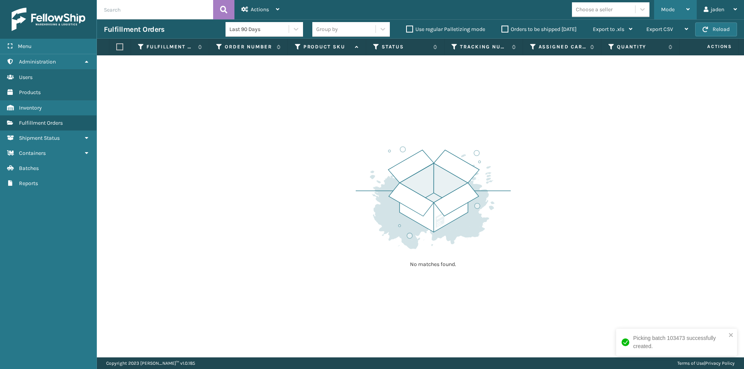
click at [686, 3] on div "Mode" at bounding box center [675, 9] width 29 height 19
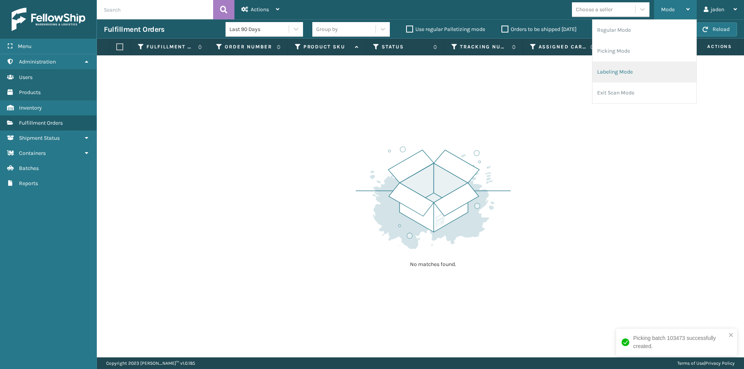
click at [636, 63] on li "Labeling Mode" at bounding box center [644, 72] width 104 height 21
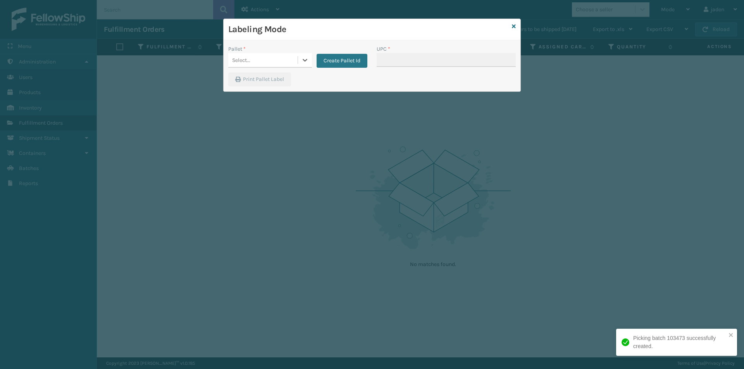
click at [284, 59] on div "Select..." at bounding box center [262, 60] width 69 height 13
click at [238, 86] on div "FDXG-9K7FNZ33LR" at bounding box center [270, 79] width 84 height 14
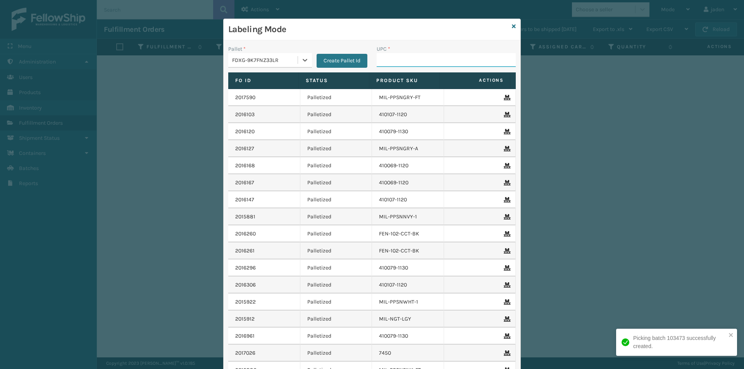
click at [448, 60] on input "UPC *" at bounding box center [446, 60] width 139 height 14
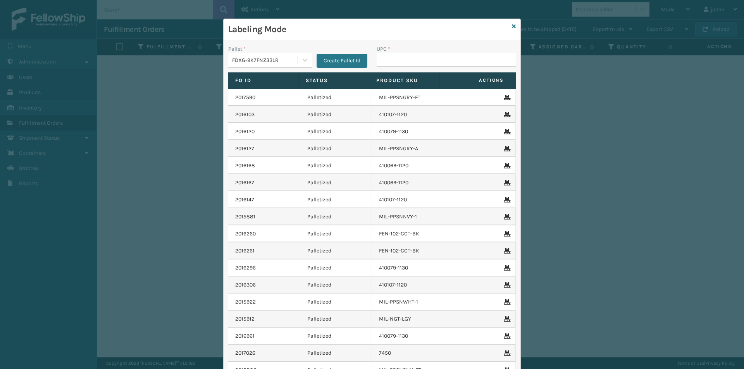
click at [513, 25] on div "Labeling Mode" at bounding box center [372, 29] width 297 height 21
click at [512, 28] on icon at bounding box center [514, 26] width 4 height 5
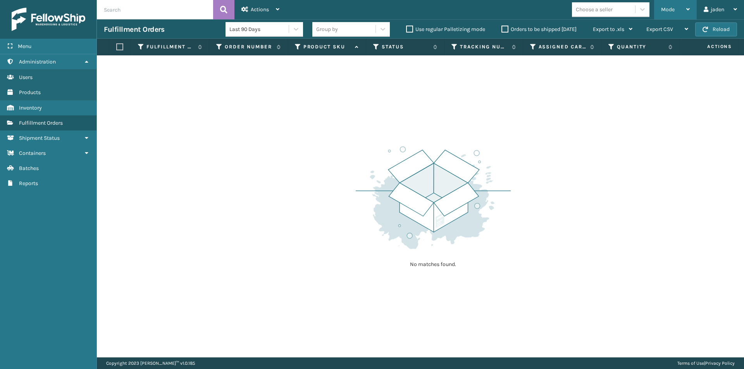
click at [689, 7] on div "Mode Regular Mode Picking Mode Labeling Mode Exit Scan Mode" at bounding box center [675, 9] width 43 height 19
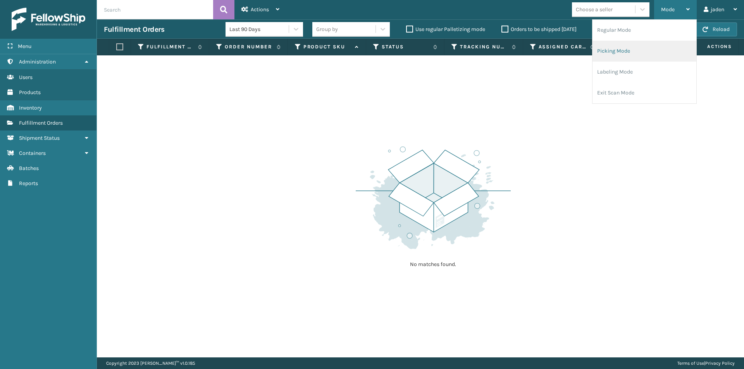
click at [642, 44] on li "Picking Mode" at bounding box center [644, 51] width 104 height 21
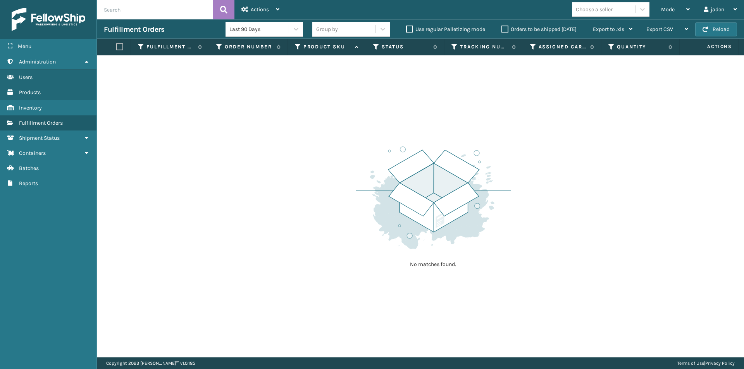
click at [733, 39] on th "Actions" at bounding box center [709, 47] width 59 height 17
click at [728, 29] on button "Reload" at bounding box center [716, 29] width 42 height 14
click at [669, 12] on span "Mode" at bounding box center [668, 9] width 14 height 7
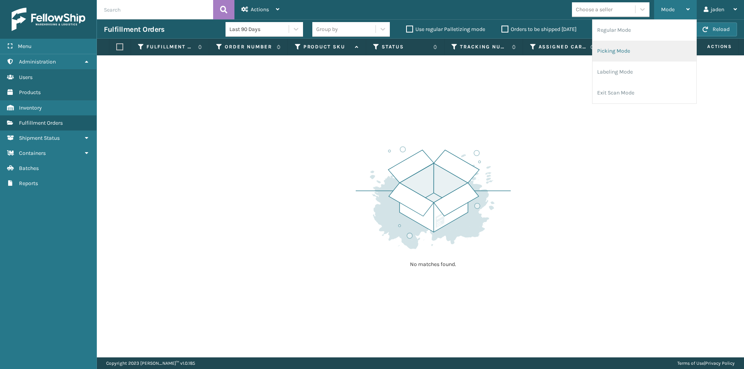
click at [621, 48] on li "Picking Mode" at bounding box center [644, 51] width 104 height 21
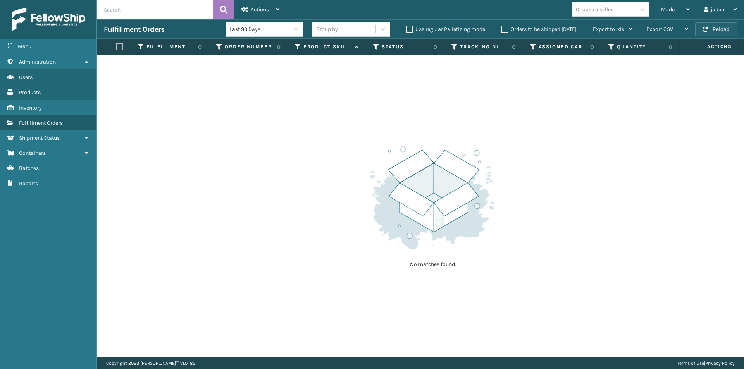
click at [713, 29] on button "Reload" at bounding box center [716, 29] width 42 height 14
click at [673, 8] on span "Mode" at bounding box center [668, 9] width 14 height 7
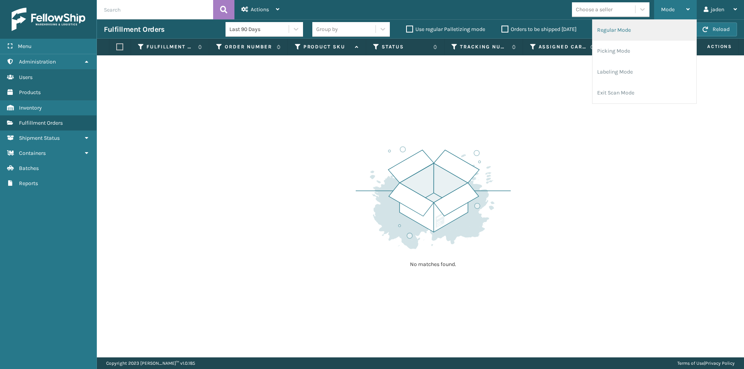
click at [638, 27] on li "Regular Mode" at bounding box center [644, 30] width 104 height 21
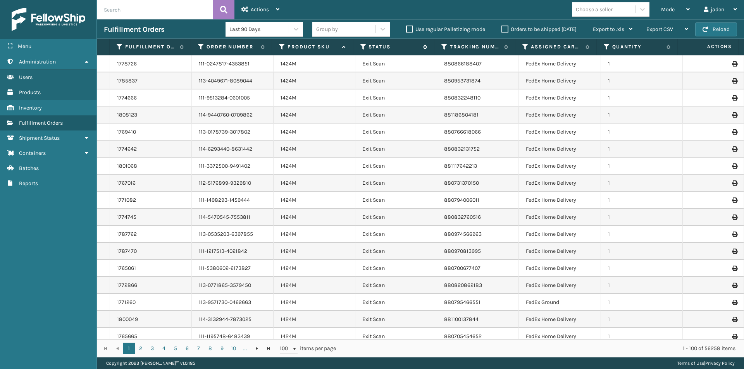
click at [363, 47] on icon at bounding box center [363, 46] width 6 height 7
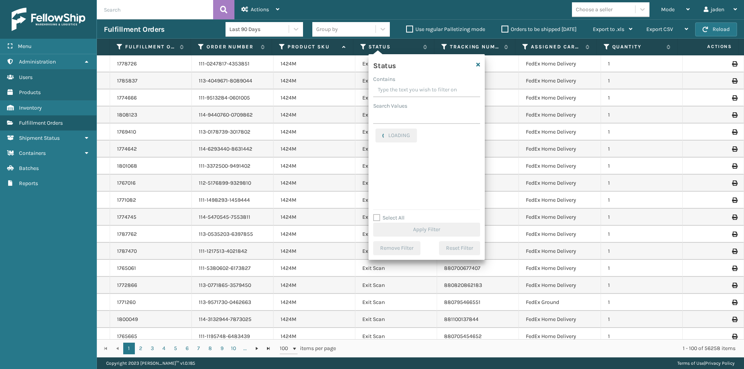
drag, startPoint x: 436, startPoint y: 91, endPoint x: 401, endPoint y: 91, distance: 34.5
click at [401, 91] on input "Contains" at bounding box center [426, 90] width 107 height 14
drag, startPoint x: 440, startPoint y: 90, endPoint x: 412, endPoint y: 92, distance: 28.7
click at [412, 92] on input "Contains" at bounding box center [426, 90] width 107 height 14
drag, startPoint x: 456, startPoint y: 92, endPoint x: 401, endPoint y: 92, distance: 55.4
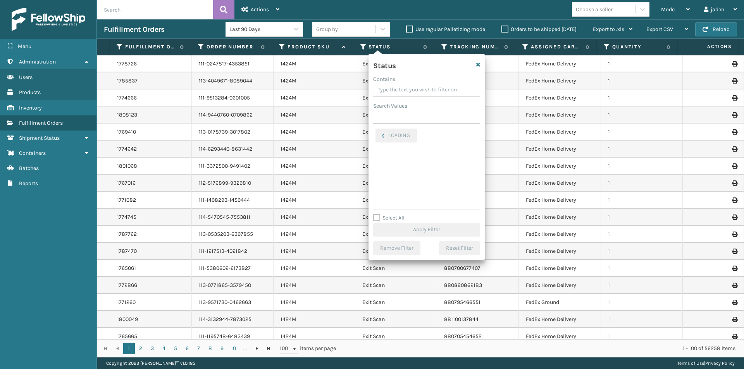
click at [401, 92] on input "Contains" at bounding box center [426, 90] width 107 height 14
drag, startPoint x: 441, startPoint y: 91, endPoint x: 406, endPoint y: 91, distance: 35.7
click at [406, 91] on input "Contains" at bounding box center [426, 90] width 107 height 14
drag, startPoint x: 439, startPoint y: 92, endPoint x: 408, endPoint y: 85, distance: 31.7
click at [408, 85] on input "Contains" at bounding box center [426, 90] width 107 height 14
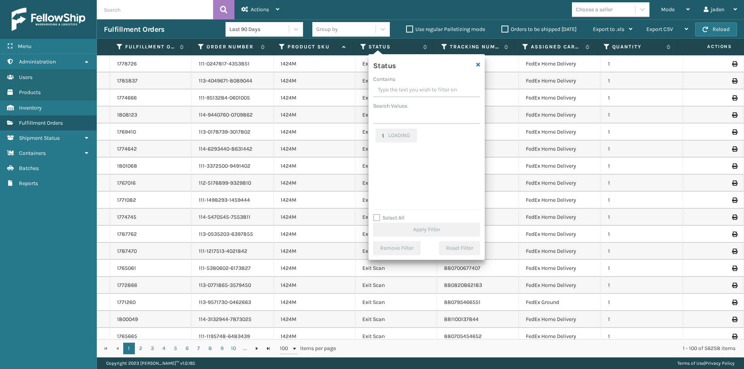
drag, startPoint x: 440, startPoint y: 85, endPoint x: 412, endPoint y: 83, distance: 28.0
click at [412, 83] on input "Contains" at bounding box center [426, 90] width 107 height 14
drag, startPoint x: 457, startPoint y: 90, endPoint x: 420, endPoint y: 91, distance: 36.8
click at [420, 91] on input "Contains" at bounding box center [426, 90] width 107 height 14
drag, startPoint x: 452, startPoint y: 93, endPoint x: 413, endPoint y: 90, distance: 38.9
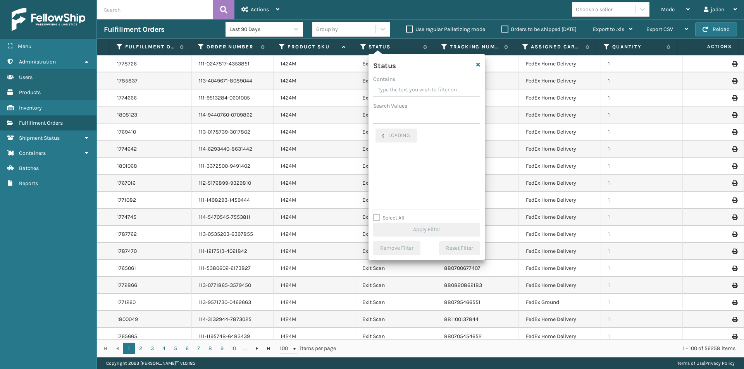
click at [413, 90] on input "Contains" at bounding box center [426, 90] width 107 height 14
drag, startPoint x: 437, startPoint y: 90, endPoint x: 415, endPoint y: 87, distance: 23.0
click at [415, 87] on input "Contains" at bounding box center [426, 90] width 107 height 14
click at [379, 157] on label "Palletized" at bounding box center [391, 155] width 33 height 7
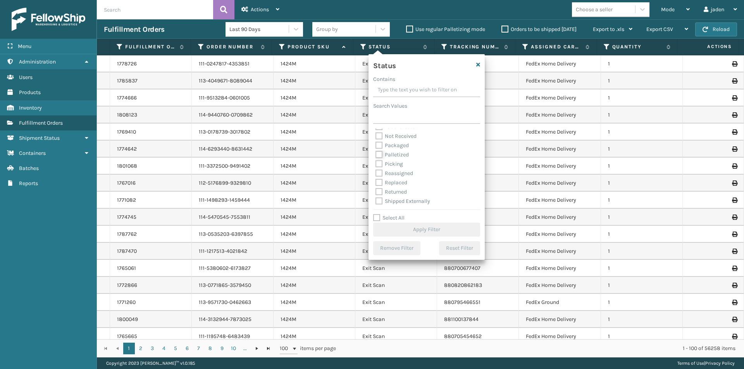
click at [376, 155] on input "Palletized" at bounding box center [375, 152] width 0 height 5
checkbox input "true"
click at [404, 231] on button "Apply Filter" at bounding box center [426, 230] width 107 height 14
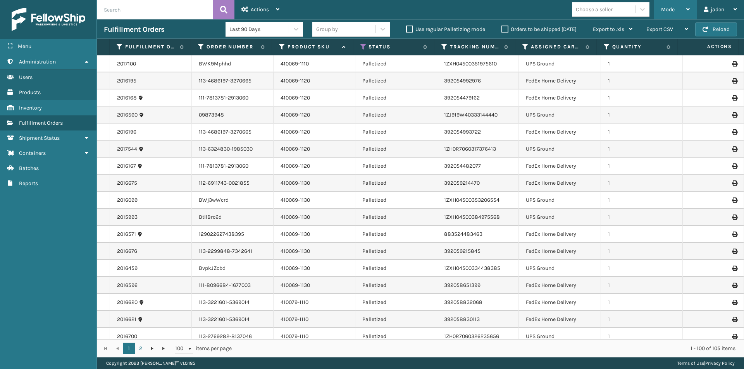
click at [687, 8] on icon at bounding box center [687, 9] width 3 height 5
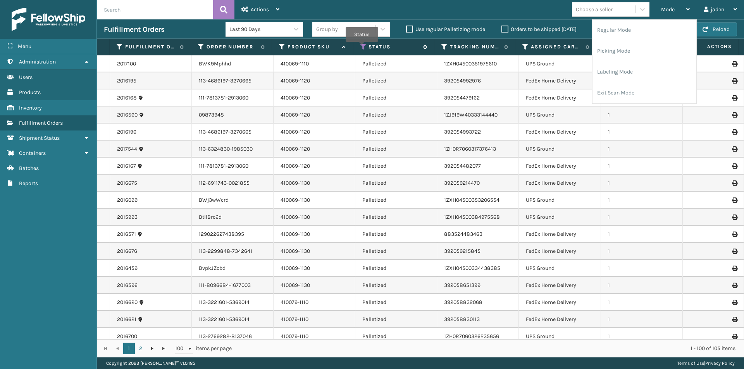
click at [362, 47] on icon at bounding box center [363, 46] width 6 height 7
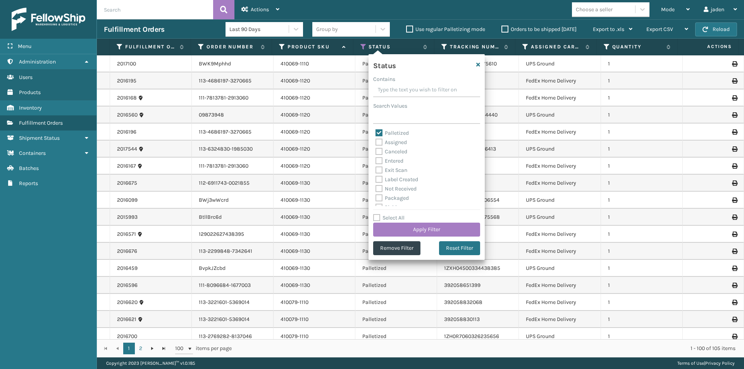
click at [381, 129] on div "Palletized" at bounding box center [426, 133] width 102 height 9
click at [378, 131] on label "Palletized" at bounding box center [391, 133] width 33 height 7
click at [376, 131] on input "Palletized" at bounding box center [375, 131] width 0 height 5
checkbox input "false"
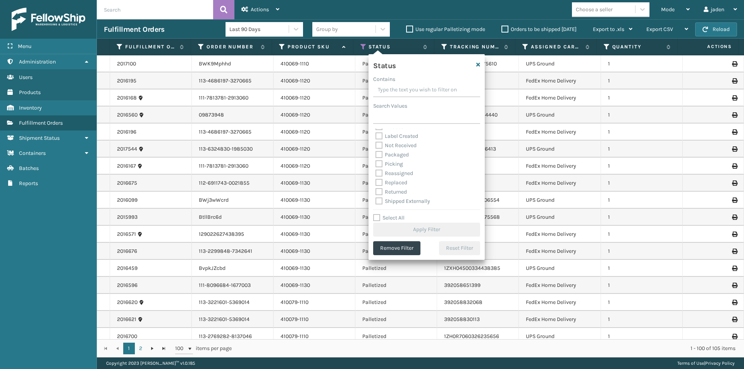
click at [382, 167] on div "Picking" at bounding box center [426, 164] width 102 height 9
click at [378, 162] on label "Picking" at bounding box center [389, 164] width 28 height 7
click at [376, 162] on input "Picking" at bounding box center [375, 162] width 0 height 5
checkbox input "true"
click at [437, 230] on button "Apply Filter" at bounding box center [426, 230] width 107 height 14
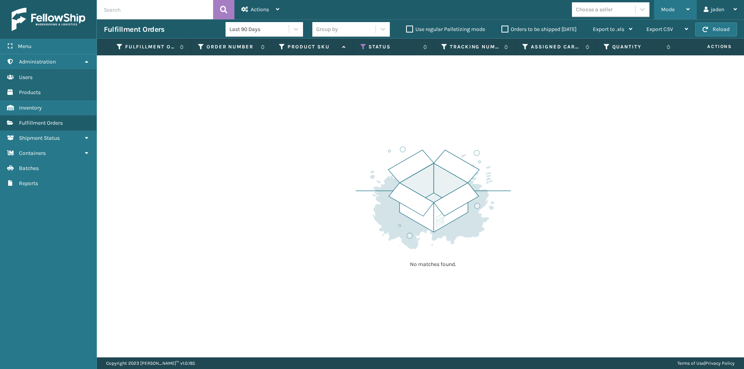
click at [680, 8] on div "Mode" at bounding box center [675, 9] width 29 height 19
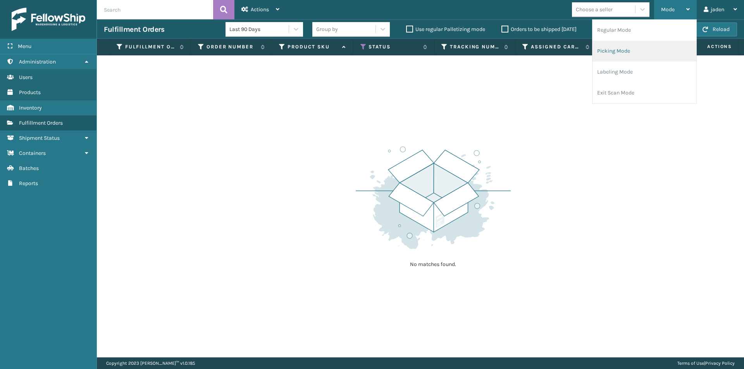
click at [625, 46] on li "Picking Mode" at bounding box center [644, 51] width 104 height 21
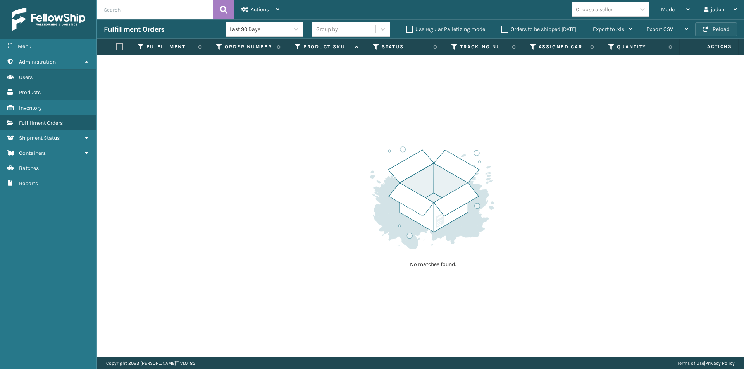
click at [710, 27] on button "Reload" at bounding box center [716, 29] width 42 height 14
click at [505, 28] on label "Orders to be shipped [DATE]" at bounding box center [538, 29] width 75 height 7
click at [502, 28] on input "Orders to be shipped [DATE]" at bounding box center [501, 27] width 0 height 5
drag, startPoint x: 580, startPoint y: 110, endPoint x: 311, endPoint y: 94, distance: 270.2
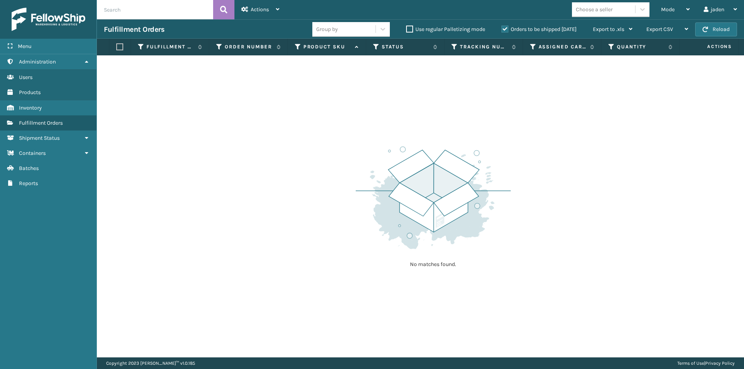
click at [309, 94] on div "No matches found." at bounding box center [420, 206] width 647 height 302
drag, startPoint x: 592, startPoint y: 93, endPoint x: 584, endPoint y: 93, distance: 8.5
drag, startPoint x: 584, startPoint y: 93, endPoint x: 318, endPoint y: 123, distance: 267.5
click at [313, 123] on div "No matches found." at bounding box center [420, 206] width 647 height 302
click at [316, 154] on div "No matches found." at bounding box center [420, 206] width 647 height 302
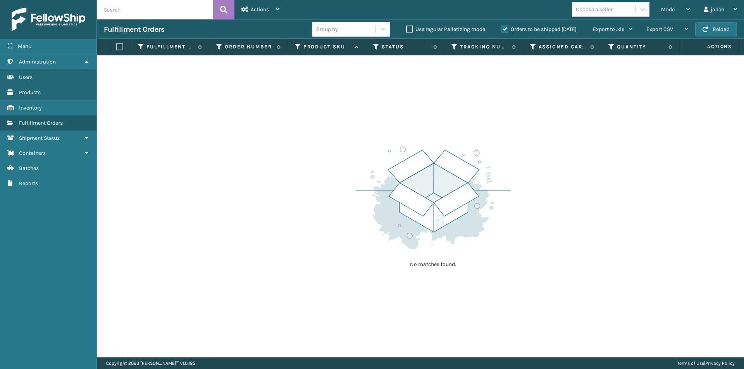
drag, startPoint x: 625, startPoint y: 109, endPoint x: 617, endPoint y: 110, distance: 7.8
drag, startPoint x: 617, startPoint y: 110, endPoint x: 320, endPoint y: 124, distance: 297.2
click at [320, 124] on div "No matches found." at bounding box center [420, 206] width 647 height 302
drag, startPoint x: 539, startPoint y: 105, endPoint x: 530, endPoint y: 105, distance: 9.3
drag, startPoint x: 530, startPoint y: 105, endPoint x: 326, endPoint y: 78, distance: 206.3
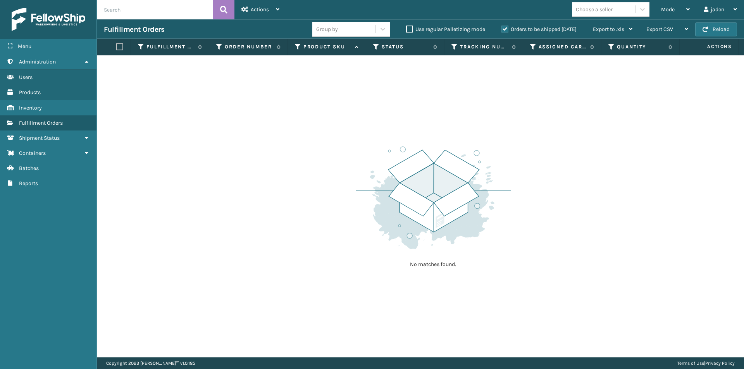
click at [255, 92] on div "No matches found." at bounding box center [420, 206] width 647 height 302
drag, startPoint x: 560, startPoint y: 66, endPoint x: 537, endPoint y: 74, distance: 24.1
drag, startPoint x: 537, startPoint y: 74, endPoint x: 543, endPoint y: 117, distance: 43.0
click at [298, 122] on div "No matches found." at bounding box center [420, 206] width 647 height 302
drag, startPoint x: 604, startPoint y: 111, endPoint x: 565, endPoint y: 110, distance: 39.5
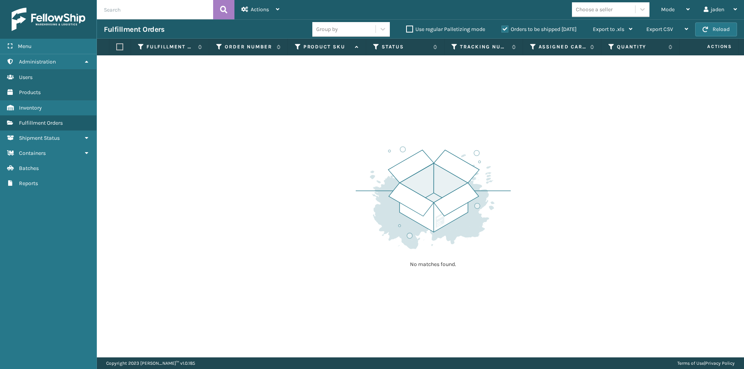
drag, startPoint x: 565, startPoint y: 110, endPoint x: 454, endPoint y: 96, distance: 111.7
click at [287, 118] on div "No matches found." at bounding box center [420, 206] width 647 height 302
drag, startPoint x: 523, startPoint y: 96, endPoint x: 300, endPoint y: 93, distance: 223.2
click at [300, 93] on div "No matches found." at bounding box center [420, 206] width 647 height 302
click at [701, 29] on button "Reload" at bounding box center [716, 29] width 42 height 14
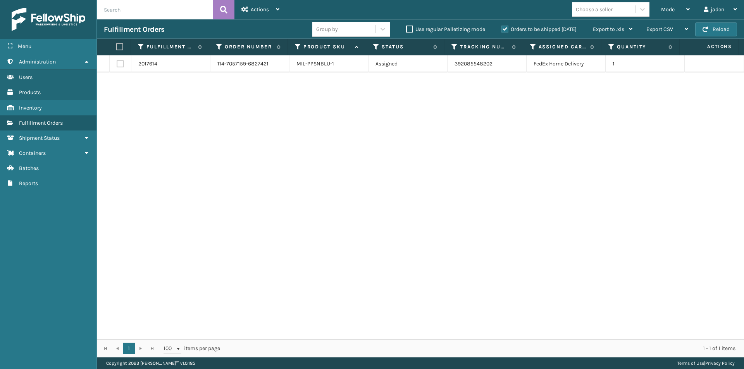
drag, startPoint x: 545, startPoint y: 138, endPoint x: 393, endPoint y: 88, distance: 160.3
click at [286, 133] on div "2017614 114-7057159-6827421 MIL-PPSNBLU-1 Assigned 392085548202 FedEx Home Deli…" at bounding box center [420, 197] width 647 height 284
drag, startPoint x: 549, startPoint y: 103, endPoint x: 539, endPoint y: 105, distance: 10.3
drag, startPoint x: 539, startPoint y: 105, endPoint x: 520, endPoint y: 61, distance: 47.2
click at [338, 112] on div "2017614 114-7057159-6827421 MIL-PPSNBLU-1 Assigned 392085548202 FedEx Home Deli…" at bounding box center [420, 197] width 647 height 284
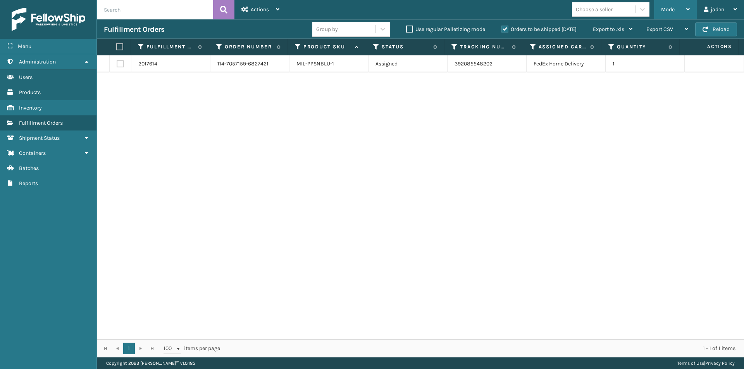
click at [668, 8] on span "Mode" at bounding box center [668, 9] width 14 height 7
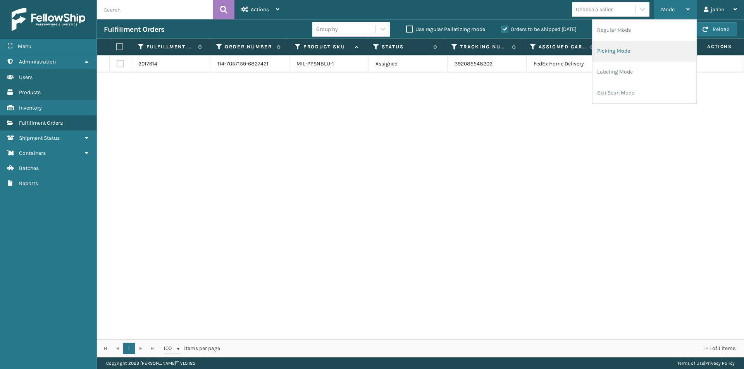
click at [633, 50] on li "Picking Mode" at bounding box center [644, 51] width 104 height 21
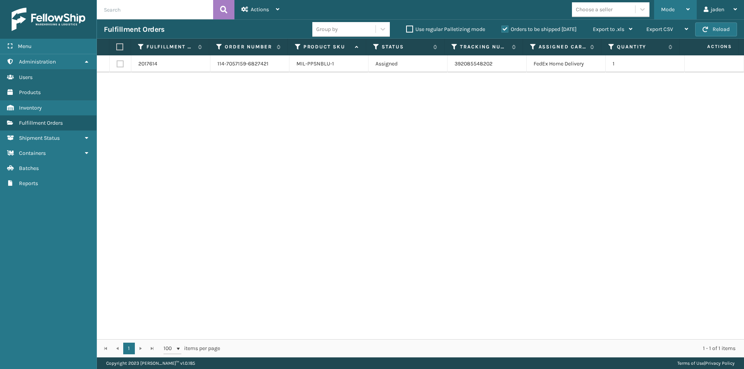
click at [675, 5] on div "Mode" at bounding box center [675, 9] width 29 height 19
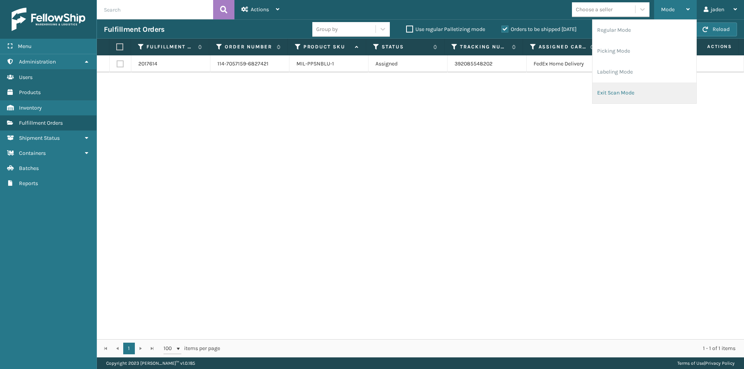
click at [631, 93] on li "Exit Scan Mode" at bounding box center [644, 93] width 104 height 21
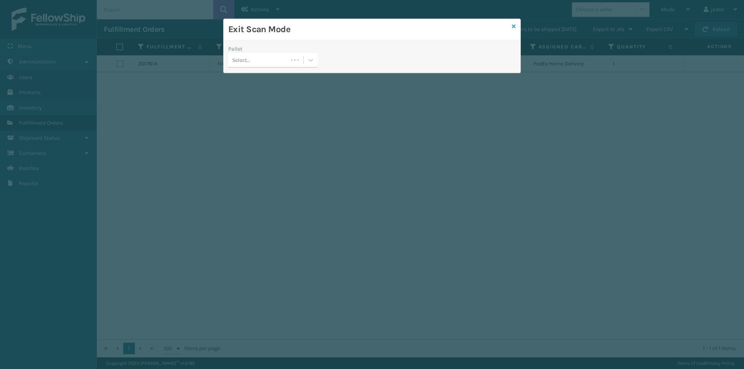
click at [513, 28] on icon at bounding box center [514, 26] width 4 height 5
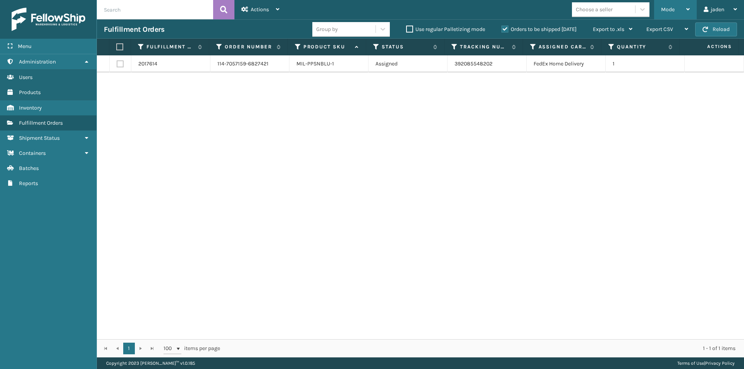
click at [664, 10] on span "Mode" at bounding box center [668, 9] width 14 height 7
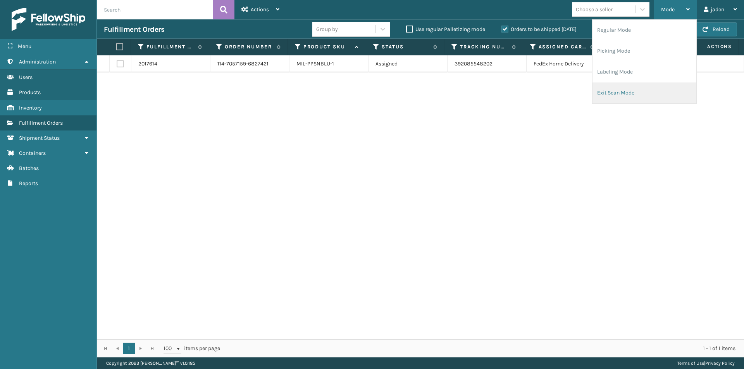
click at [644, 88] on li "Exit Scan Mode" at bounding box center [644, 93] width 104 height 21
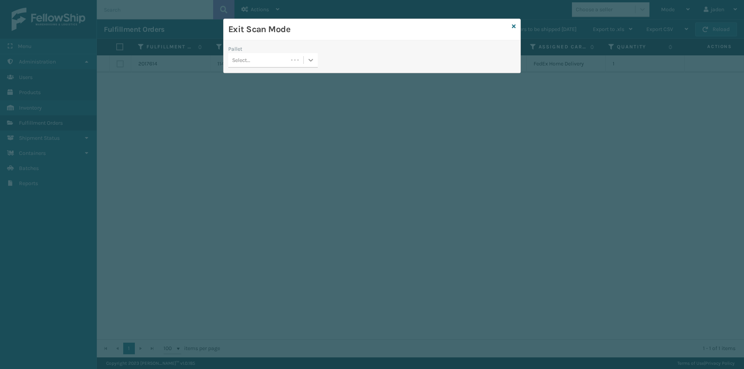
click at [309, 62] on icon at bounding box center [311, 60] width 8 height 8
click at [268, 82] on div "Loading..." at bounding box center [273, 79] width 90 height 14
click at [426, 41] on div "Pallet Select..." at bounding box center [372, 56] width 297 height 33
drag, startPoint x: 365, startPoint y: 41, endPoint x: 288, endPoint y: 38, distance: 76.8
click at [288, 38] on div "Exit Scan Mode" at bounding box center [372, 29] width 297 height 21
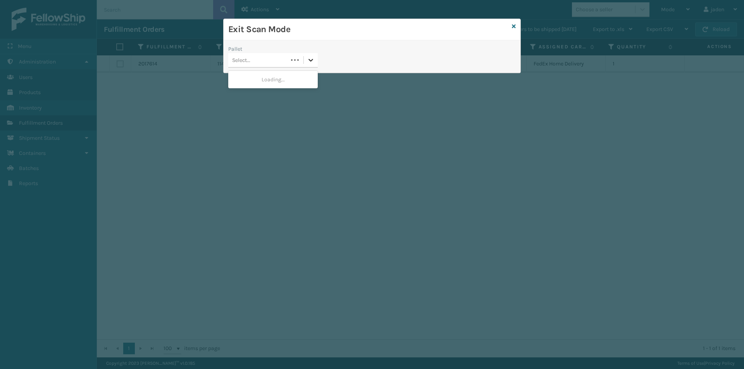
click at [310, 57] on icon at bounding box center [311, 60] width 8 height 8
click at [281, 75] on div "Loading..." at bounding box center [273, 79] width 90 height 14
drag, startPoint x: 381, startPoint y: 48, endPoint x: 510, endPoint y: 28, distance: 130.9
click at [510, 28] on div "Exit Scan Mode" at bounding box center [372, 29] width 297 height 21
click at [514, 27] on icon at bounding box center [514, 26] width 4 height 5
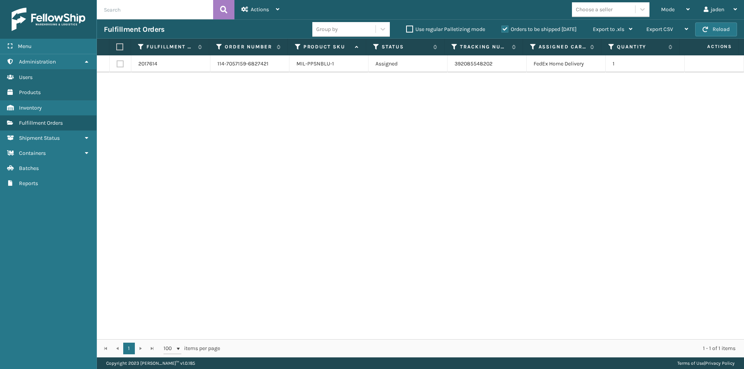
click at [505, 29] on label "Orders to be shipped [DATE]" at bounding box center [538, 29] width 75 height 7
click at [502, 29] on input "Orders to be shipped [DATE]" at bounding box center [501, 27] width 0 height 5
click at [663, 7] on span "Mode" at bounding box center [668, 9] width 14 height 7
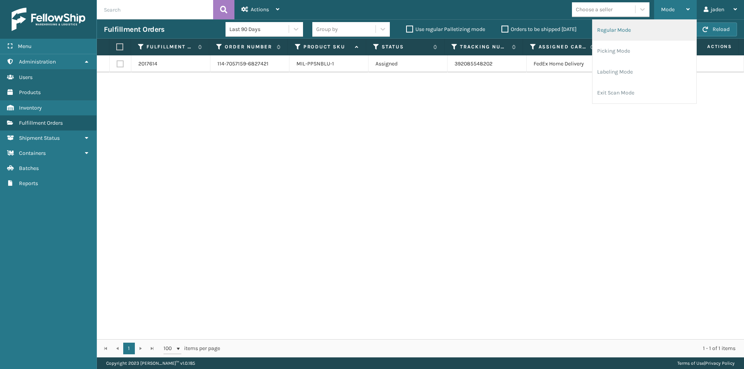
click at [621, 30] on li "Regular Mode" at bounding box center [644, 30] width 104 height 21
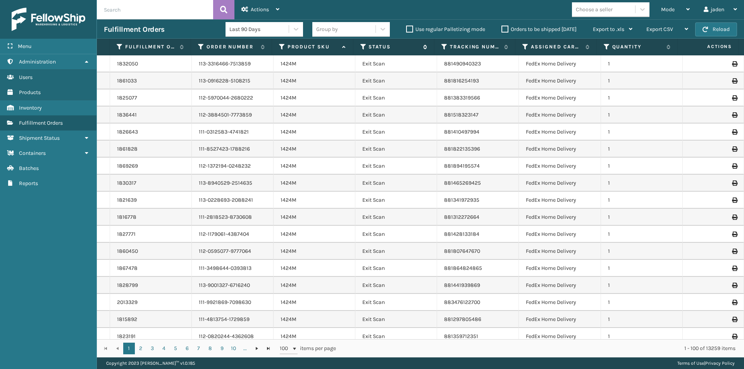
click at [365, 45] on icon at bounding box center [363, 46] width 6 height 7
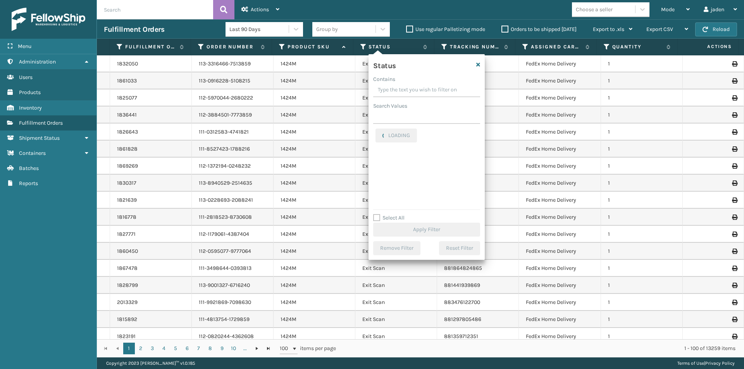
drag, startPoint x: 425, startPoint y: 92, endPoint x: 404, endPoint y: 94, distance: 21.0
click at [404, 94] on input "Contains" at bounding box center [426, 90] width 107 height 14
click at [376, 165] on label "Picking" at bounding box center [389, 164] width 28 height 7
click at [376, 165] on input "Picking" at bounding box center [375, 162] width 0 height 5
checkbox input "true"
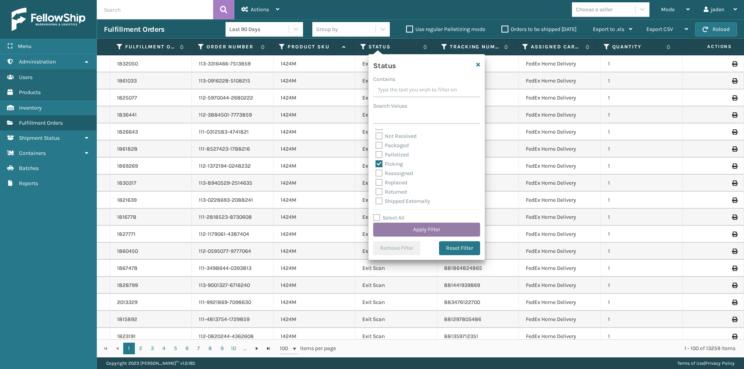
click at [420, 229] on button "Apply Filter" at bounding box center [426, 230] width 107 height 14
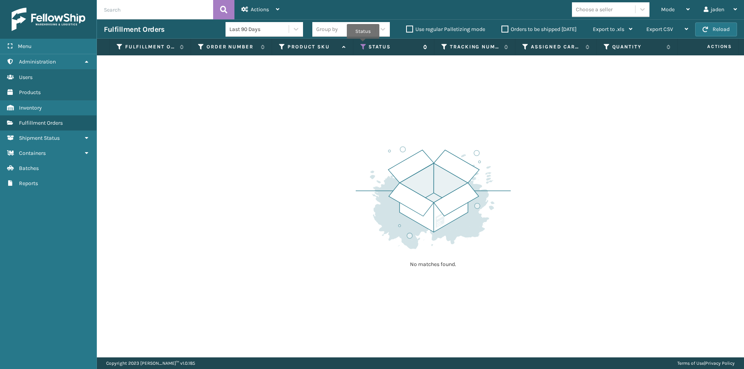
click at [363, 44] on icon at bounding box center [363, 46] width 6 height 7
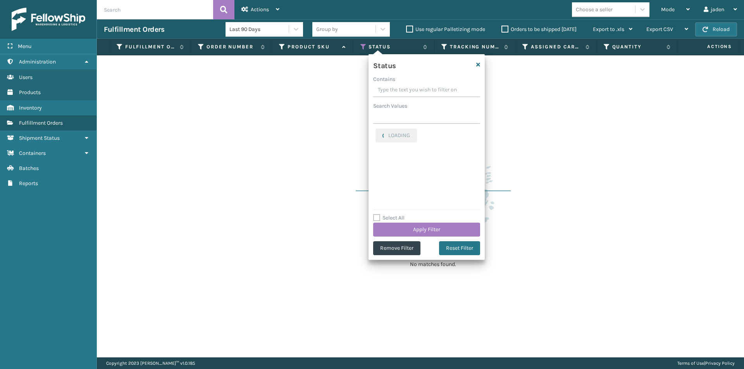
drag, startPoint x: 440, startPoint y: 88, endPoint x: 386, endPoint y: 84, distance: 54.0
click at [386, 84] on input "Contains" at bounding box center [426, 90] width 107 height 14
drag, startPoint x: 465, startPoint y: 92, endPoint x: 413, endPoint y: 93, distance: 51.9
click at [413, 93] on input "Contains" at bounding box center [426, 90] width 107 height 14
drag, startPoint x: 443, startPoint y: 88, endPoint x: 416, endPoint y: 88, distance: 26.7
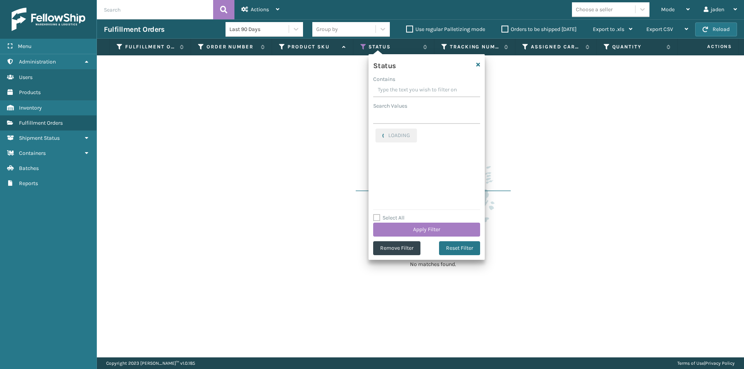
click at [416, 88] on input "Contains" at bounding box center [426, 90] width 107 height 14
drag, startPoint x: 444, startPoint y: 90, endPoint x: 414, endPoint y: 91, distance: 29.5
click at [414, 91] on input "Contains" at bounding box center [426, 90] width 107 height 14
click at [377, 133] on label "Picking" at bounding box center [389, 133] width 28 height 7
click at [376, 133] on input "Picking" at bounding box center [375, 131] width 0 height 5
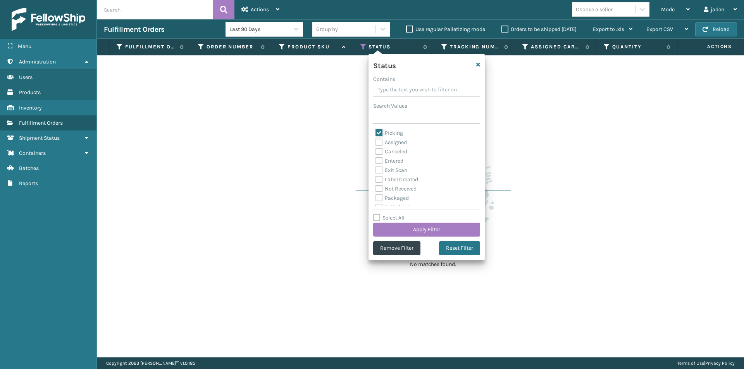
checkbox input "false"
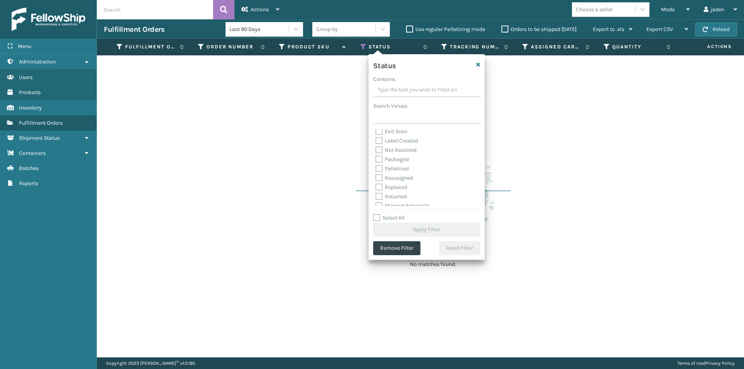
click at [377, 166] on label "Palletized" at bounding box center [391, 168] width 33 height 7
click at [376, 166] on input "Palletized" at bounding box center [375, 166] width 0 height 5
checkbox input "true"
click at [425, 231] on button "Apply Filter" at bounding box center [426, 230] width 107 height 14
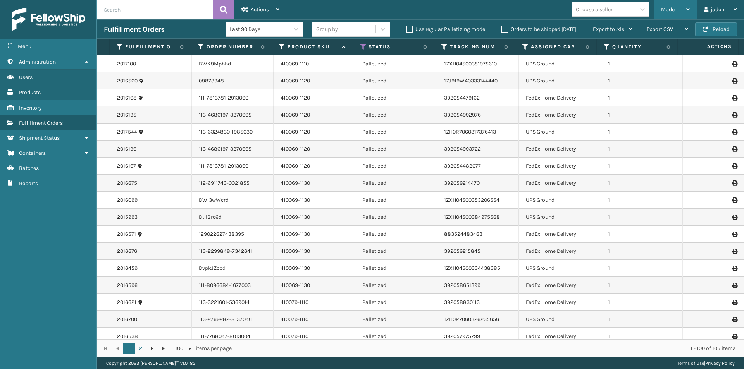
click at [677, 3] on div "Mode" at bounding box center [675, 9] width 29 height 19
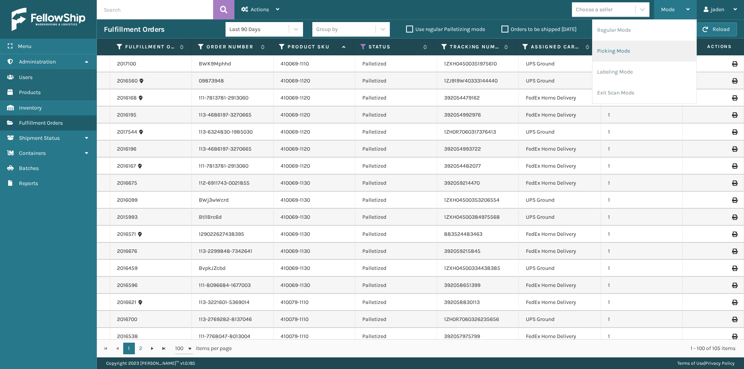
click at [631, 53] on li "Picking Mode" at bounding box center [644, 51] width 104 height 21
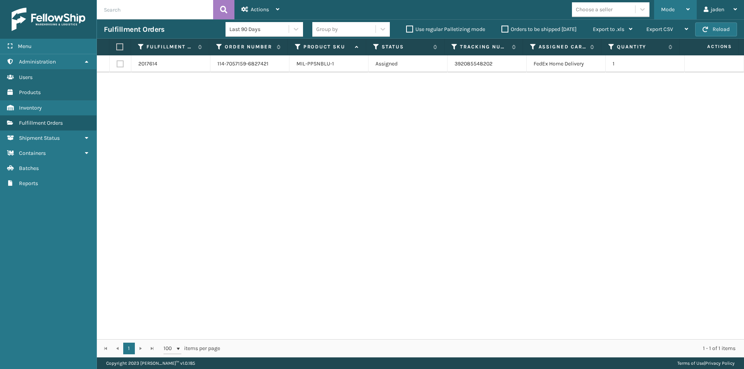
click at [677, 5] on div "Mode" at bounding box center [675, 9] width 29 height 19
click at [508, 30] on label "Orders to be shipped [DATE]" at bounding box center [538, 29] width 75 height 7
click at [502, 30] on input "Orders to be shipped [DATE]" at bounding box center [501, 27] width 0 height 5
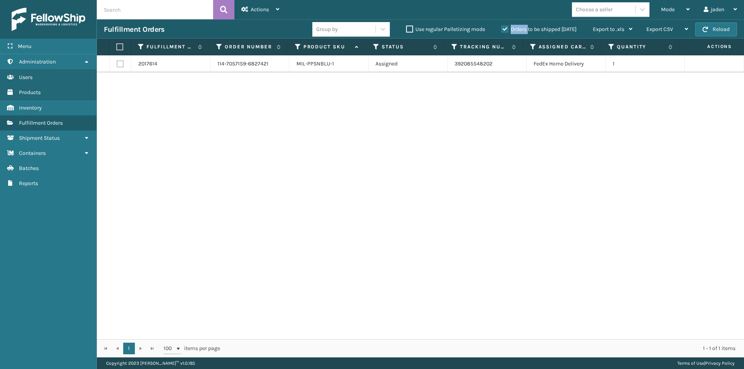
click at [508, 30] on label "Orders to be shipped [DATE]" at bounding box center [538, 29] width 75 height 7
click at [502, 30] on input "Orders to be shipped [DATE]" at bounding box center [501, 27] width 0 height 5
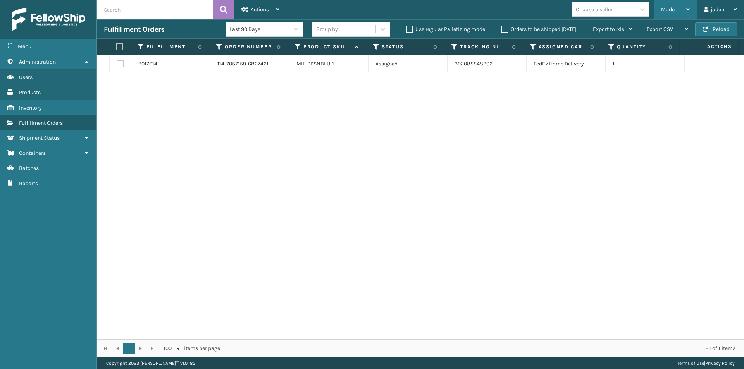
click at [680, 8] on div "Mode" at bounding box center [675, 9] width 29 height 19
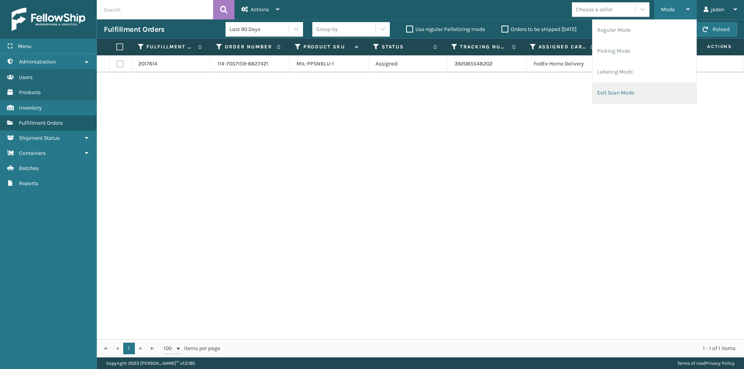
click at [638, 92] on li "Exit Scan Mode" at bounding box center [644, 93] width 104 height 21
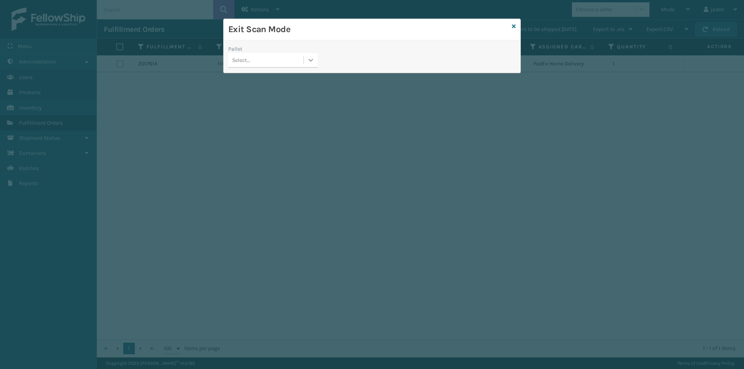
click at [308, 64] on div at bounding box center [311, 60] width 14 height 14
click at [246, 81] on div "FDXG-9K7FNZ33LR" at bounding box center [273, 79] width 90 height 14
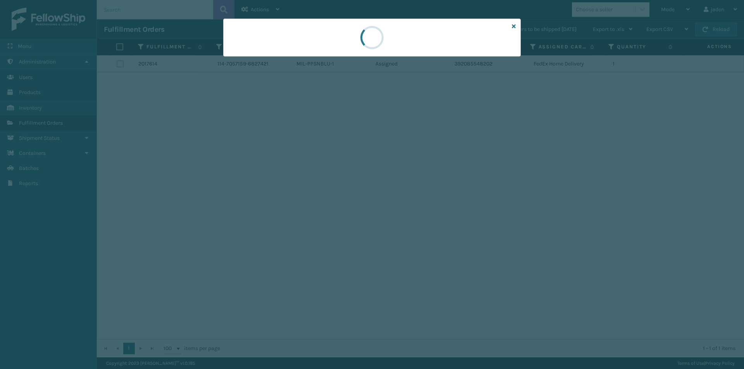
drag, startPoint x: 383, startPoint y: 52, endPoint x: 326, endPoint y: 51, distance: 57.0
click at [320, 52] on div at bounding box center [372, 38] width 298 height 38
drag, startPoint x: 409, startPoint y: 43, endPoint x: 337, endPoint y: 43, distance: 72.5
click at [291, 43] on div at bounding box center [372, 38] width 298 height 38
drag, startPoint x: 350, startPoint y: 42, endPoint x: 310, endPoint y: 38, distance: 39.7
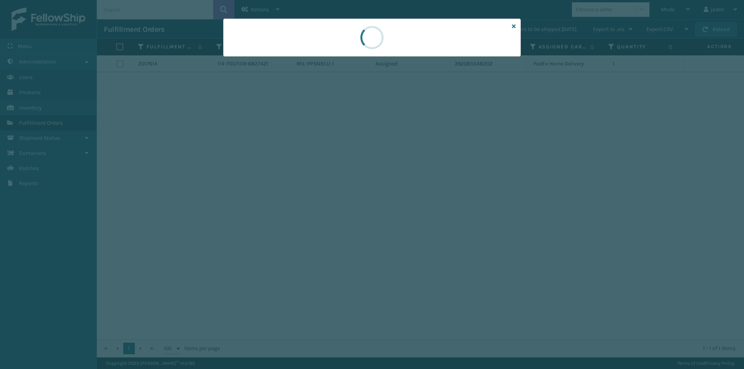
click at [250, 38] on div at bounding box center [372, 38] width 298 height 38
drag, startPoint x: 351, startPoint y: 38, endPoint x: 325, endPoint y: 41, distance: 26.5
click at [260, 41] on div at bounding box center [372, 38] width 298 height 38
drag, startPoint x: 341, startPoint y: 41, endPoint x: 389, endPoint y: 41, distance: 48.1
click at [266, 41] on div at bounding box center [372, 38] width 298 height 38
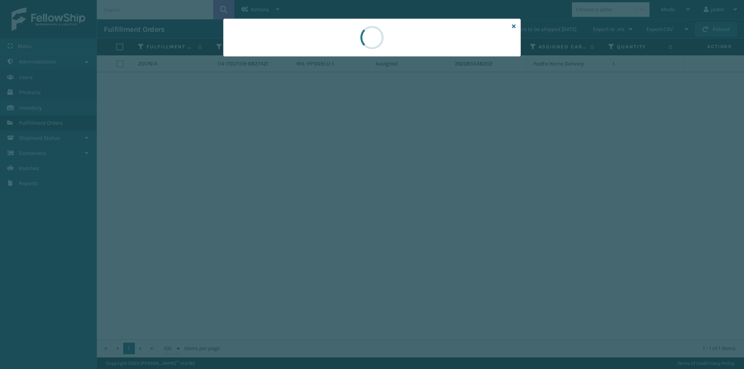
click at [305, 37] on div at bounding box center [372, 38] width 298 height 38
drag, startPoint x: 456, startPoint y: 43, endPoint x: 381, endPoint y: 40, distance: 74.8
click at [247, 41] on div at bounding box center [372, 38] width 298 height 38
drag, startPoint x: 383, startPoint y: 40, endPoint x: 417, endPoint y: 41, distance: 34.1
click at [300, 37] on div at bounding box center [372, 38] width 298 height 38
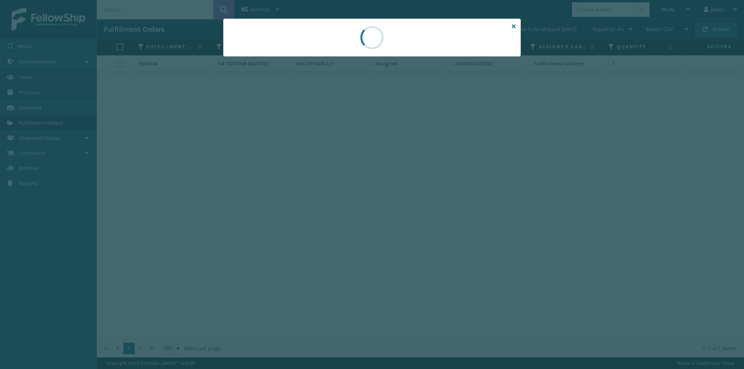
click at [298, 41] on div at bounding box center [372, 38] width 298 height 38
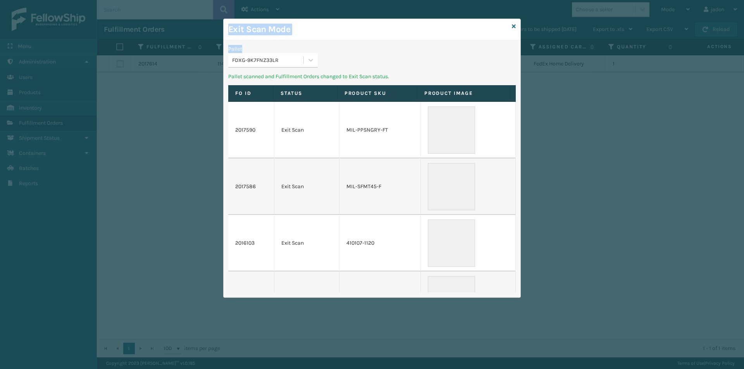
drag, startPoint x: 386, startPoint y: 41, endPoint x: 294, endPoint y: 46, distance: 92.3
click at [239, 43] on div "Pallet FDXG-9K7FNZ33LR Pallet scanned and Fulfillment Orders changed to Exit Sc…" at bounding box center [372, 168] width 297 height 257
click at [308, 60] on icon at bounding box center [311, 60] width 8 height 8
click at [290, 75] on div "UPSG-0UEXF4S4N2" at bounding box center [273, 79] width 90 height 14
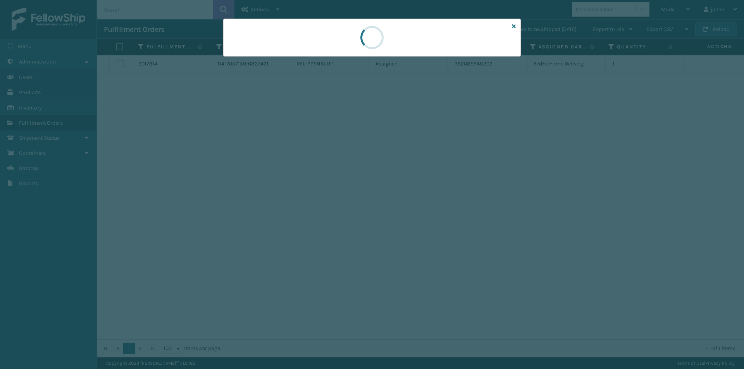
drag, startPoint x: 422, startPoint y: 69, endPoint x: 289, endPoint y: 65, distance: 132.2
click at [289, 65] on div at bounding box center [372, 184] width 744 height 369
drag, startPoint x: 409, startPoint y: 57, endPoint x: 436, endPoint y: 55, distance: 26.8
click at [332, 55] on div at bounding box center [372, 38] width 298 height 38
drag, startPoint x: 441, startPoint y: 54, endPoint x: 422, endPoint y: 52, distance: 18.7
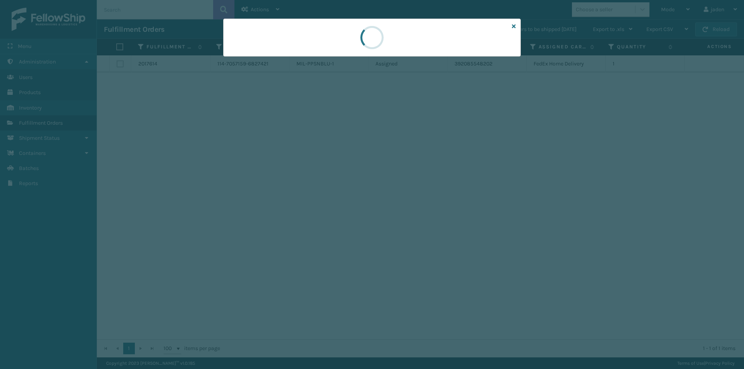
drag, startPoint x: 422, startPoint y: 52, endPoint x: 425, endPoint y: 40, distance: 12.9
click at [295, 52] on div at bounding box center [372, 38] width 298 height 38
drag, startPoint x: 426, startPoint y: 40, endPoint x: 404, endPoint y: 40, distance: 22.1
drag, startPoint x: 404, startPoint y: 40, endPoint x: 376, endPoint y: 39, distance: 27.5
click at [326, 39] on div at bounding box center [372, 38] width 298 height 38
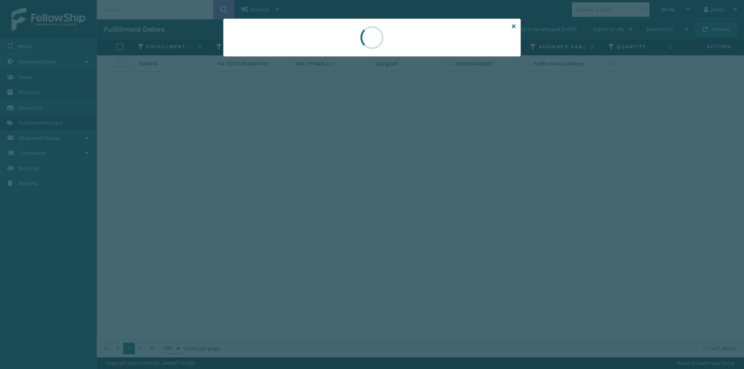
drag, startPoint x: 420, startPoint y: 35, endPoint x: 303, endPoint y: 35, distance: 117.4
click at [303, 35] on div at bounding box center [372, 38] width 298 height 38
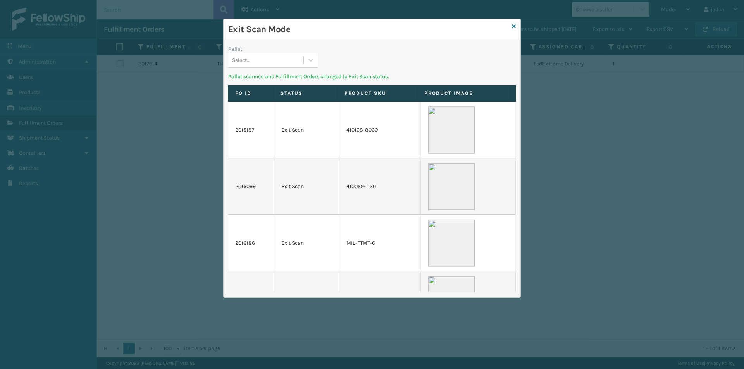
drag, startPoint x: 409, startPoint y: 45, endPoint x: 400, endPoint y: 54, distance: 12.9
click at [352, 54] on div "Pallet Select..." at bounding box center [372, 59] width 297 height 28
drag, startPoint x: 429, startPoint y: 54, endPoint x: 397, endPoint y: 52, distance: 31.9
click at [332, 52] on div "Pallet Select..." at bounding box center [372, 59] width 297 height 28
drag, startPoint x: 448, startPoint y: 52, endPoint x: 437, endPoint y: 52, distance: 10.1
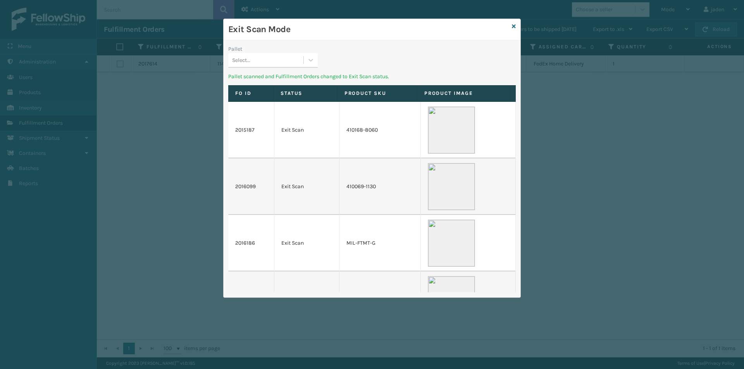
drag, startPoint x: 437, startPoint y: 52, endPoint x: 391, endPoint y: 43, distance: 47.7
click at [335, 43] on div "Pallet Select... Pallet scanned and Fulfillment Orders changed to Exit Scan sta…" at bounding box center [372, 168] width 297 height 257
drag, startPoint x: 392, startPoint y: 42, endPoint x: 402, endPoint y: 36, distance: 11.6
click at [311, 36] on div "Exit Scan Mode" at bounding box center [372, 29] width 297 height 21
drag, startPoint x: 433, startPoint y: 37, endPoint x: 384, endPoint y: 40, distance: 48.9
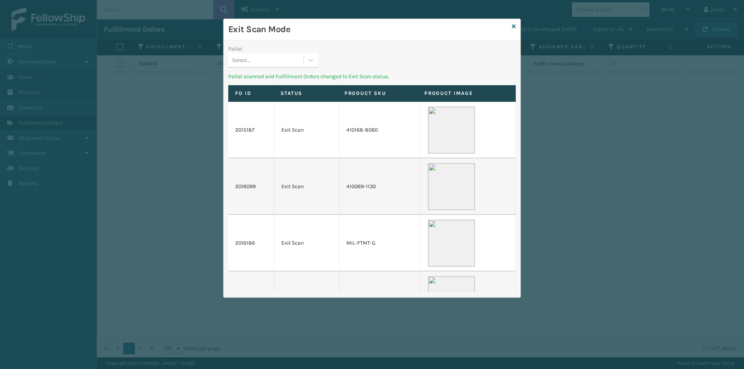
click at [339, 33] on h3 "Exit Scan Mode" at bounding box center [368, 30] width 281 height 12
drag, startPoint x: 419, startPoint y: 45, endPoint x: 394, endPoint y: 37, distance: 26.2
click at [319, 34] on h3 "Exit Scan Mode" at bounding box center [368, 30] width 281 height 12
drag, startPoint x: 418, startPoint y: 40, endPoint x: 418, endPoint y: 45, distance: 5.4
click at [359, 40] on div "Exit Scan Mode" at bounding box center [372, 29] width 297 height 21
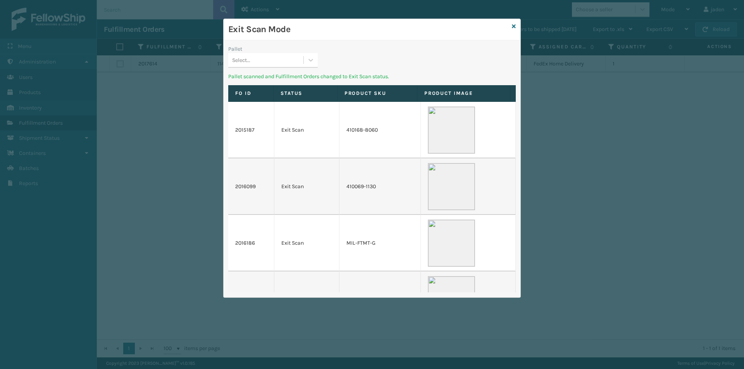
drag, startPoint x: 435, startPoint y: 45, endPoint x: 356, endPoint y: 37, distance: 79.5
click at [356, 37] on div "Exit Scan Mode" at bounding box center [372, 29] width 297 height 21
click at [305, 62] on div at bounding box center [311, 60] width 14 height 14
click at [265, 79] on div "No options" at bounding box center [273, 79] width 90 height 14
click at [515, 26] on icon at bounding box center [514, 26] width 4 height 5
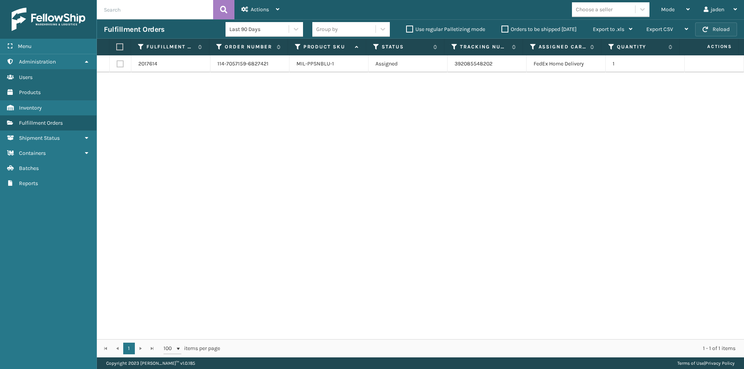
click at [715, 26] on button "Reload" at bounding box center [716, 29] width 42 height 14
click at [685, 12] on div "Mode" at bounding box center [675, 9] width 29 height 19
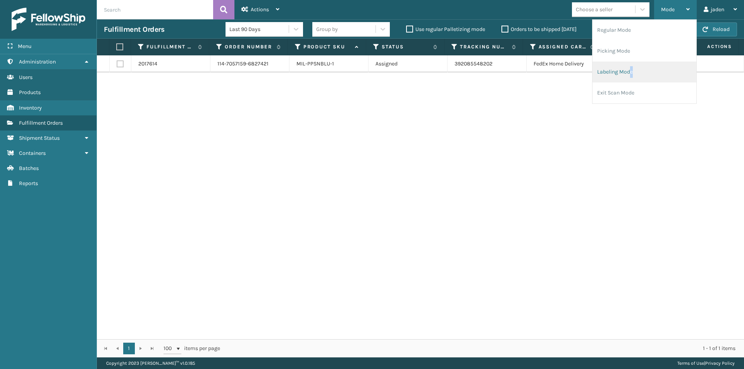
click at [631, 66] on li "Labeling Mode" at bounding box center [644, 72] width 104 height 21
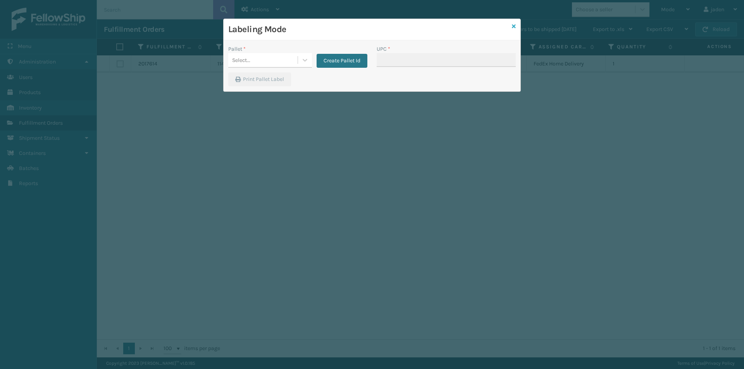
click at [513, 28] on icon at bounding box center [514, 26] width 4 height 5
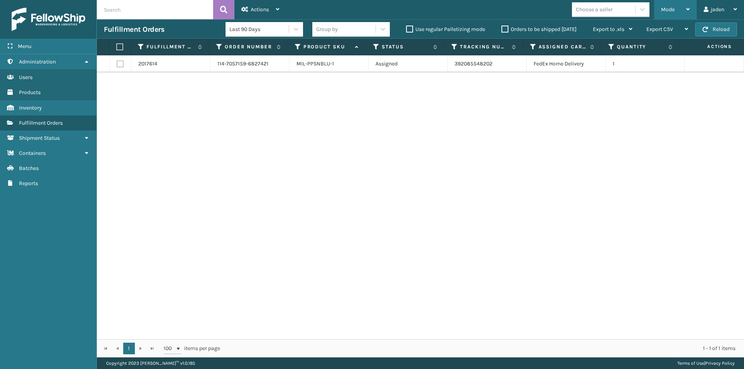
click at [670, 12] on span "Mode" at bounding box center [668, 9] width 14 height 7
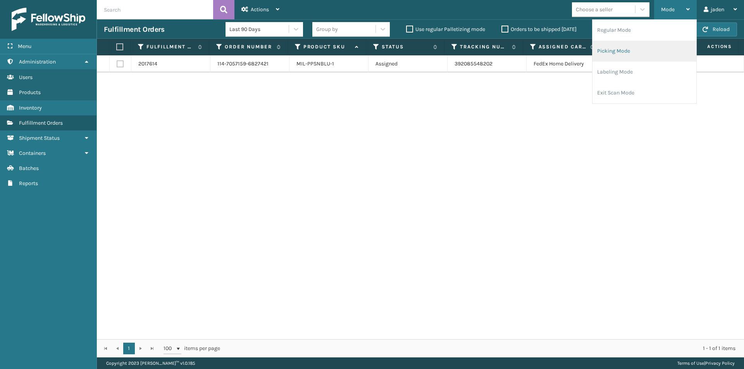
click at [641, 46] on li "Picking Mode" at bounding box center [644, 51] width 104 height 21
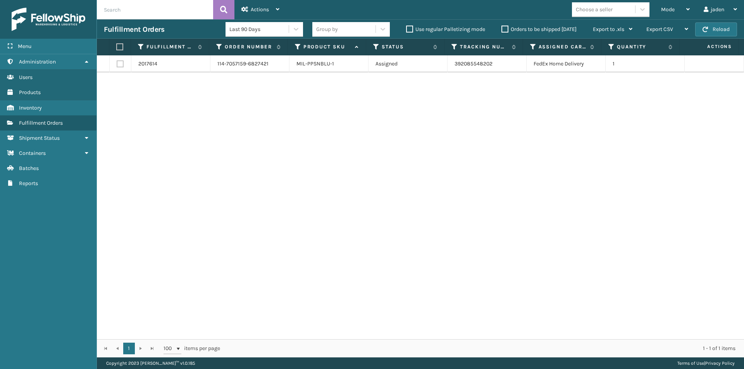
click at [716, 36] on div "Fulfillment Orders Last 90 Days Group by Use regular Palletizing mode Orders to…" at bounding box center [420, 28] width 647 height 19
click at [715, 34] on button "Reload" at bounding box center [716, 29] width 42 height 14
click at [674, 12] on span "Mode" at bounding box center [668, 9] width 14 height 7
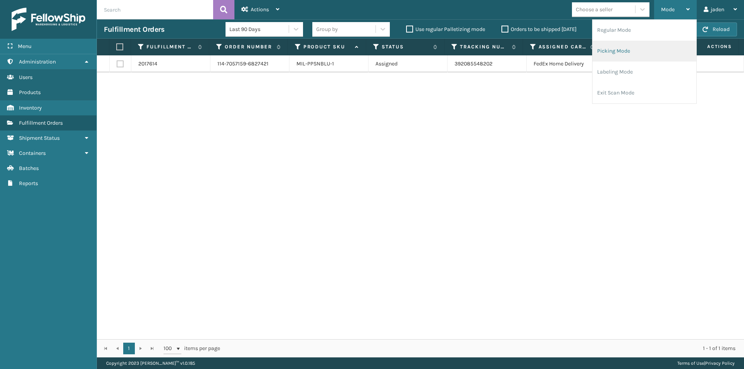
click at [627, 46] on li "Picking Mode" at bounding box center [644, 51] width 104 height 21
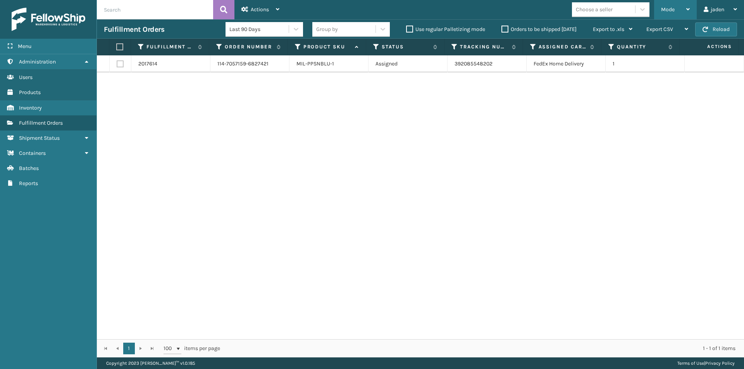
click at [689, 10] on icon at bounding box center [687, 9] width 3 height 5
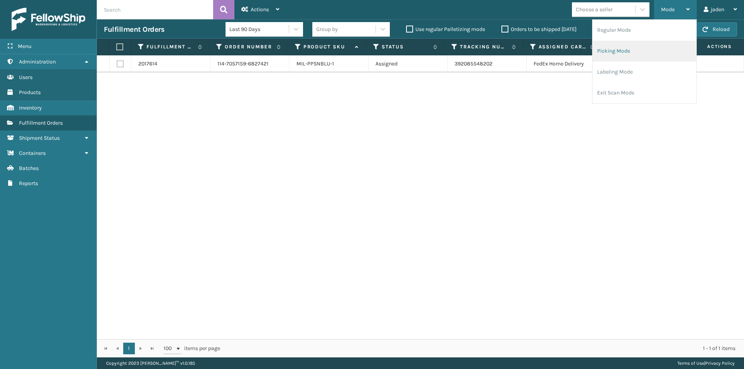
click at [637, 53] on li "Picking Mode" at bounding box center [644, 51] width 104 height 21
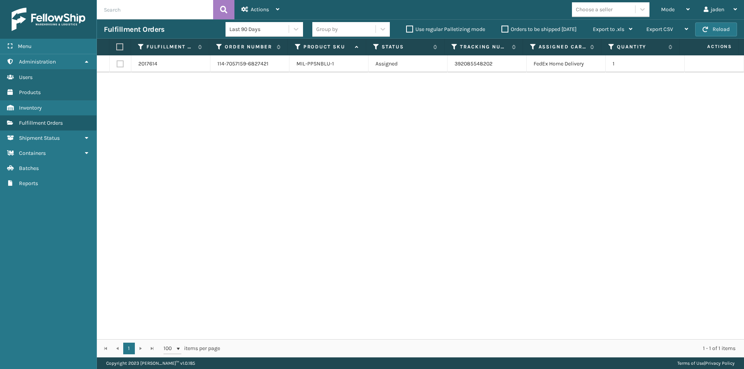
click at [502, 34] on div "Last 90 Days Group by Use regular Palletizing mode Orders to be shipped [DATE] …" at bounding box center [433, 29] width 414 height 19
click at [503, 32] on label "Orders to be shipped [DATE]" at bounding box center [538, 29] width 75 height 7
click at [502, 30] on input "Orders to be shipped [DATE]" at bounding box center [501, 27] width 0 height 5
